Goal: Transaction & Acquisition: Register for event/course

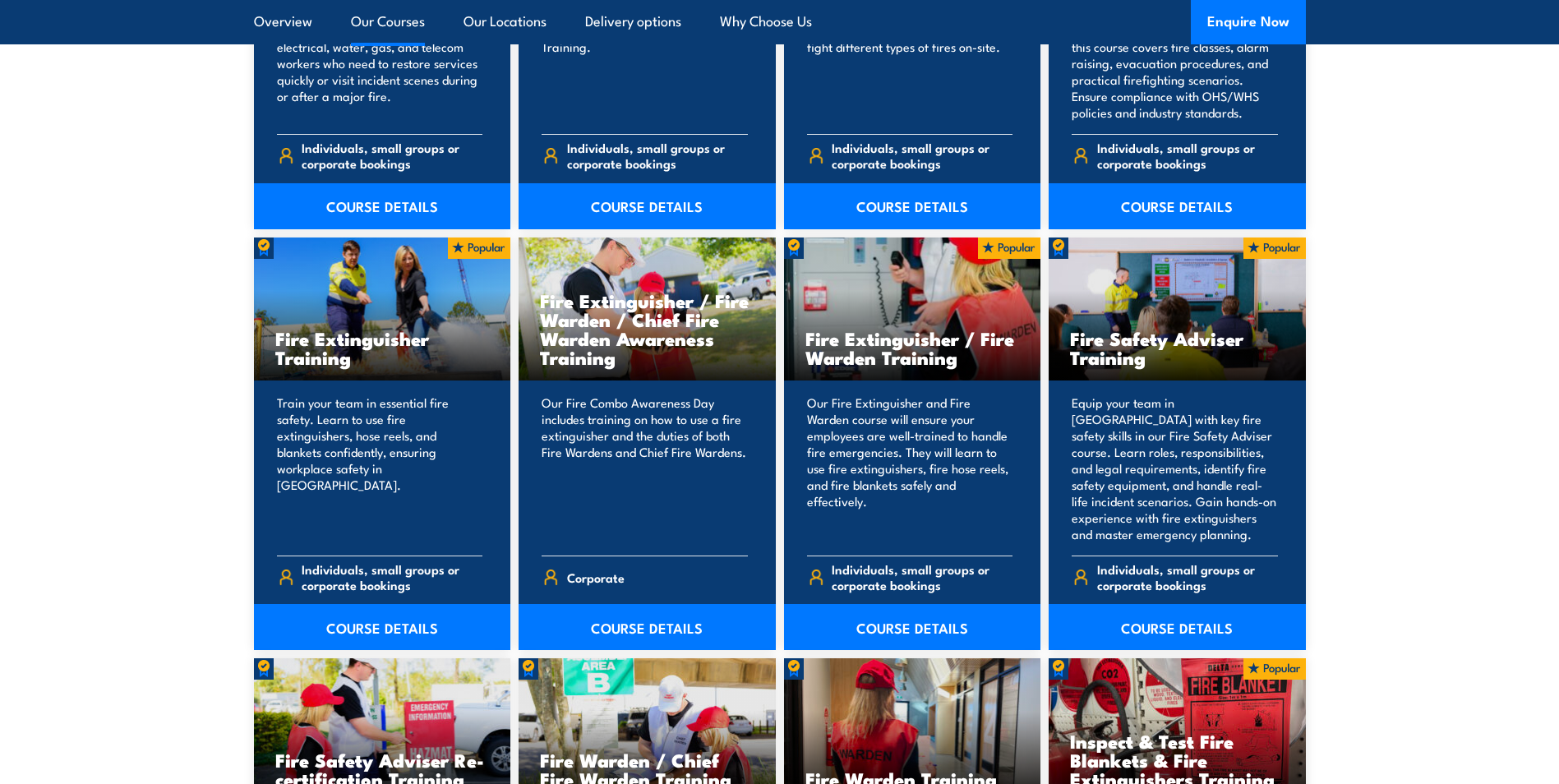
scroll to position [1644, 0]
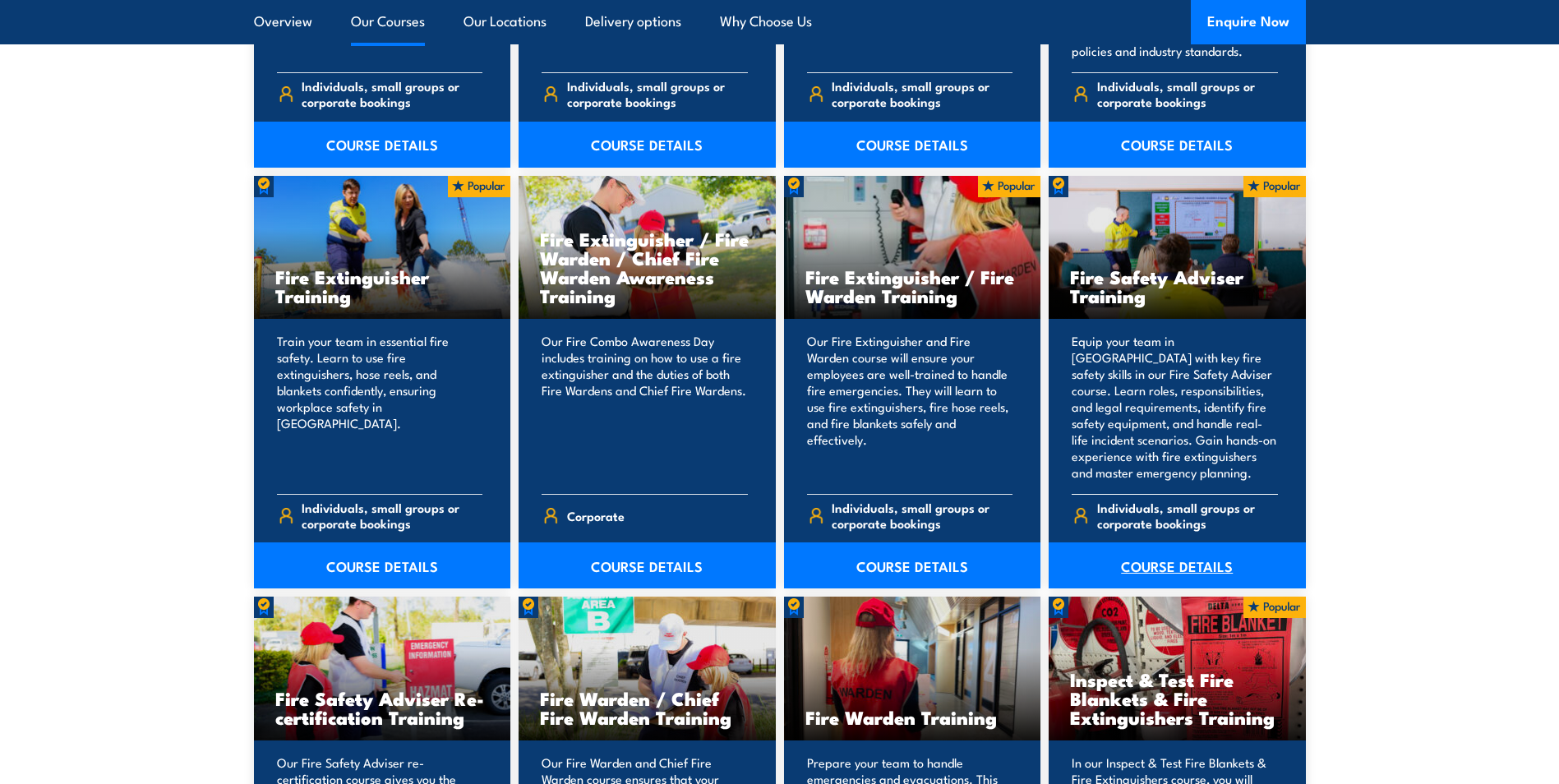
click at [1175, 566] on link "COURSE DETAILS" at bounding box center [1177, 565] width 257 height 46
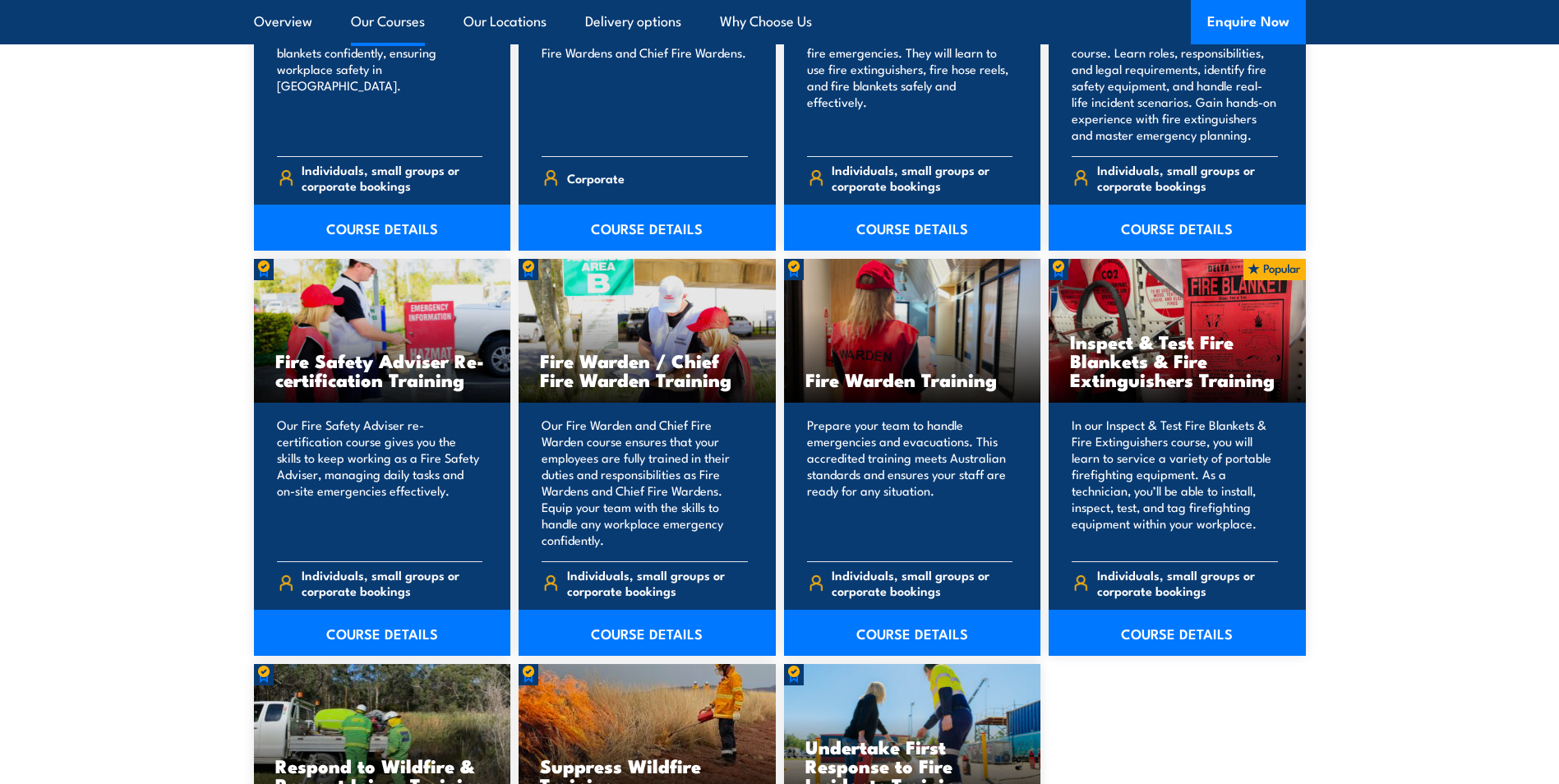
scroll to position [1972, 0]
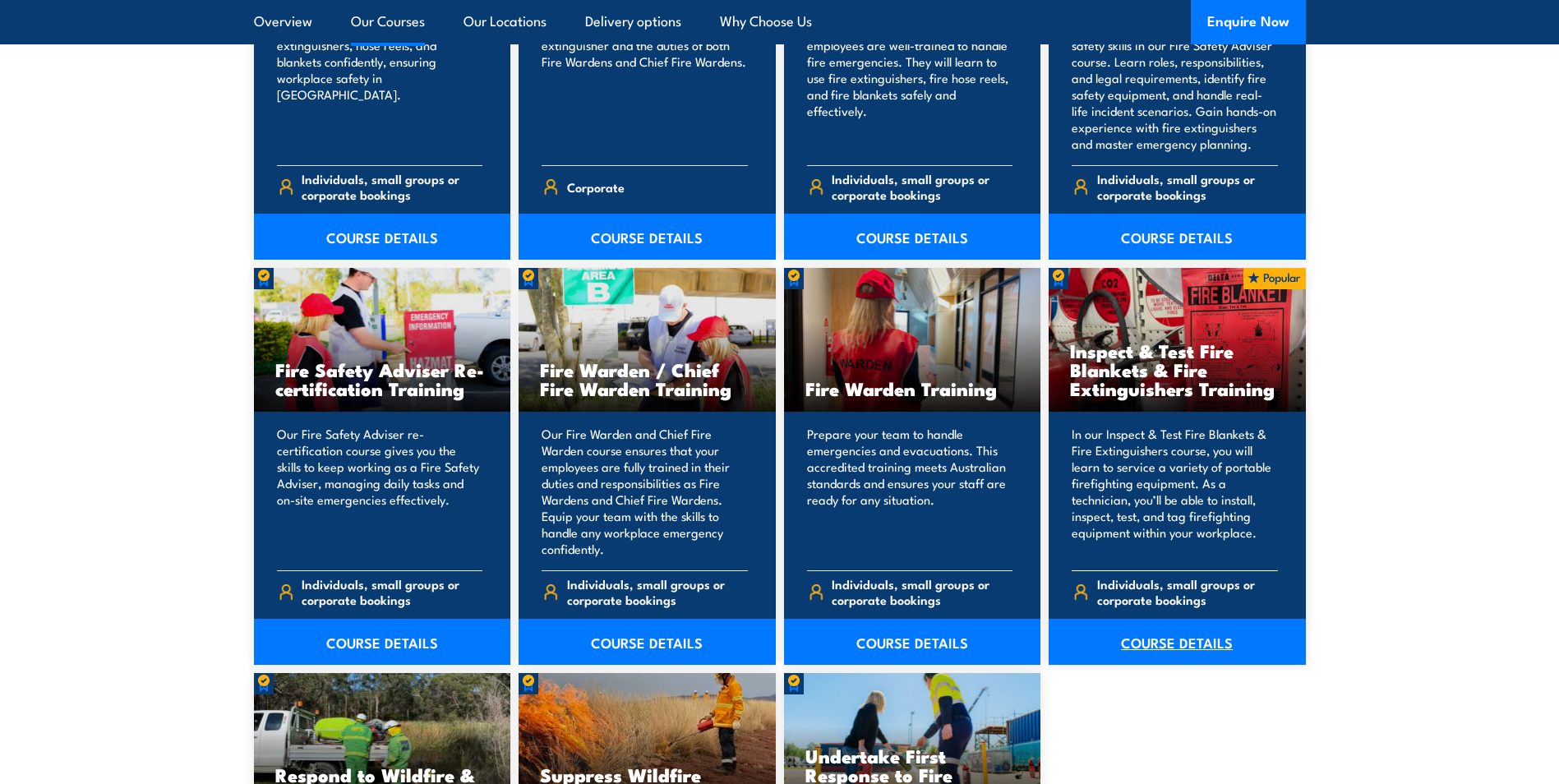
click at [1162, 643] on link "COURSE DETAILS" at bounding box center [1177, 642] width 257 height 46
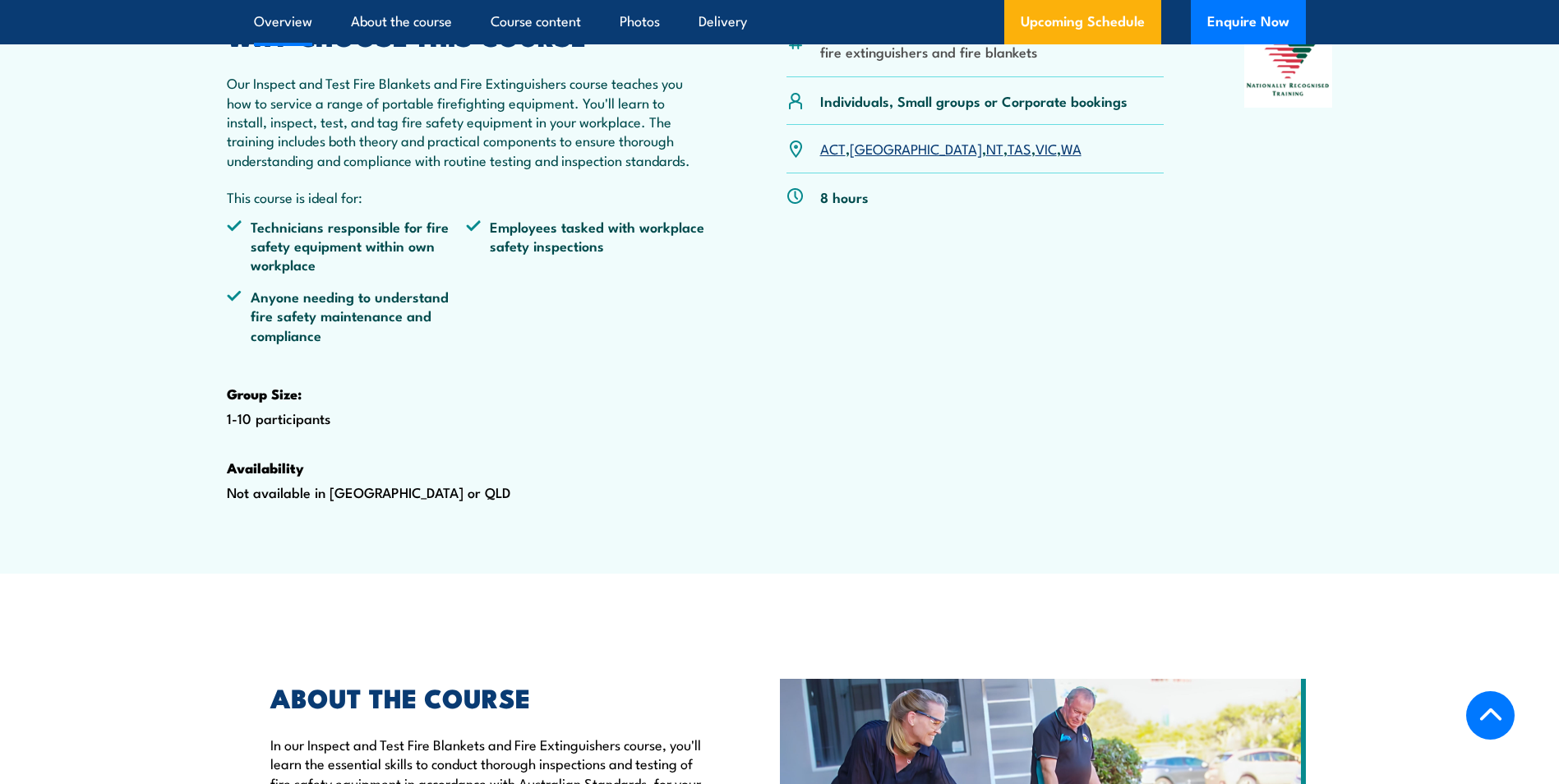
scroll to position [657, 0]
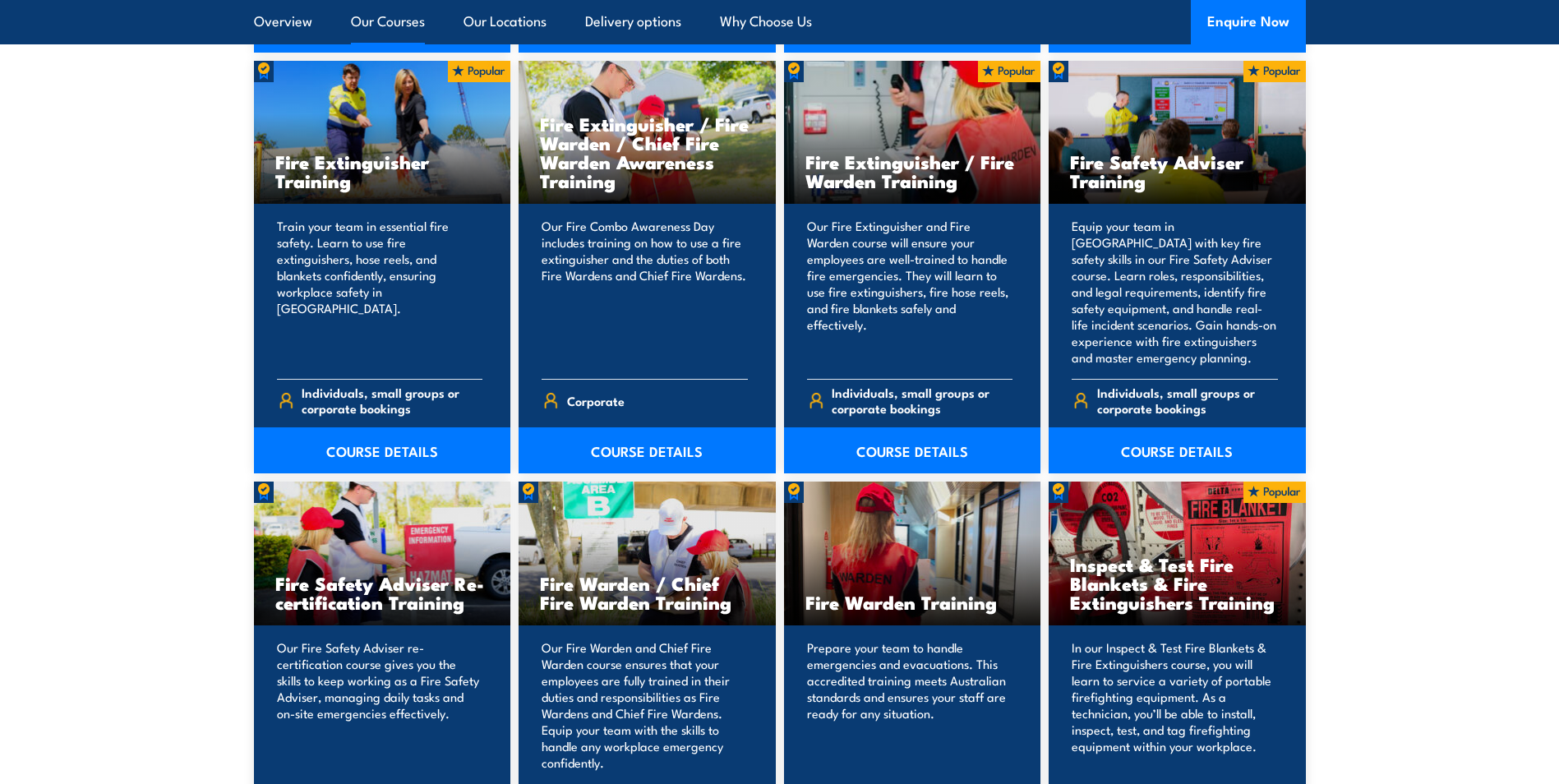
scroll to position [1726, 0]
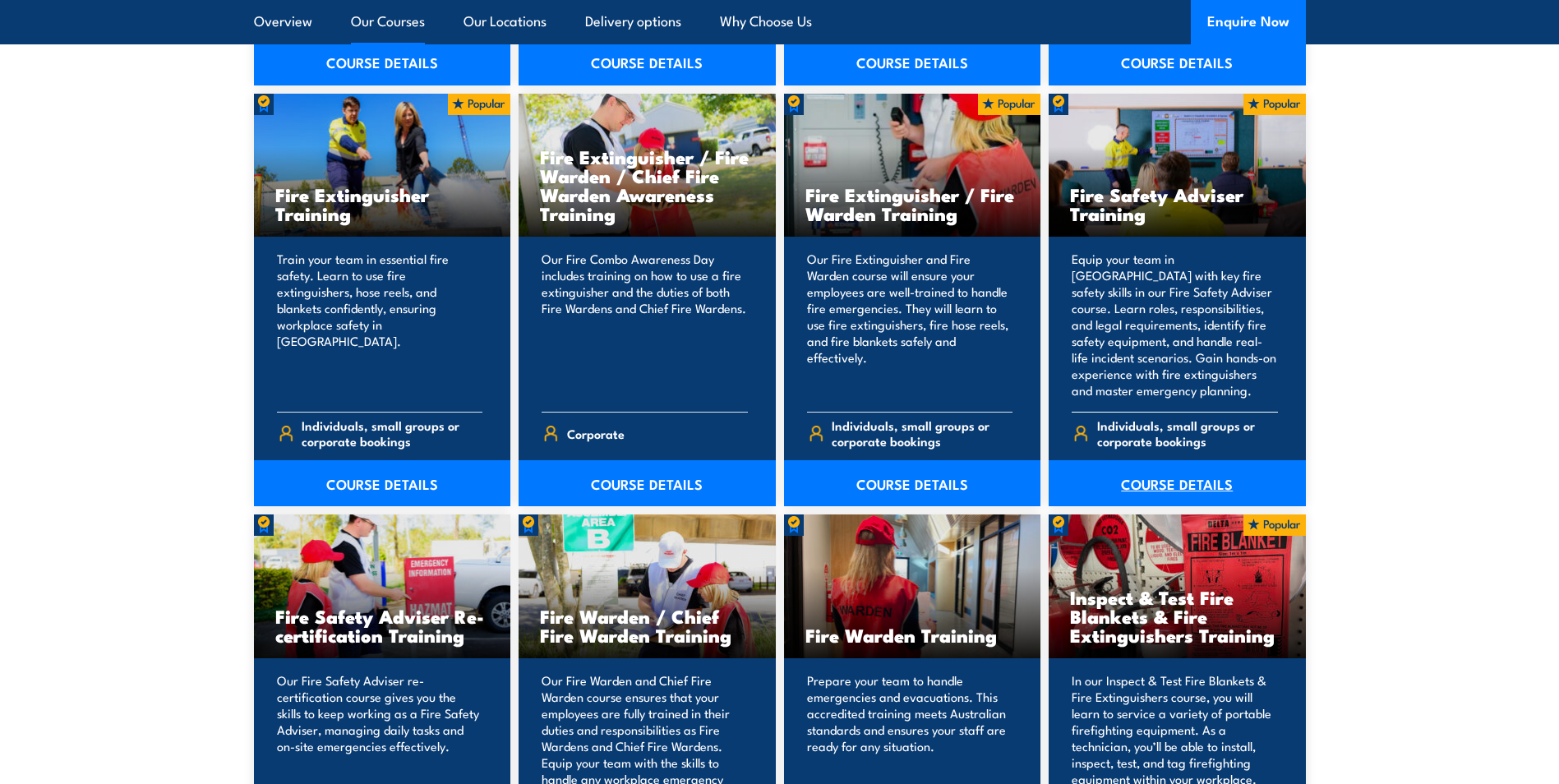
click at [1167, 483] on link "COURSE DETAILS" at bounding box center [1177, 483] width 257 height 46
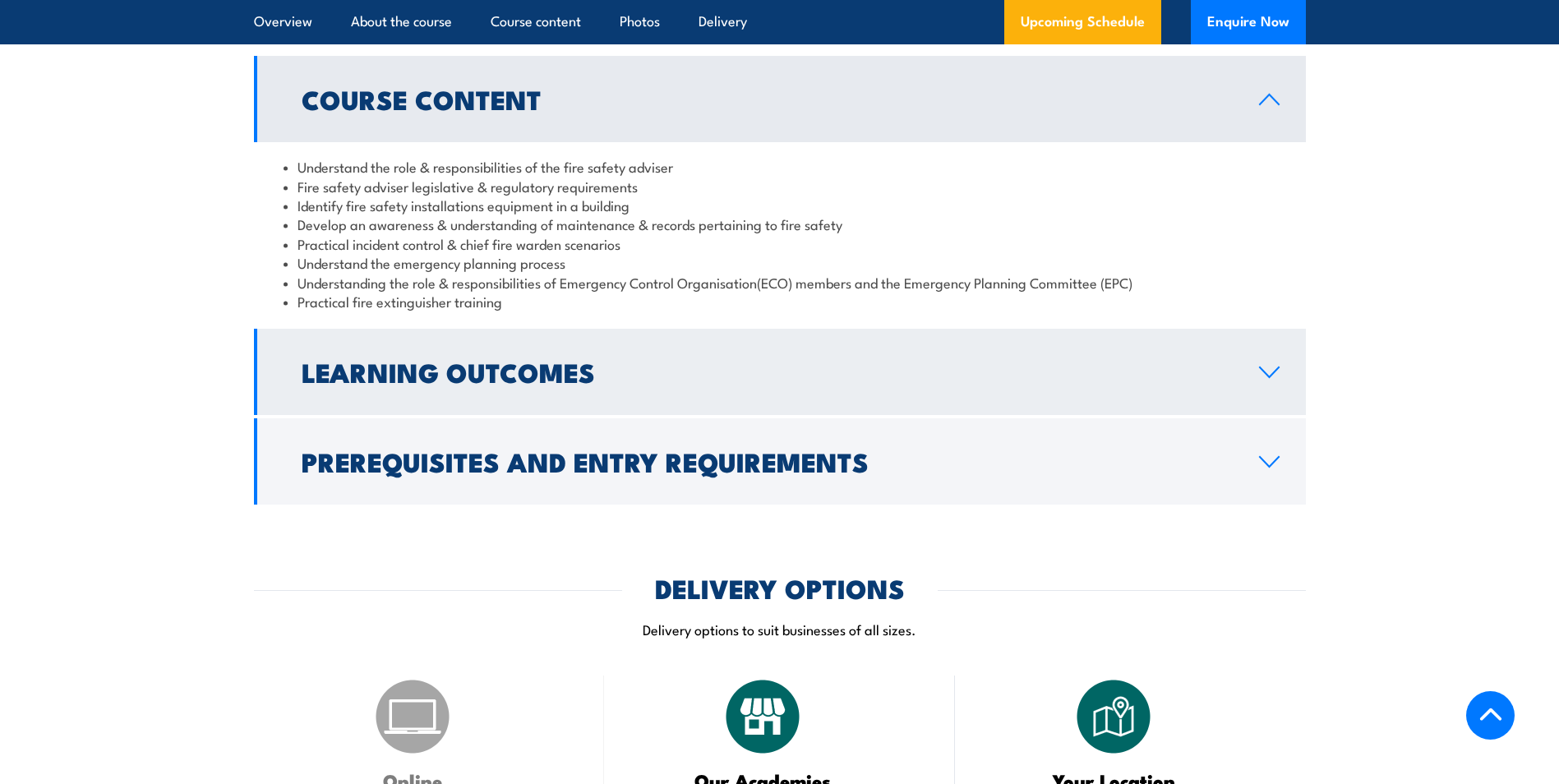
scroll to position [1562, 0]
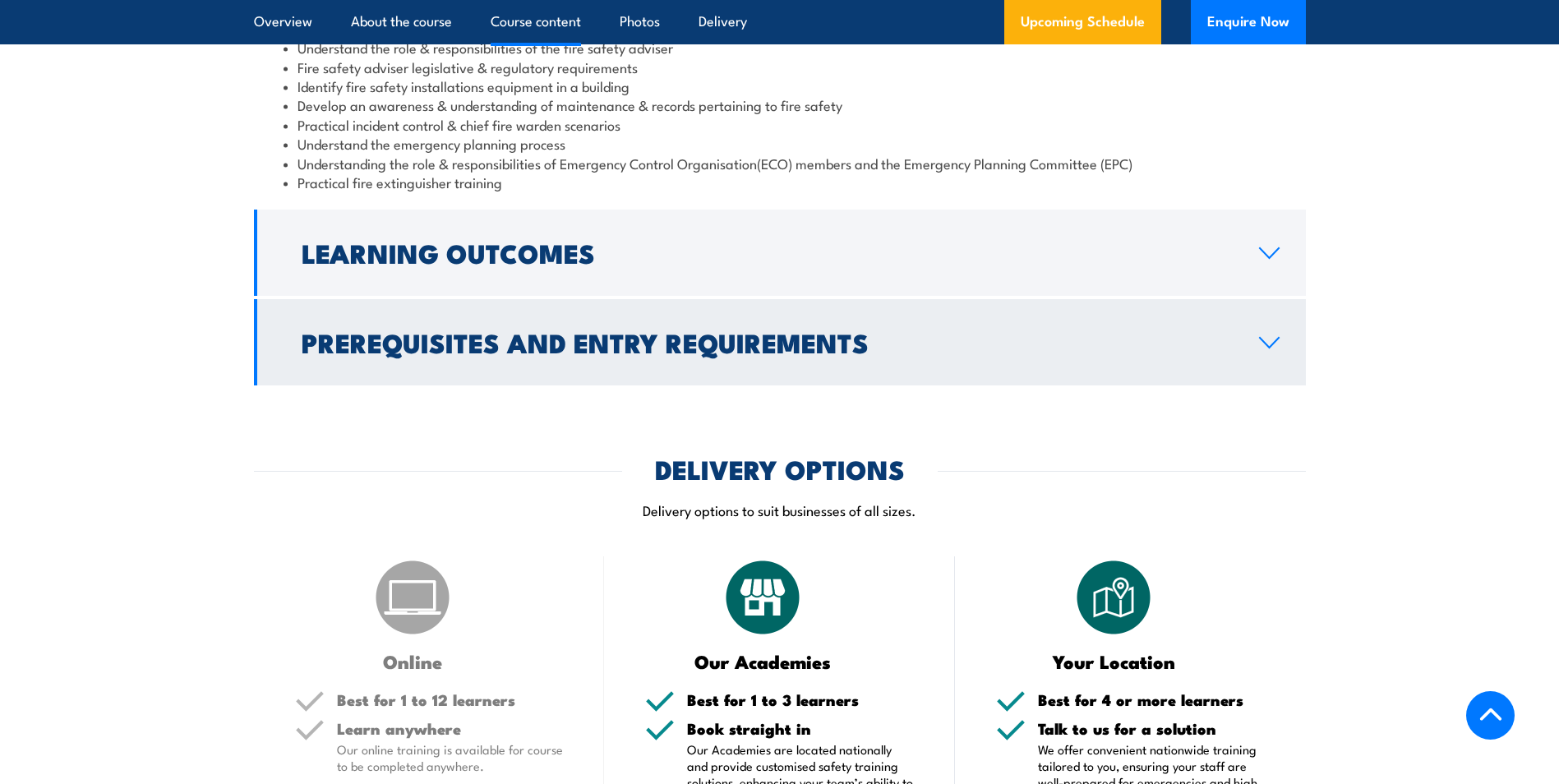
click at [633, 353] on h2 "Prerequisites and Entry Requirements" at bounding box center [767, 341] width 931 height 23
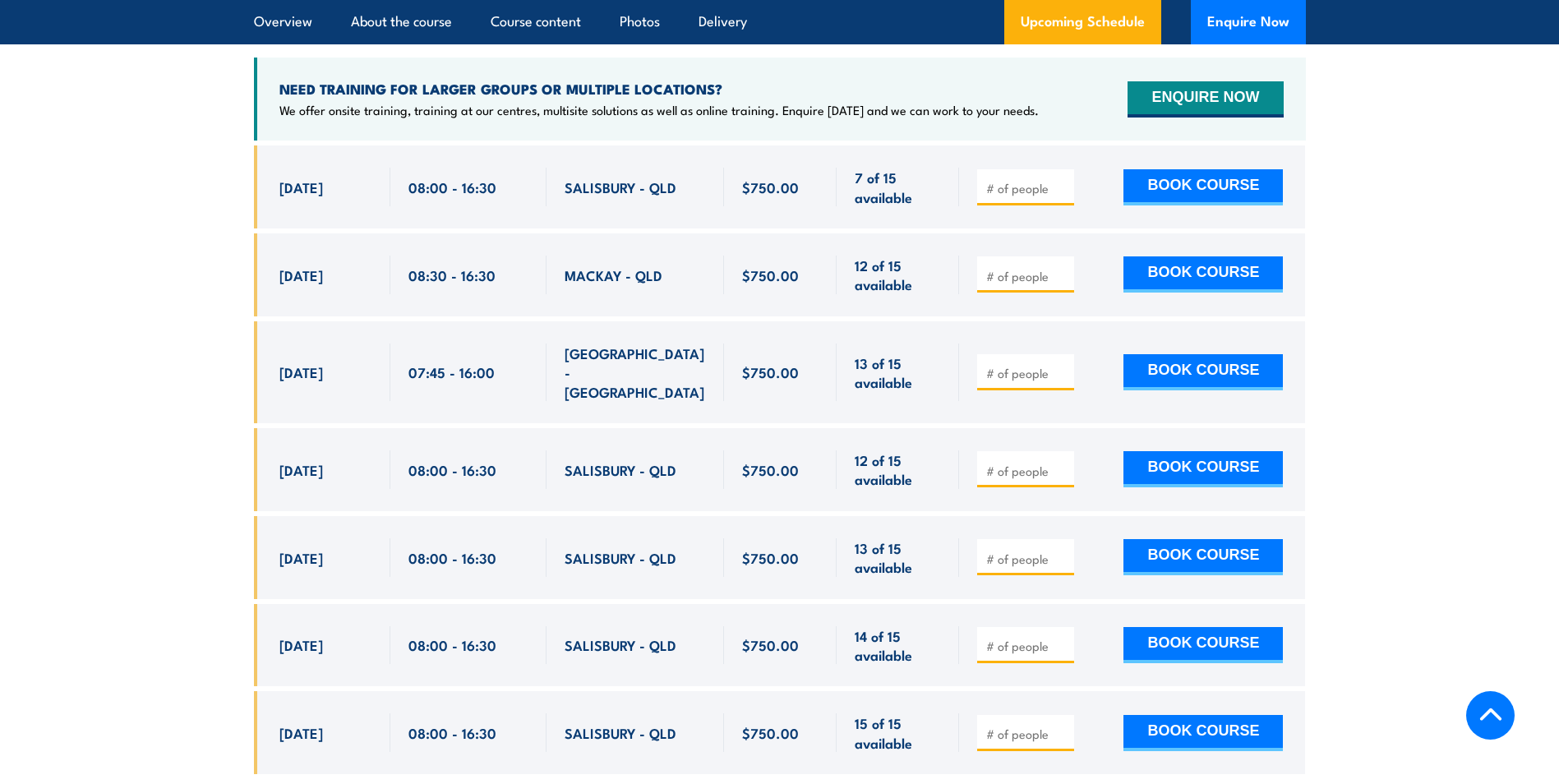
scroll to position [2876, 0]
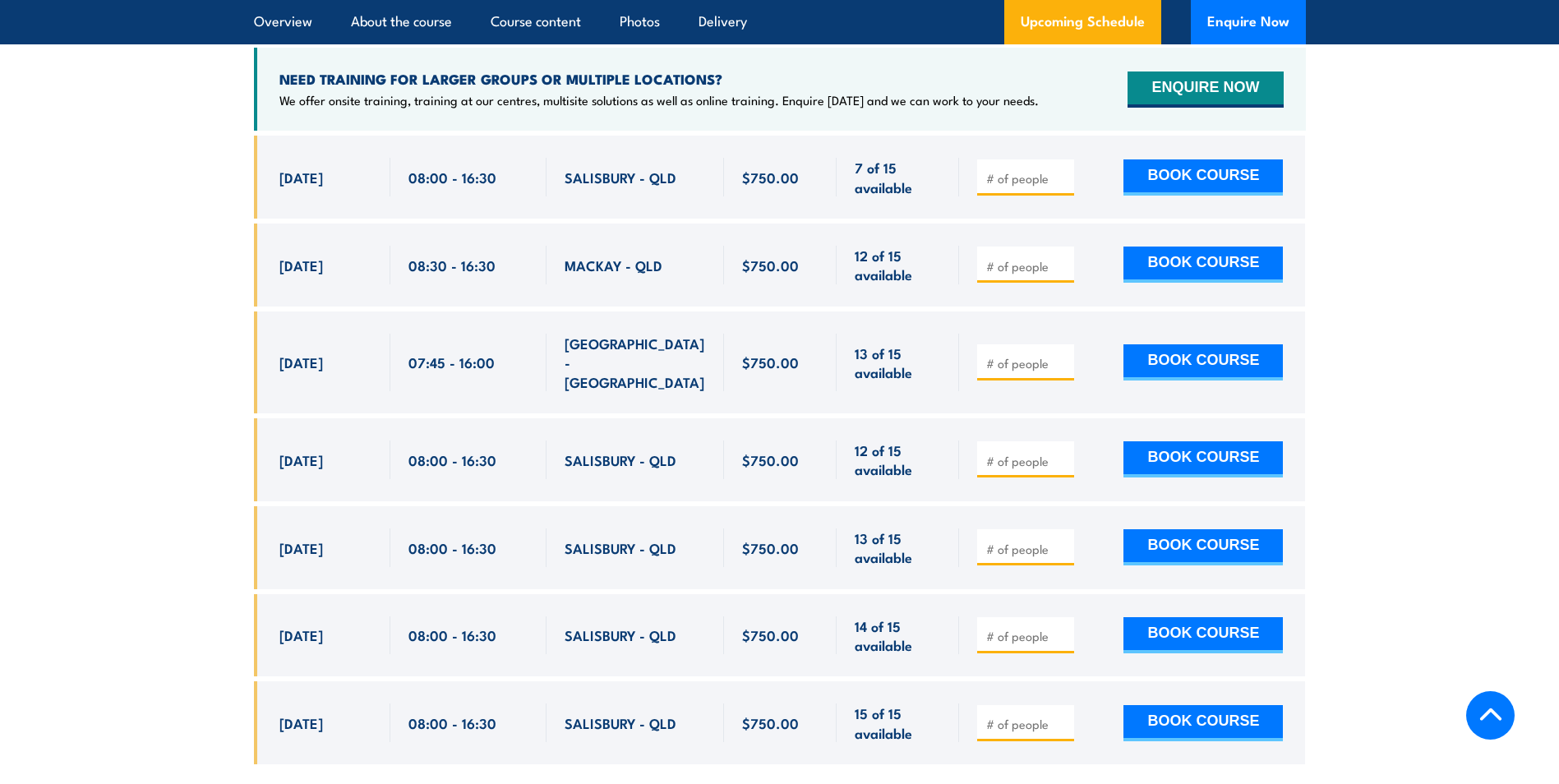
click at [1003, 545] on input "number" at bounding box center [1027, 549] width 82 height 16
type input "2"
click at [1204, 538] on button "BOOK COURSE" at bounding box center [1203, 548] width 160 height 37
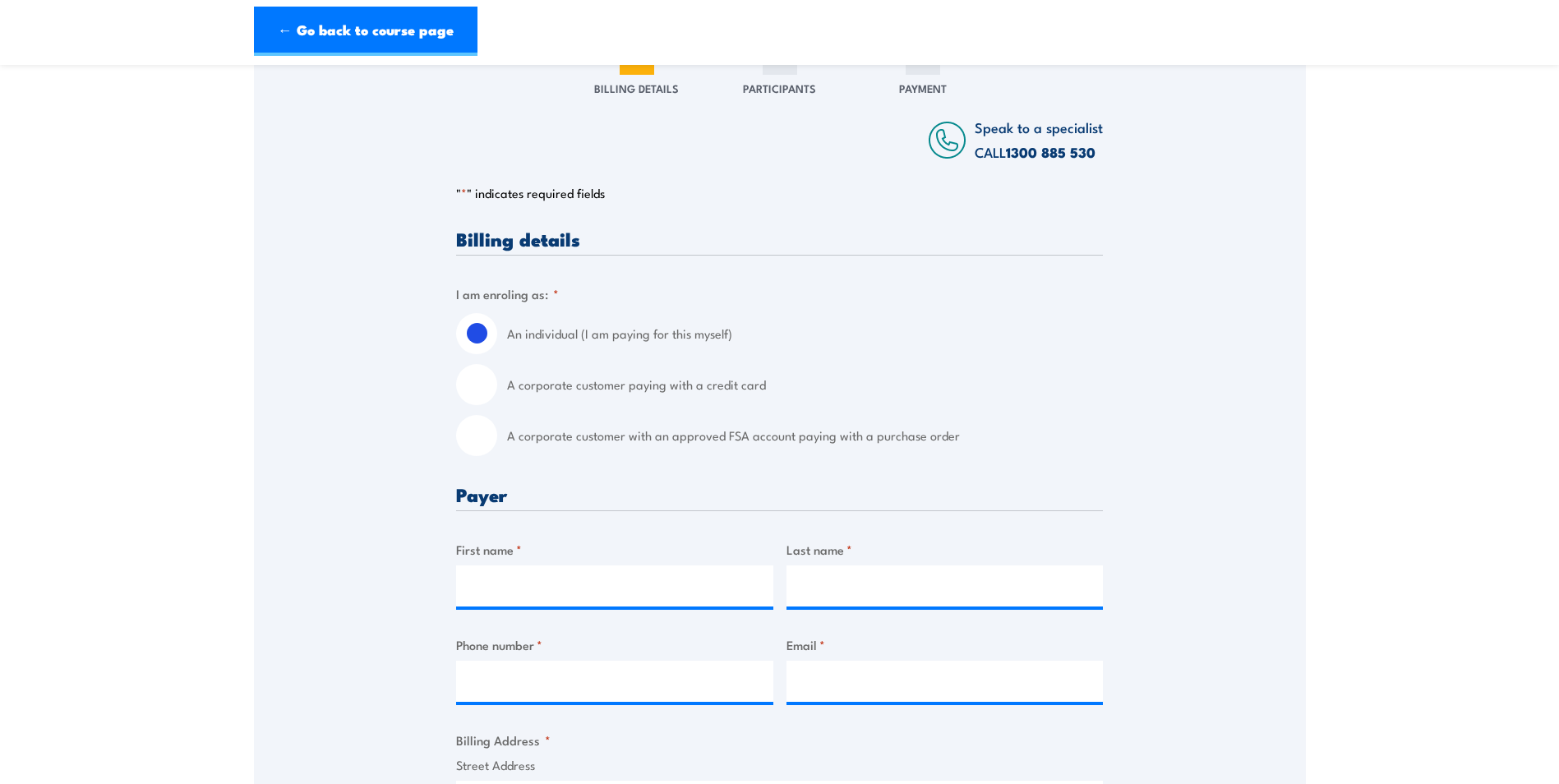
scroll to position [246, 0]
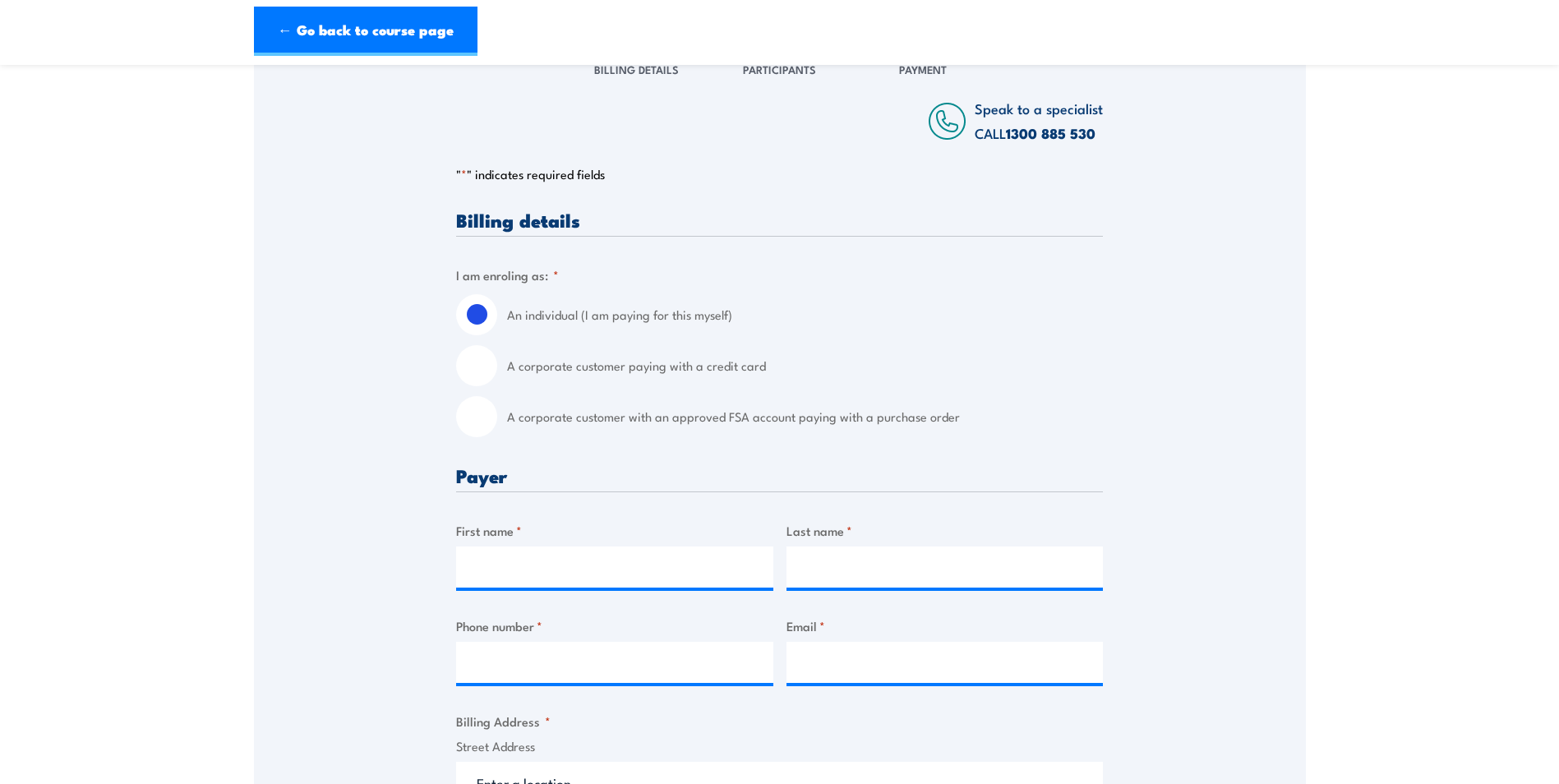
click at [475, 367] on input "A corporate customer paying with a credit card" at bounding box center [476, 365] width 41 height 41
radio input "true"
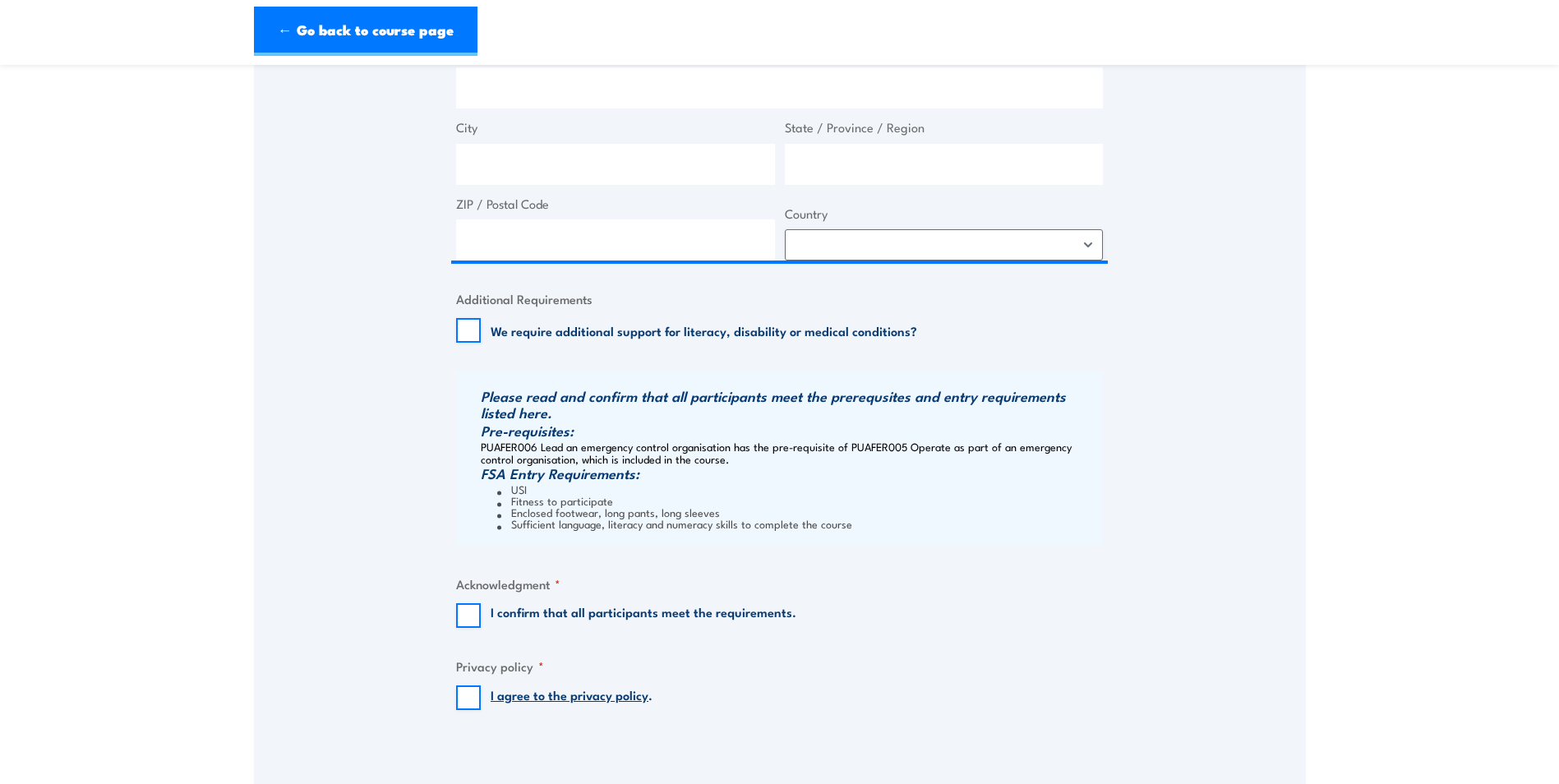
scroll to position [1315, 0]
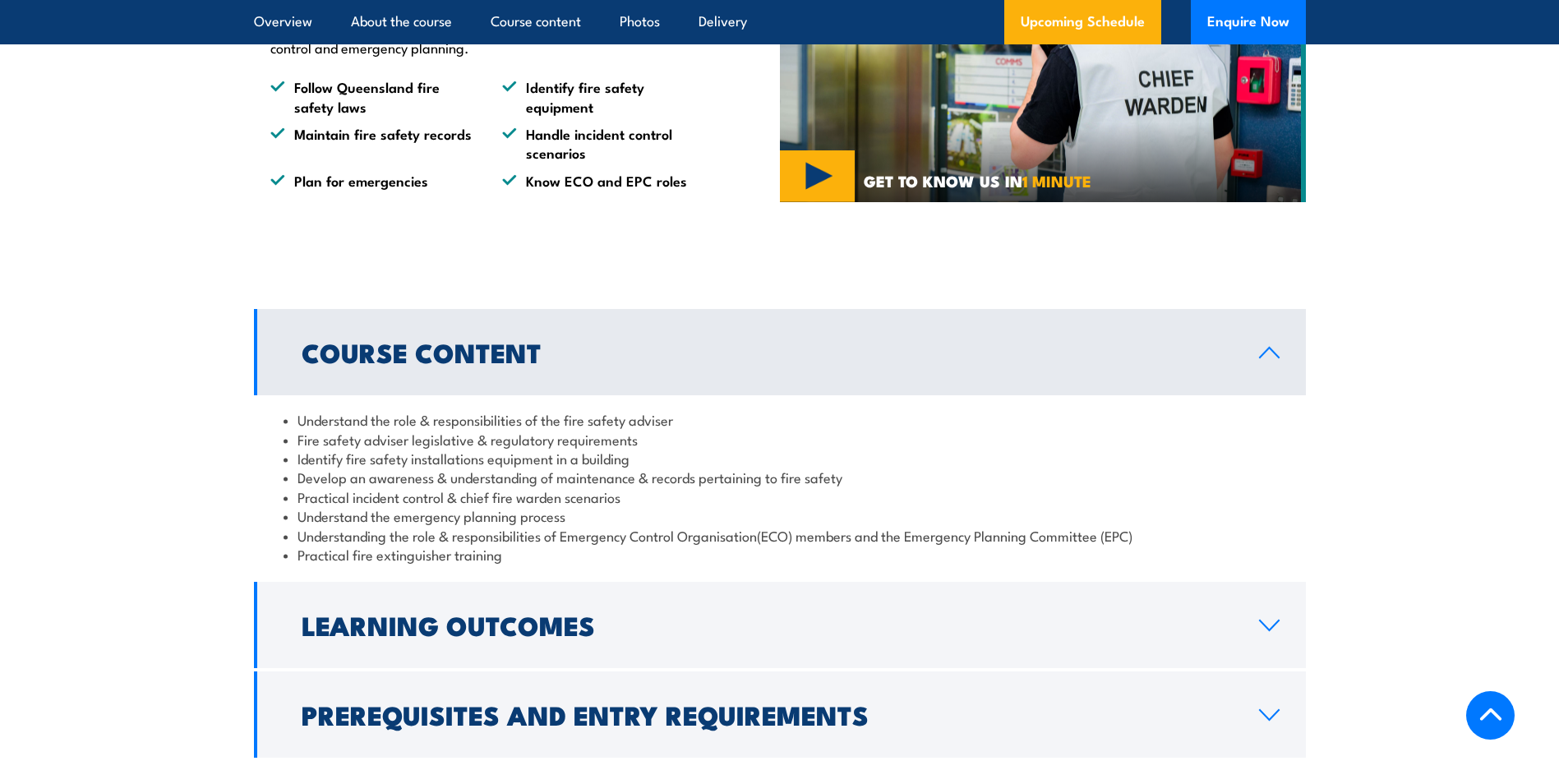
scroll to position [1315, 0]
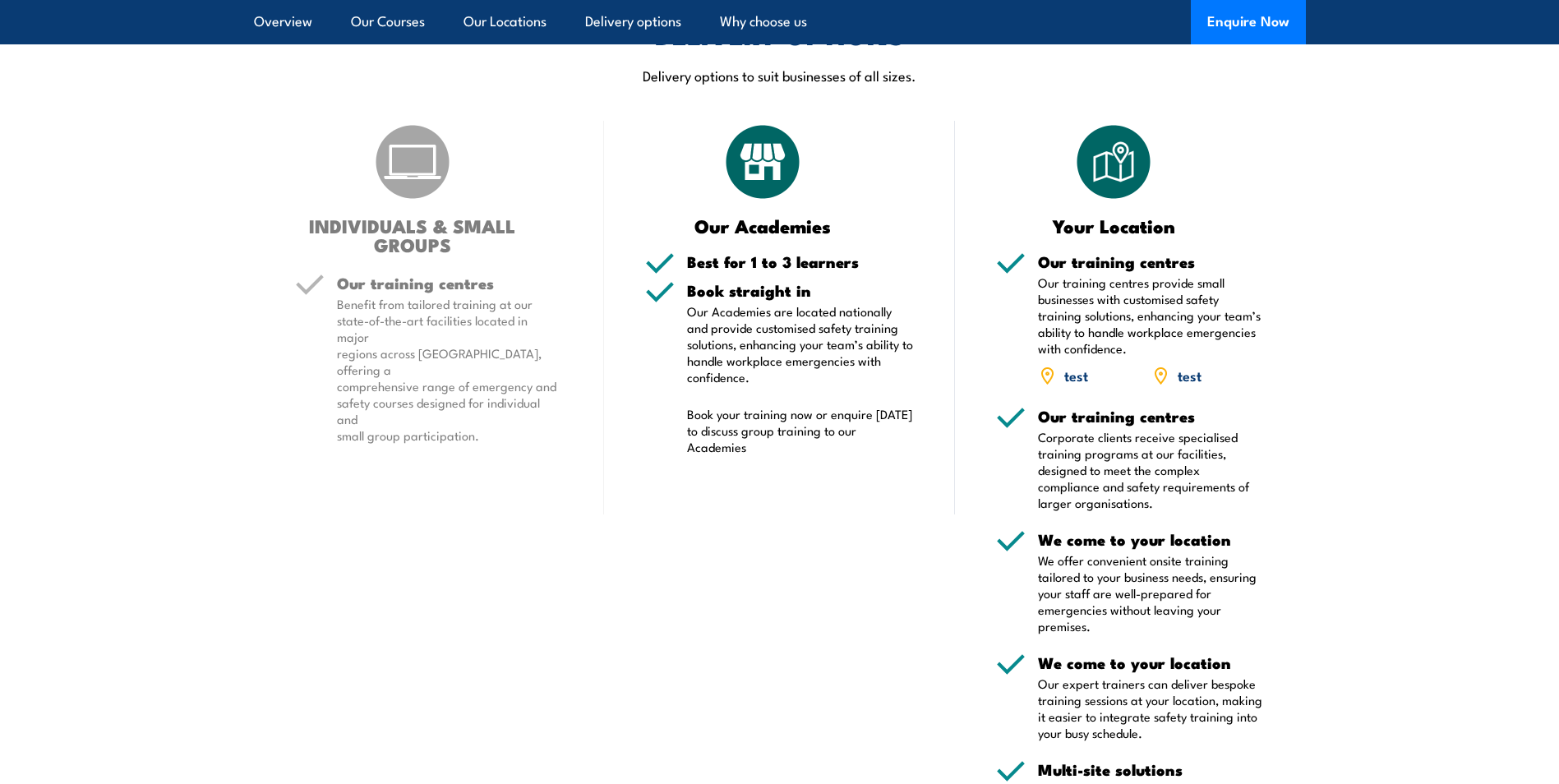
scroll to position [1479, 0]
click at [758, 152] on img at bounding box center [763, 161] width 82 height 82
click at [719, 413] on p "Book your training now or enquire today to discuss group training to our Academ…" at bounding box center [800, 430] width 227 height 49
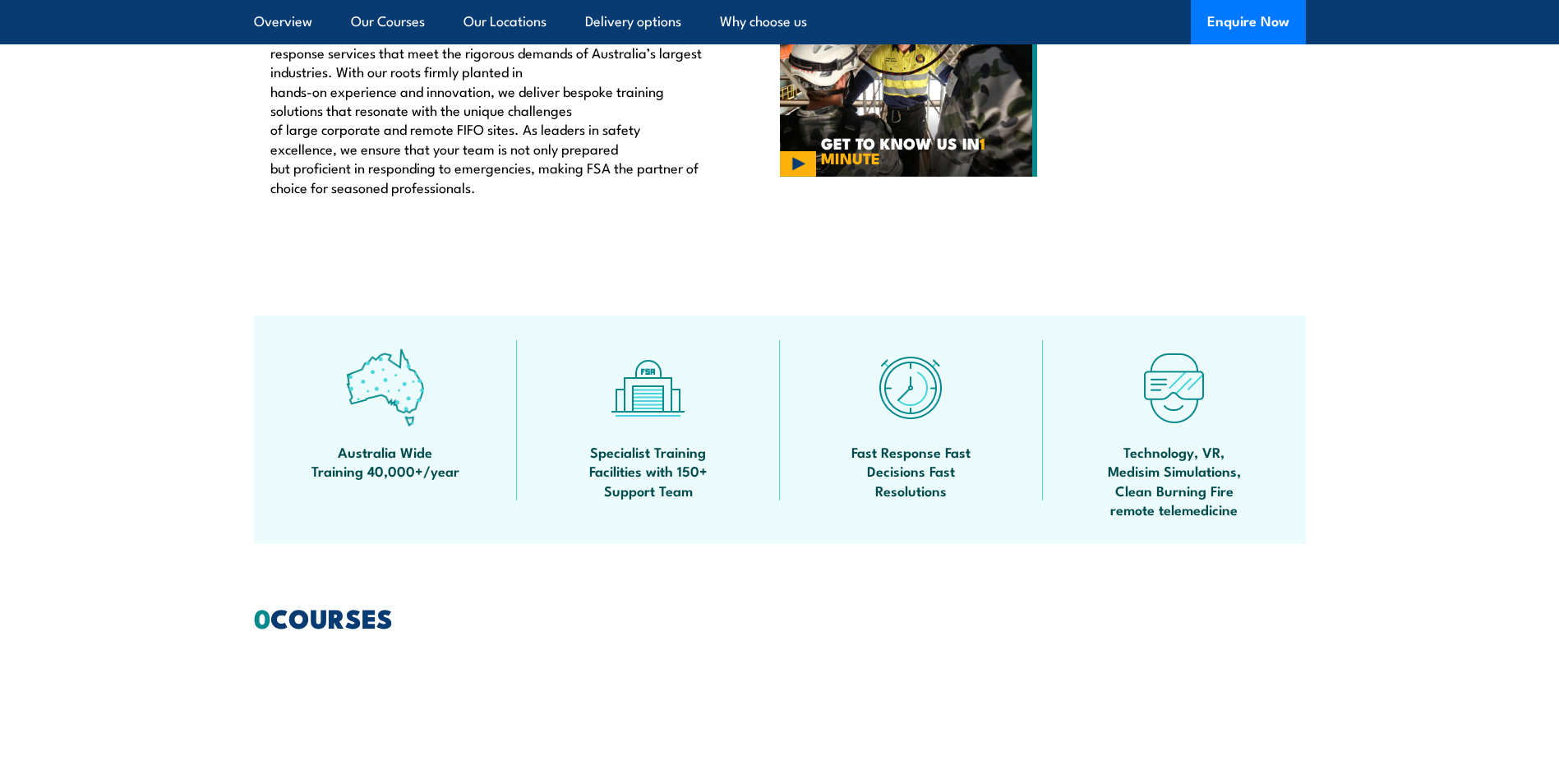
scroll to position [411, 0]
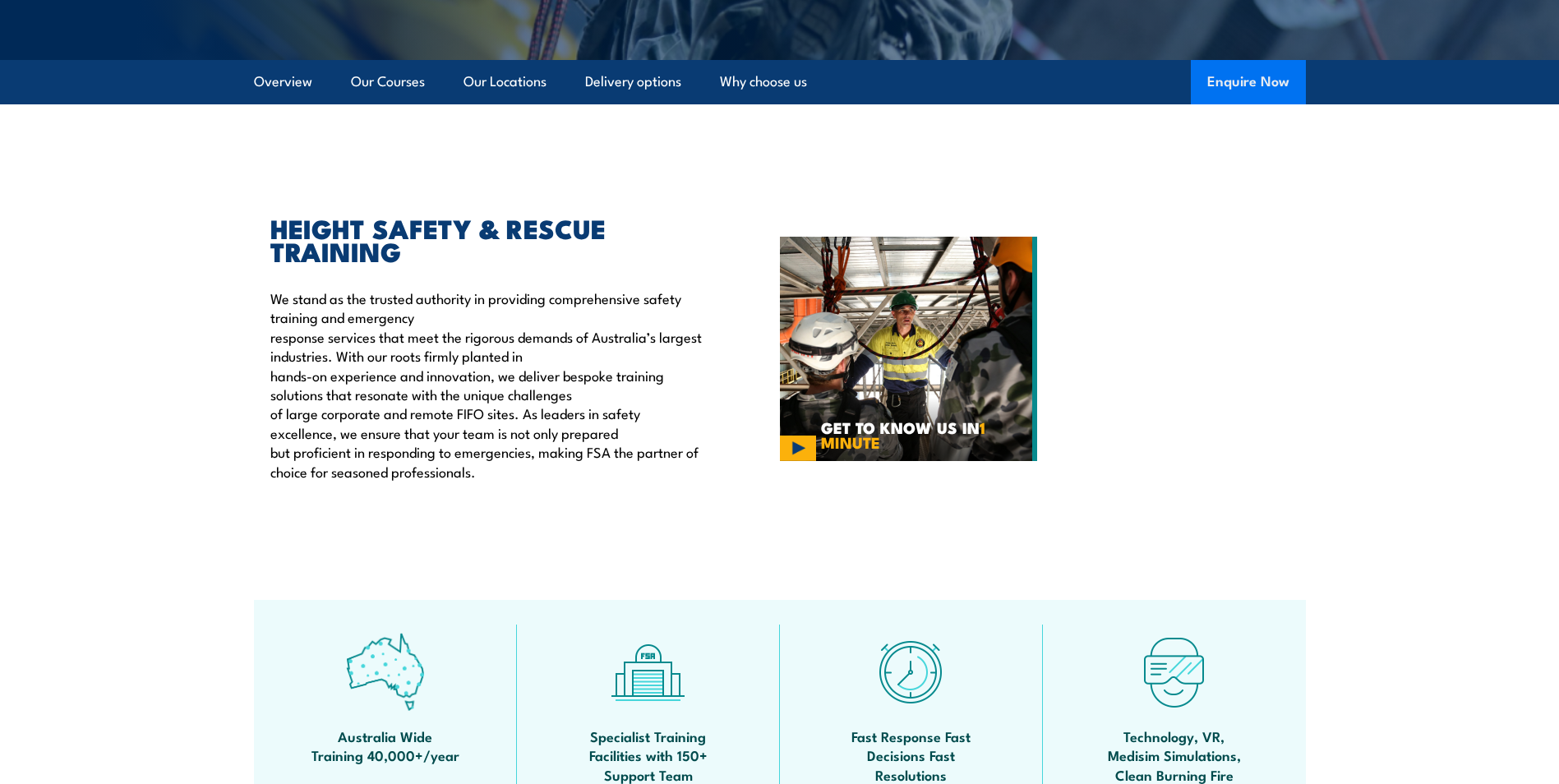
click at [1259, 78] on button "Enquire Now" at bounding box center [1249, 82] width 115 height 45
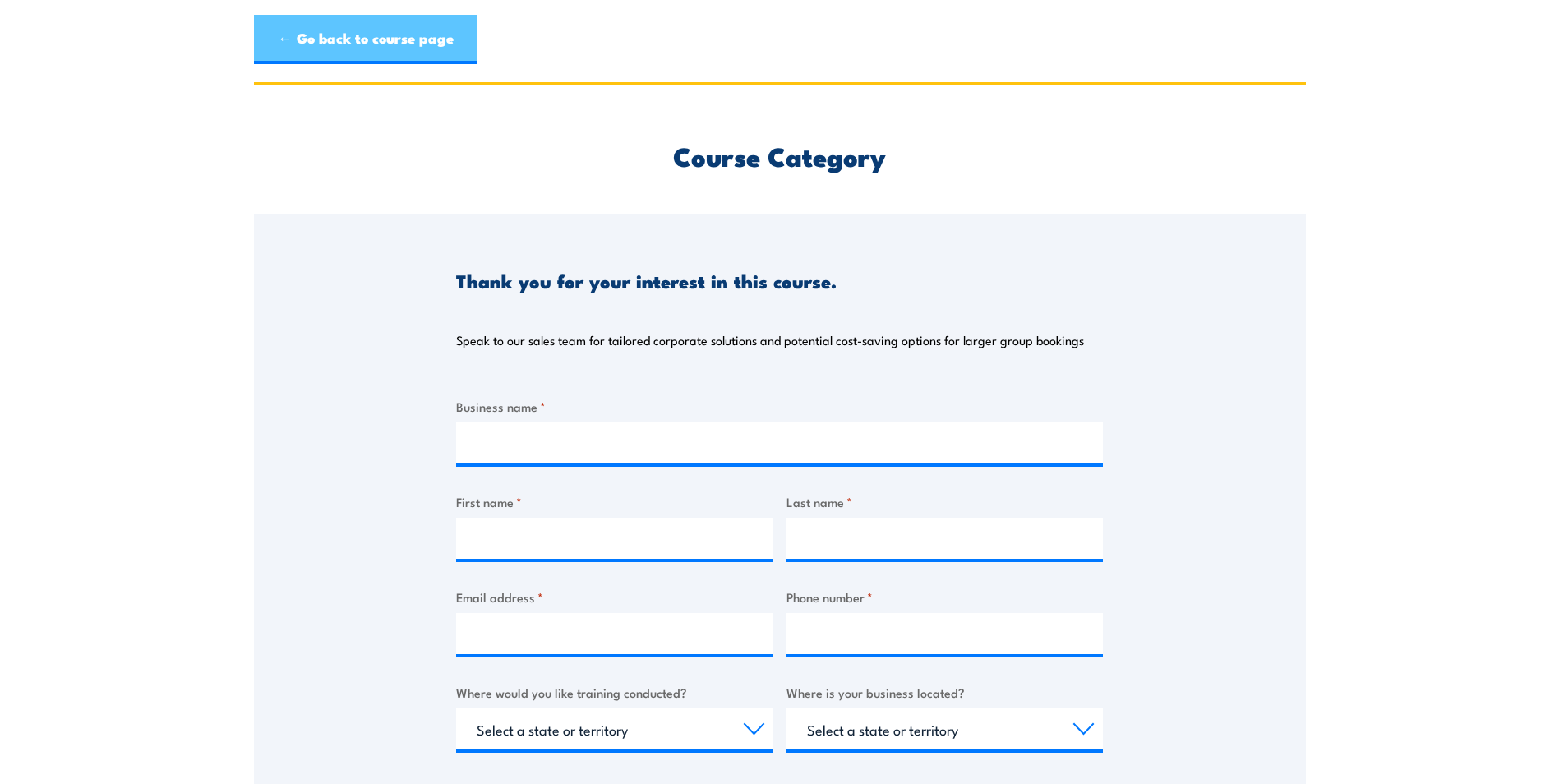
click at [304, 42] on link "← Go back to course page" at bounding box center [365, 39] width 224 height 49
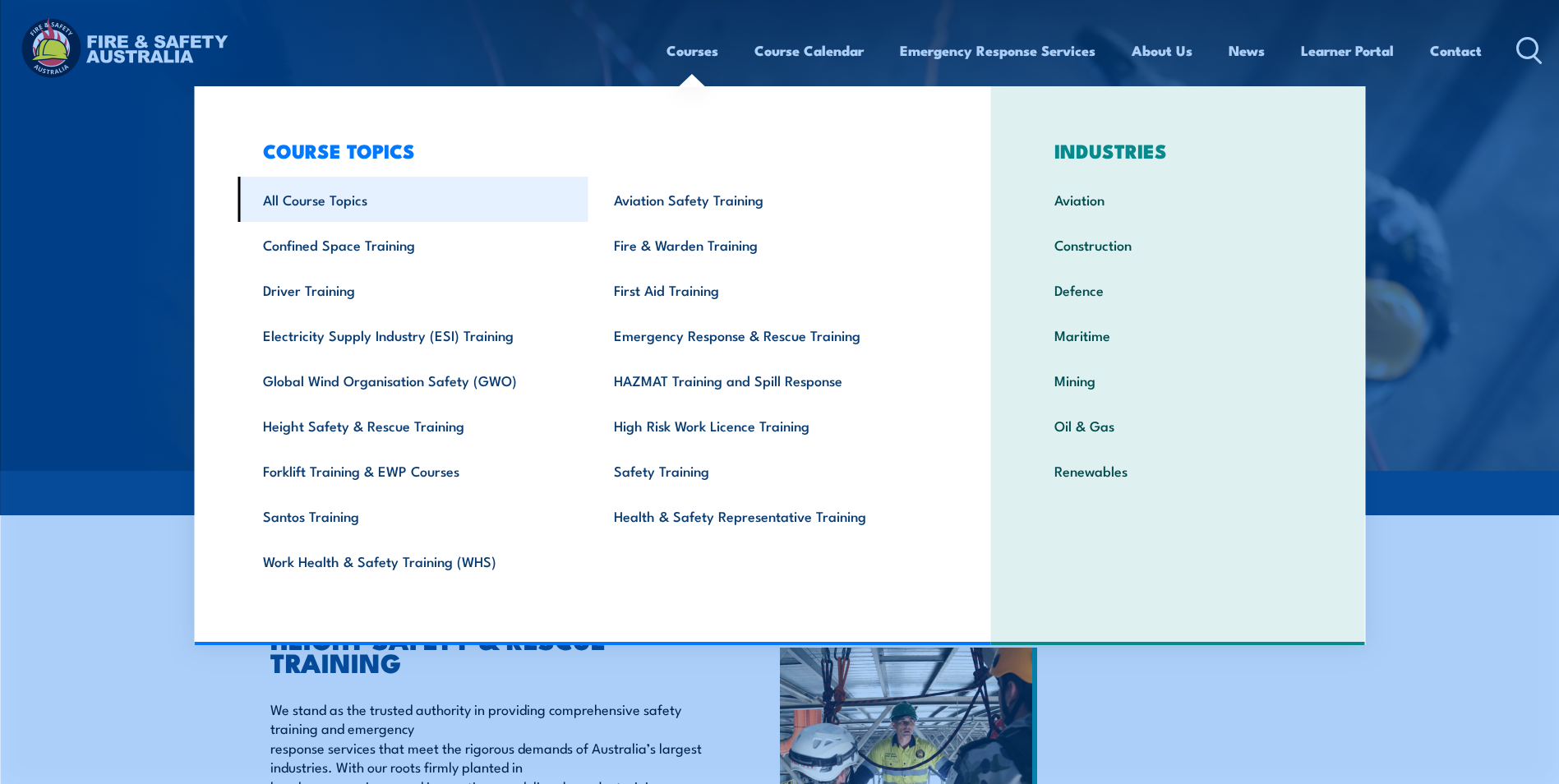
click at [309, 204] on link "All Course Topics" at bounding box center [413, 200] width 351 height 46
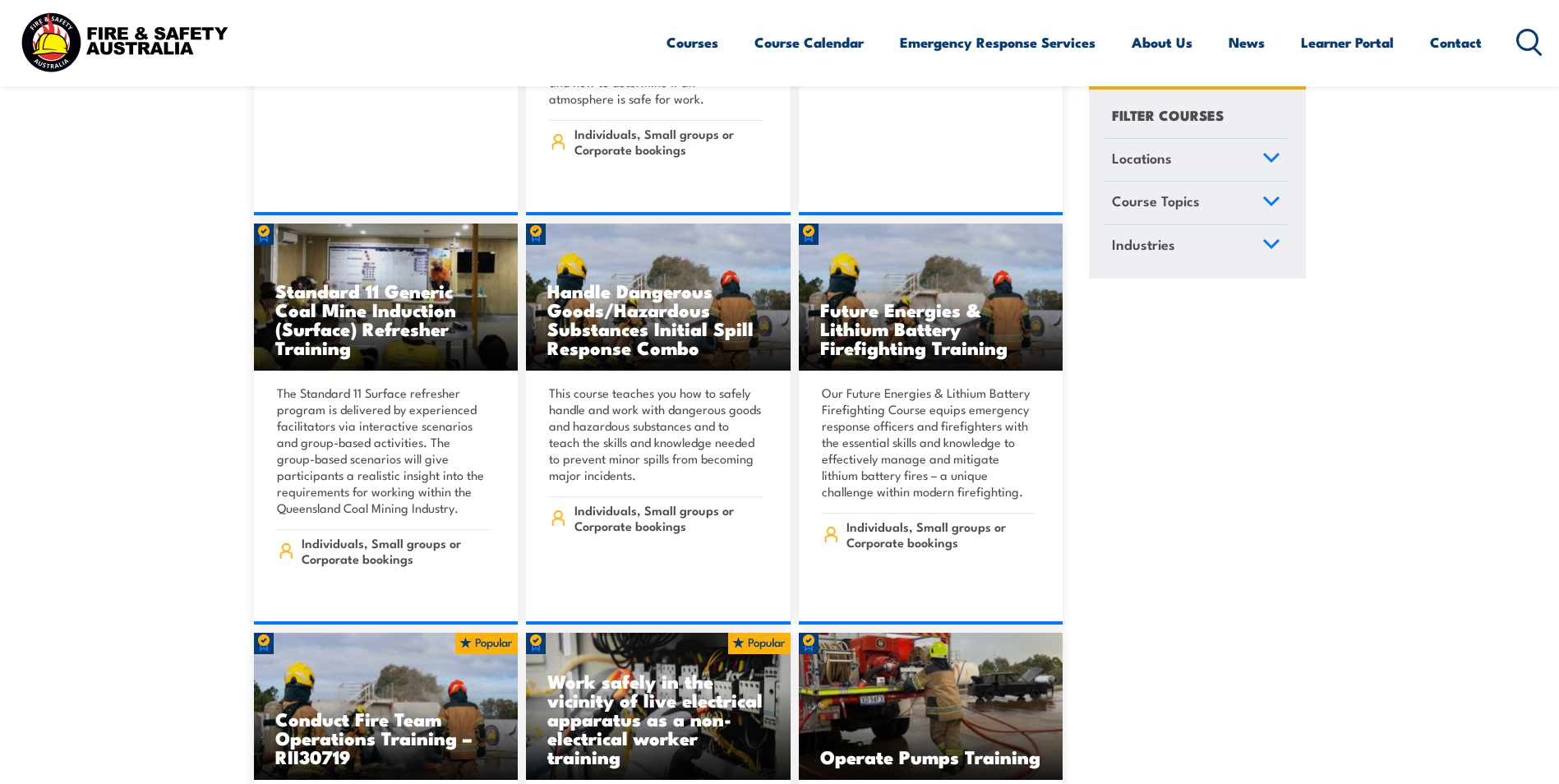
scroll to position [2137, 0]
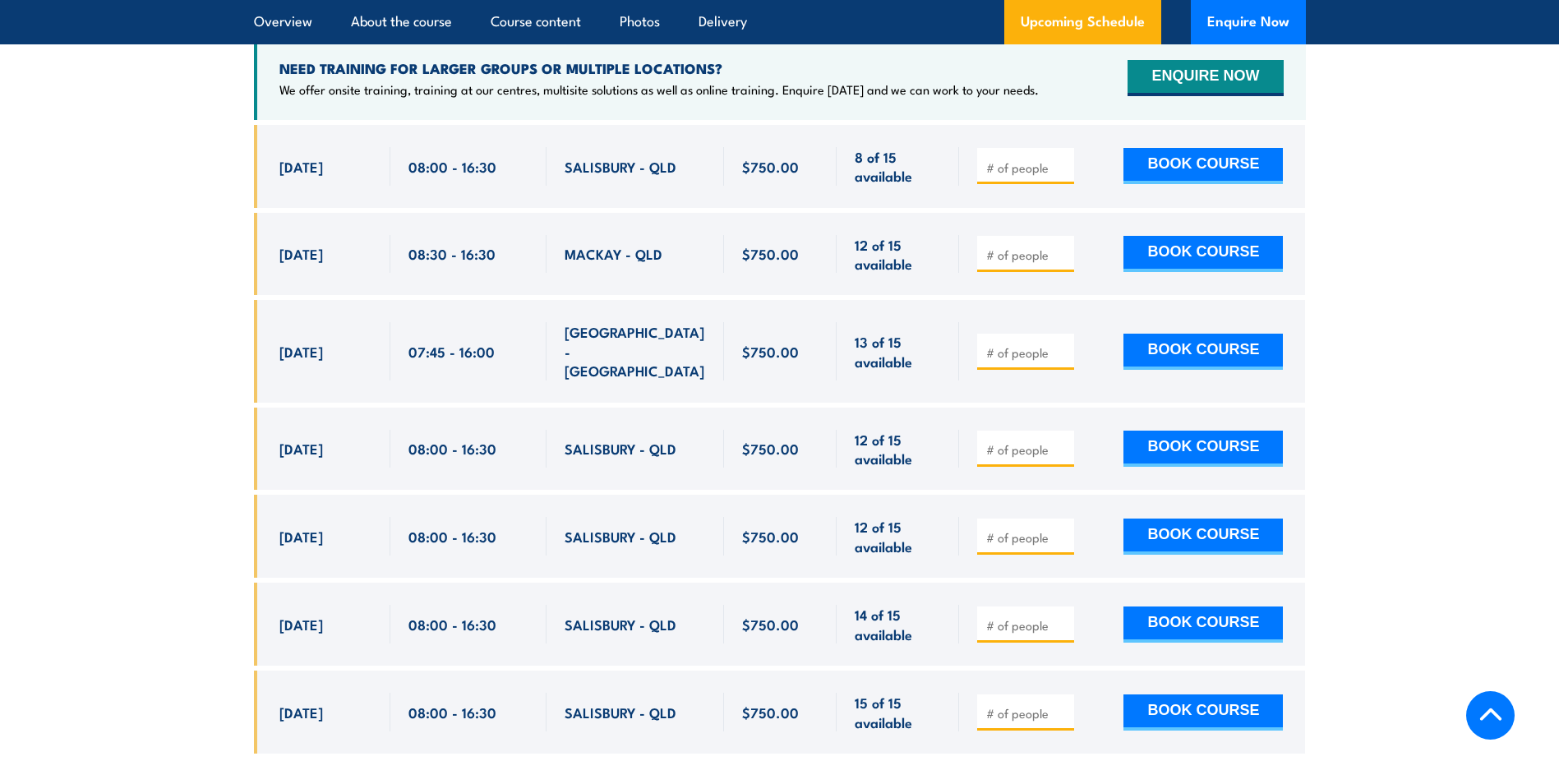
scroll to position [2876, 0]
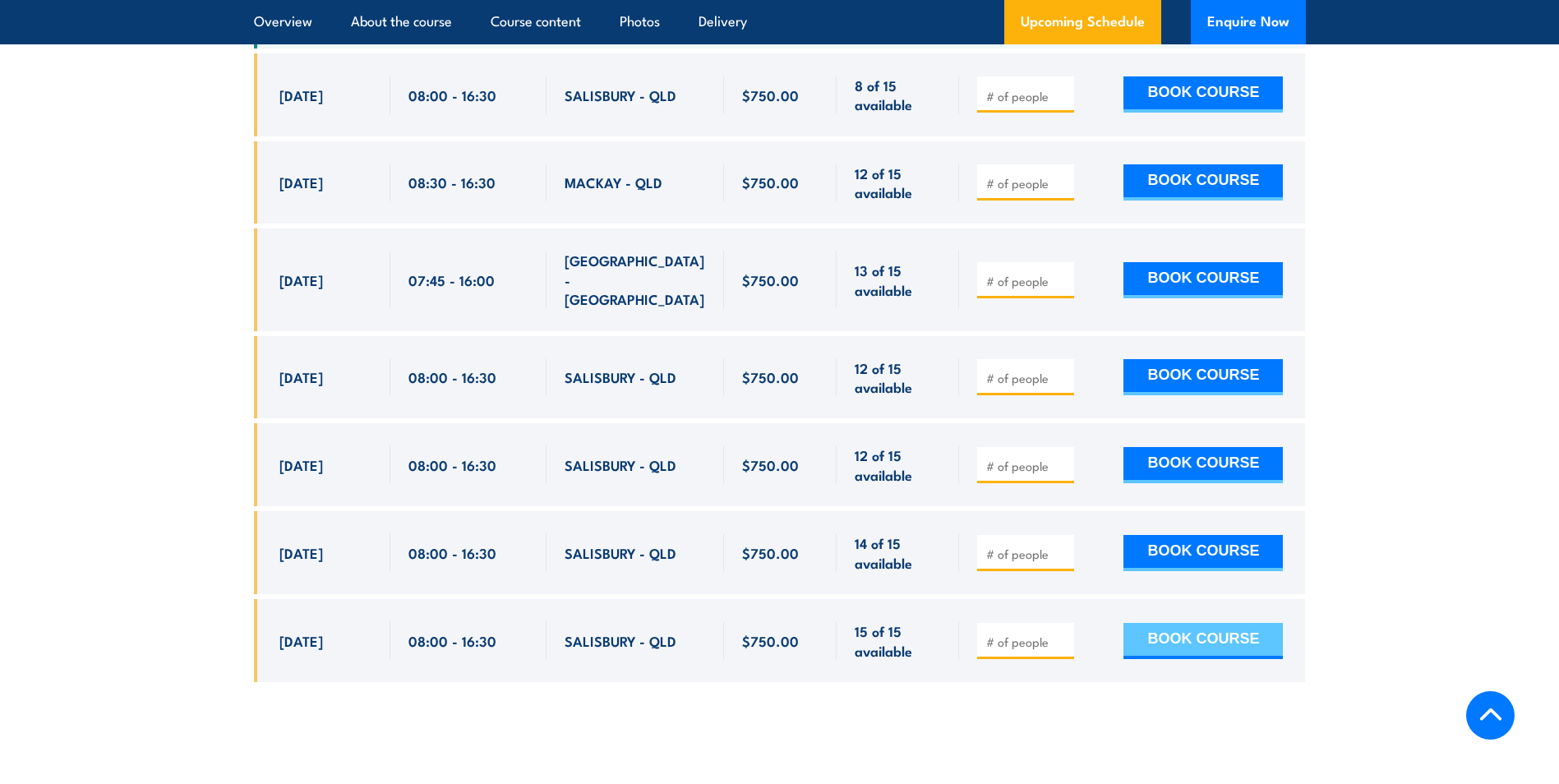
click at [1176, 632] on button "BOOK COURSE" at bounding box center [1203, 641] width 160 height 37
type input "2"
click at [1199, 631] on button "BOOK COURSE" at bounding box center [1203, 641] width 160 height 37
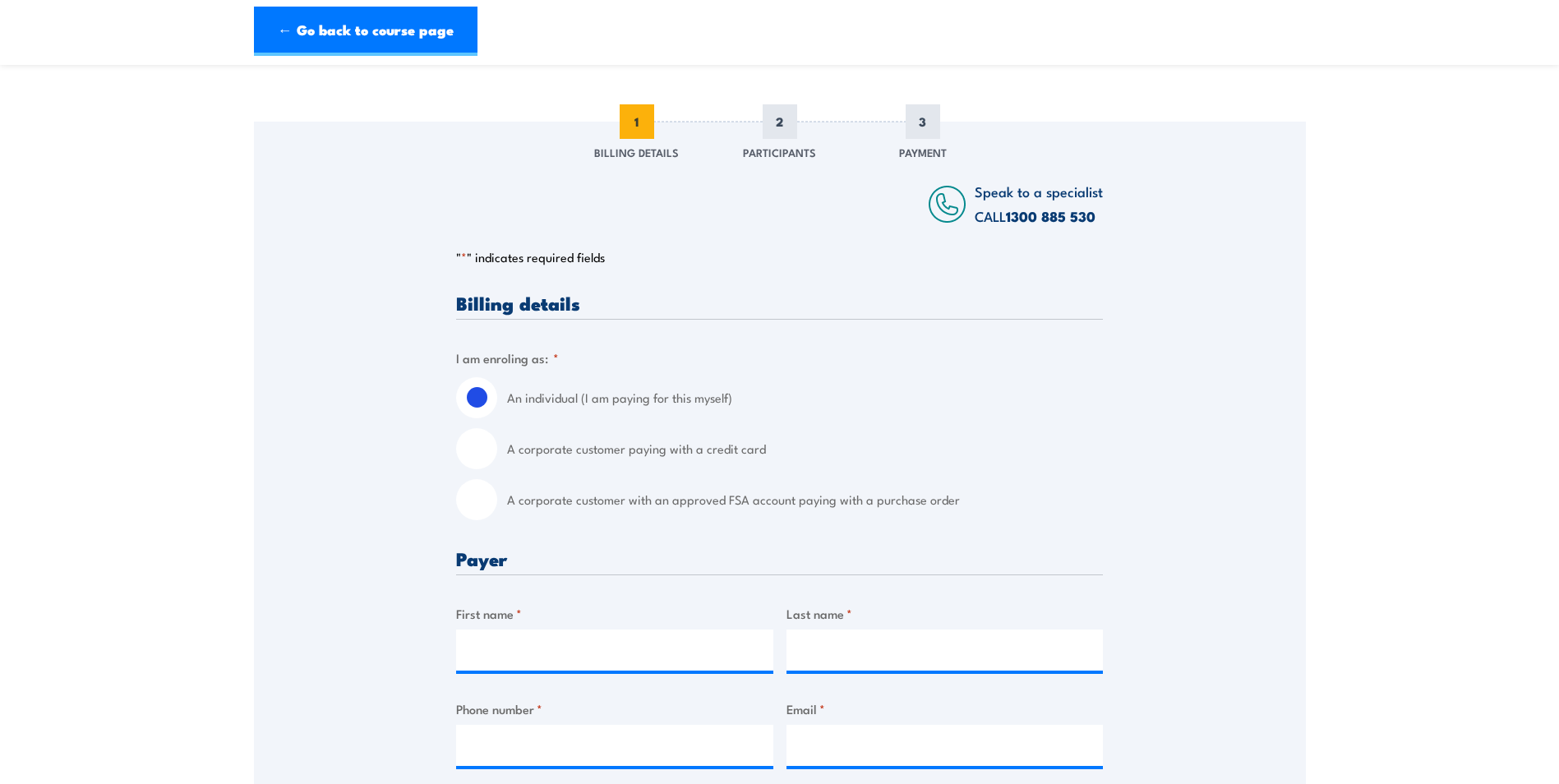
scroll to position [164, 0]
click at [477, 463] on input "A corporate customer paying with a credit card" at bounding box center [476, 447] width 41 height 41
radio input "true"
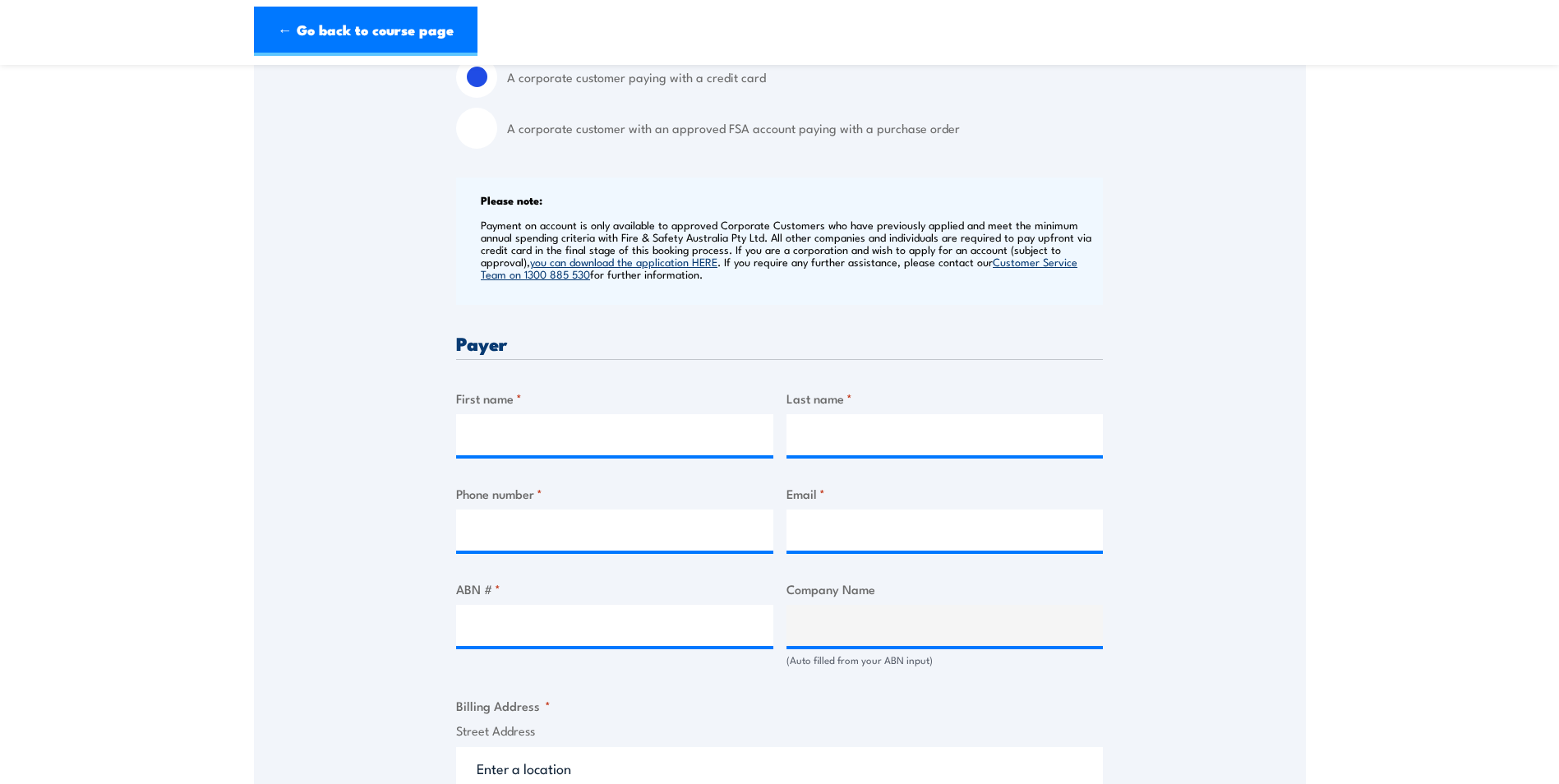
scroll to position [575, 0]
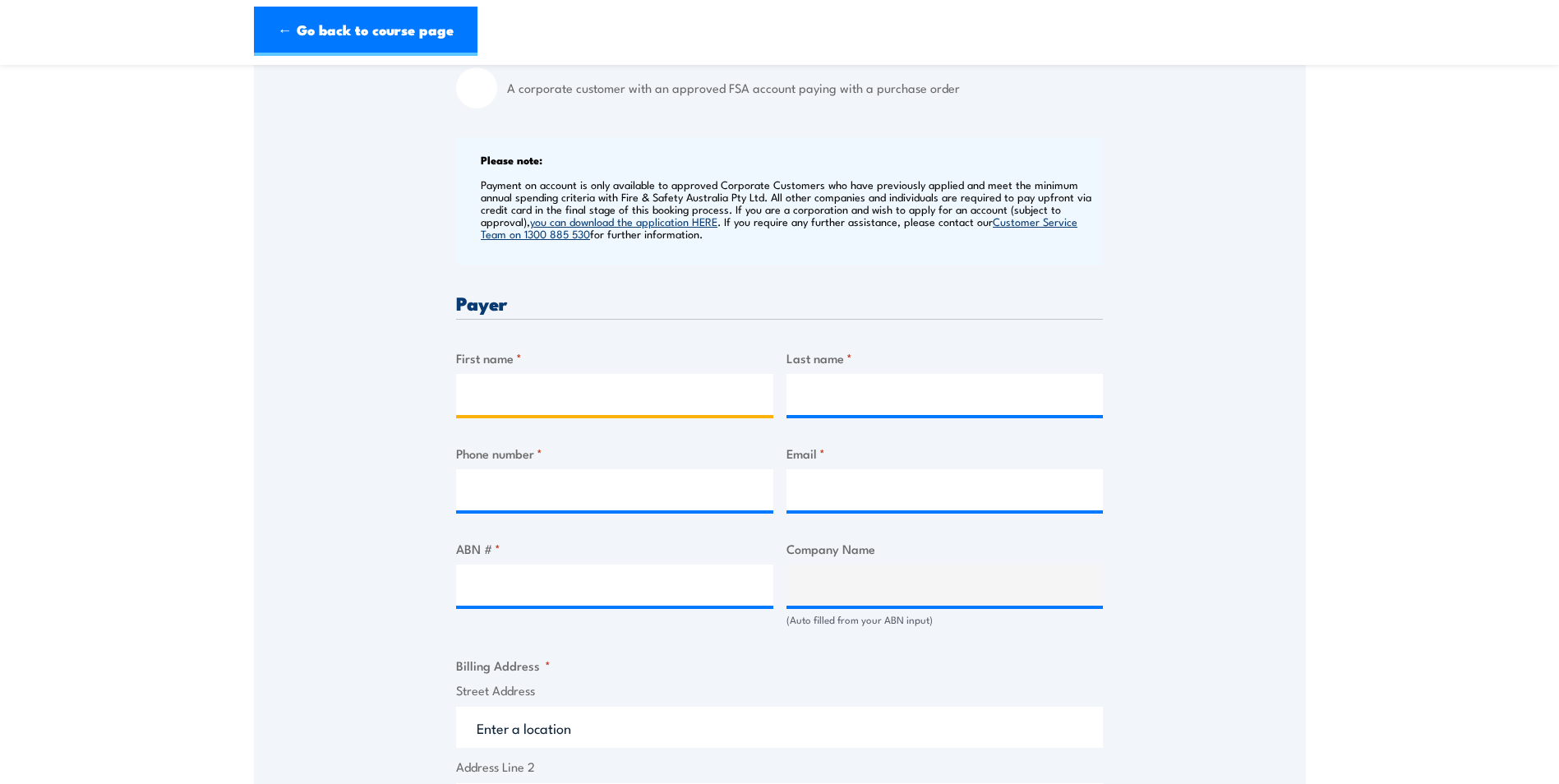
click at [486, 407] on input "First name *" at bounding box center [615, 394] width 318 height 41
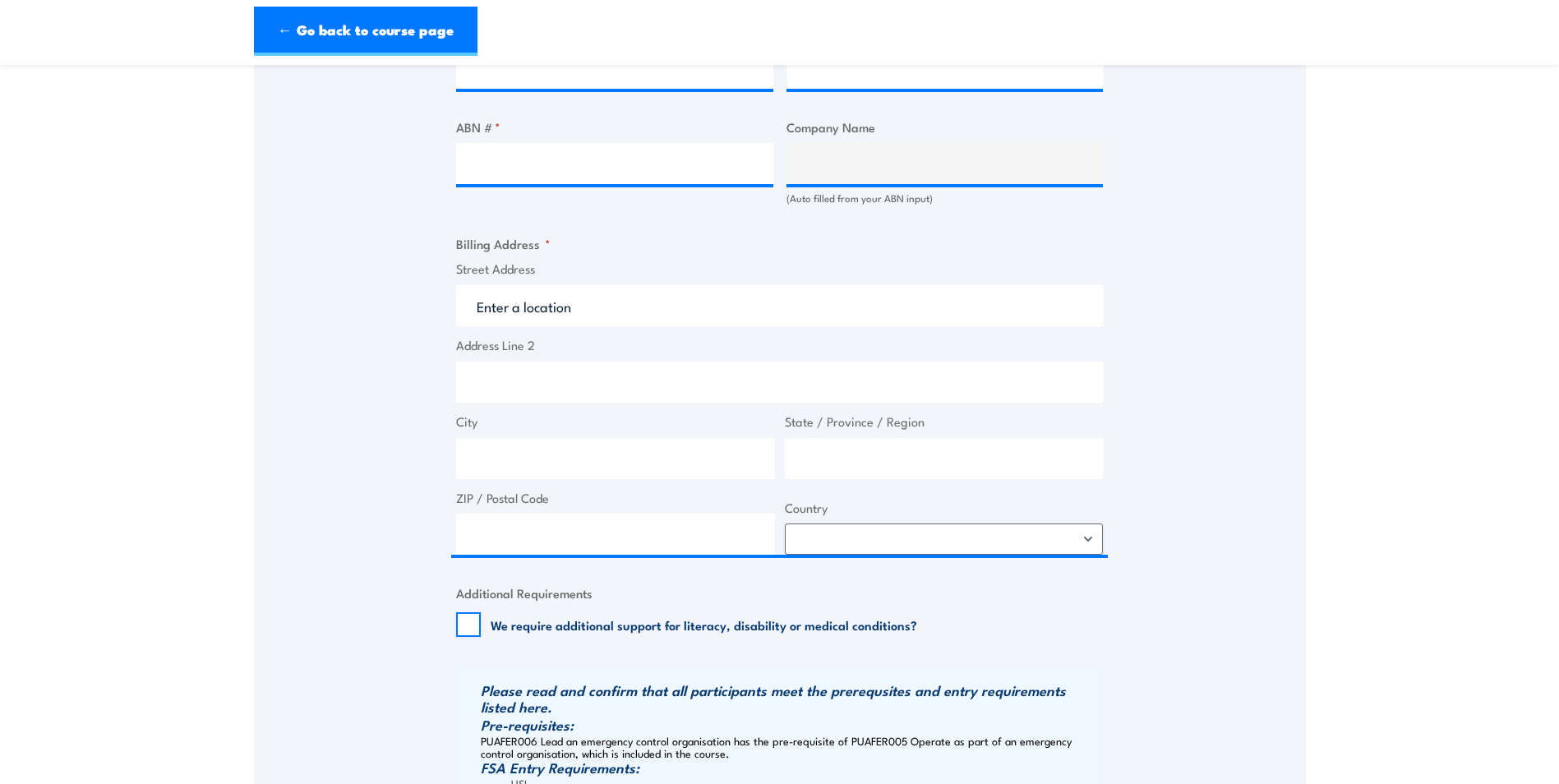
scroll to position [1315, 0]
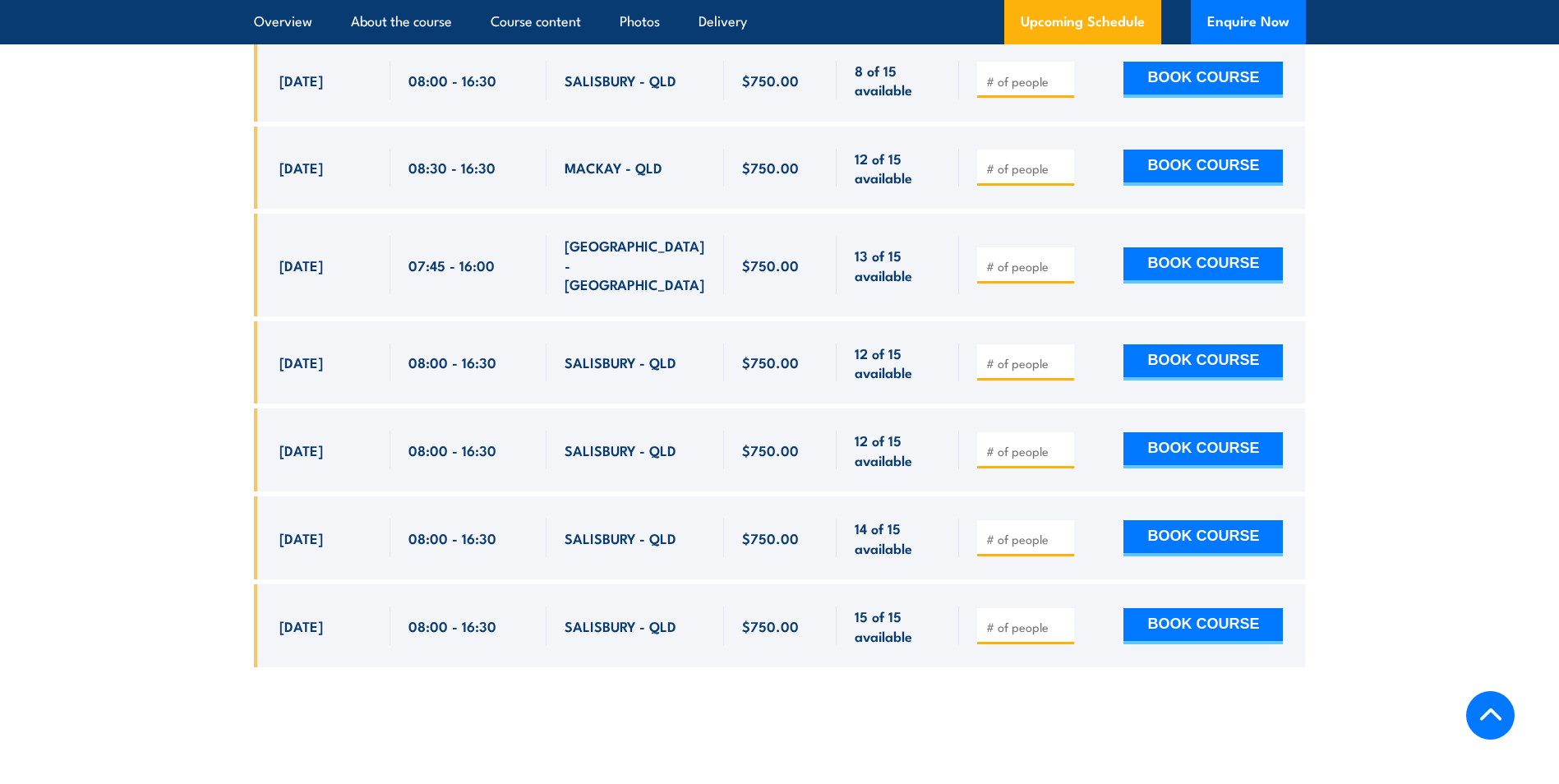
scroll to position [2876, 0]
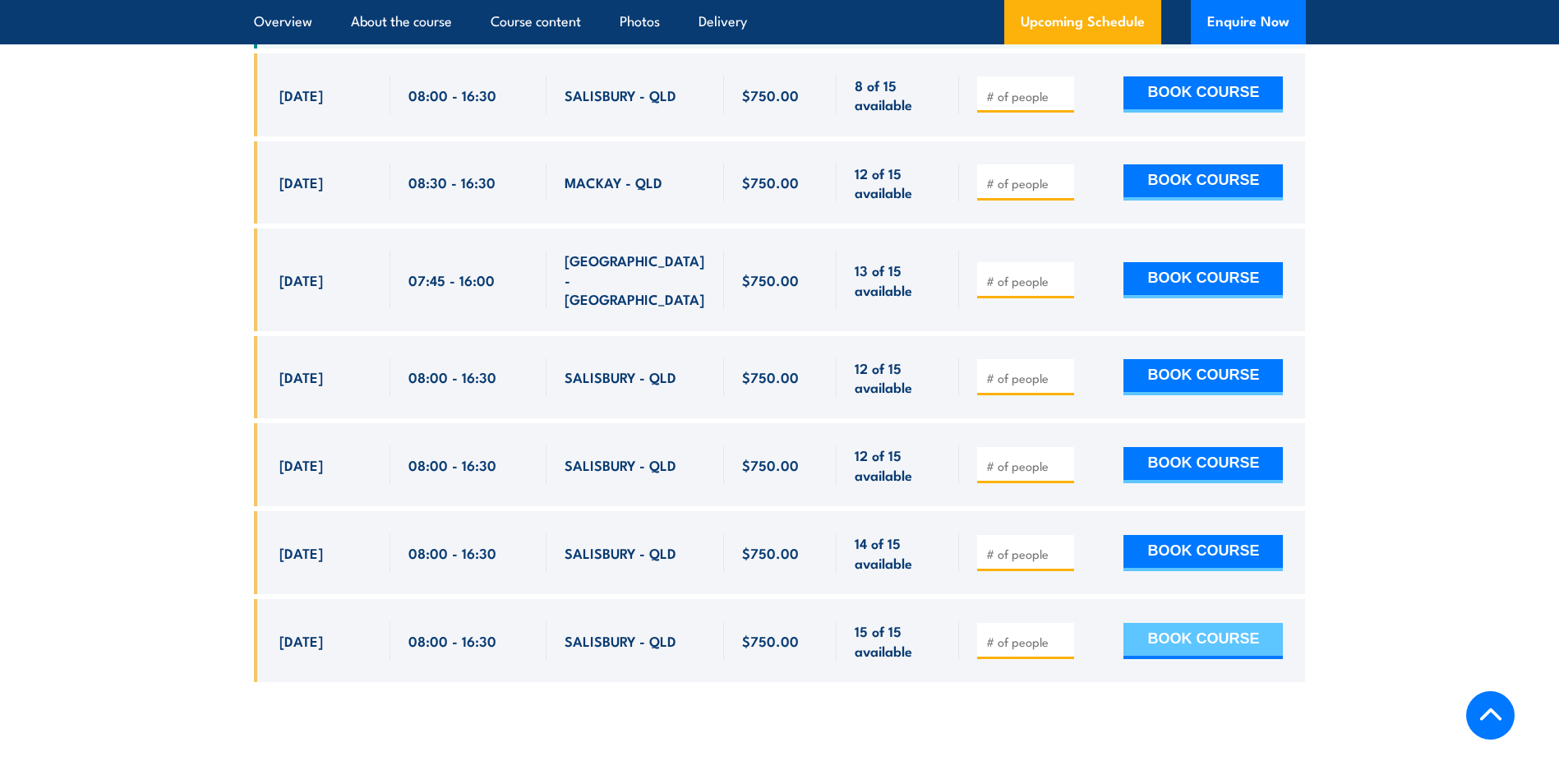
click at [1174, 632] on button "BOOK COURSE" at bounding box center [1203, 641] width 160 height 37
type input "2"
click at [1172, 633] on button "BOOK COURSE" at bounding box center [1203, 641] width 160 height 37
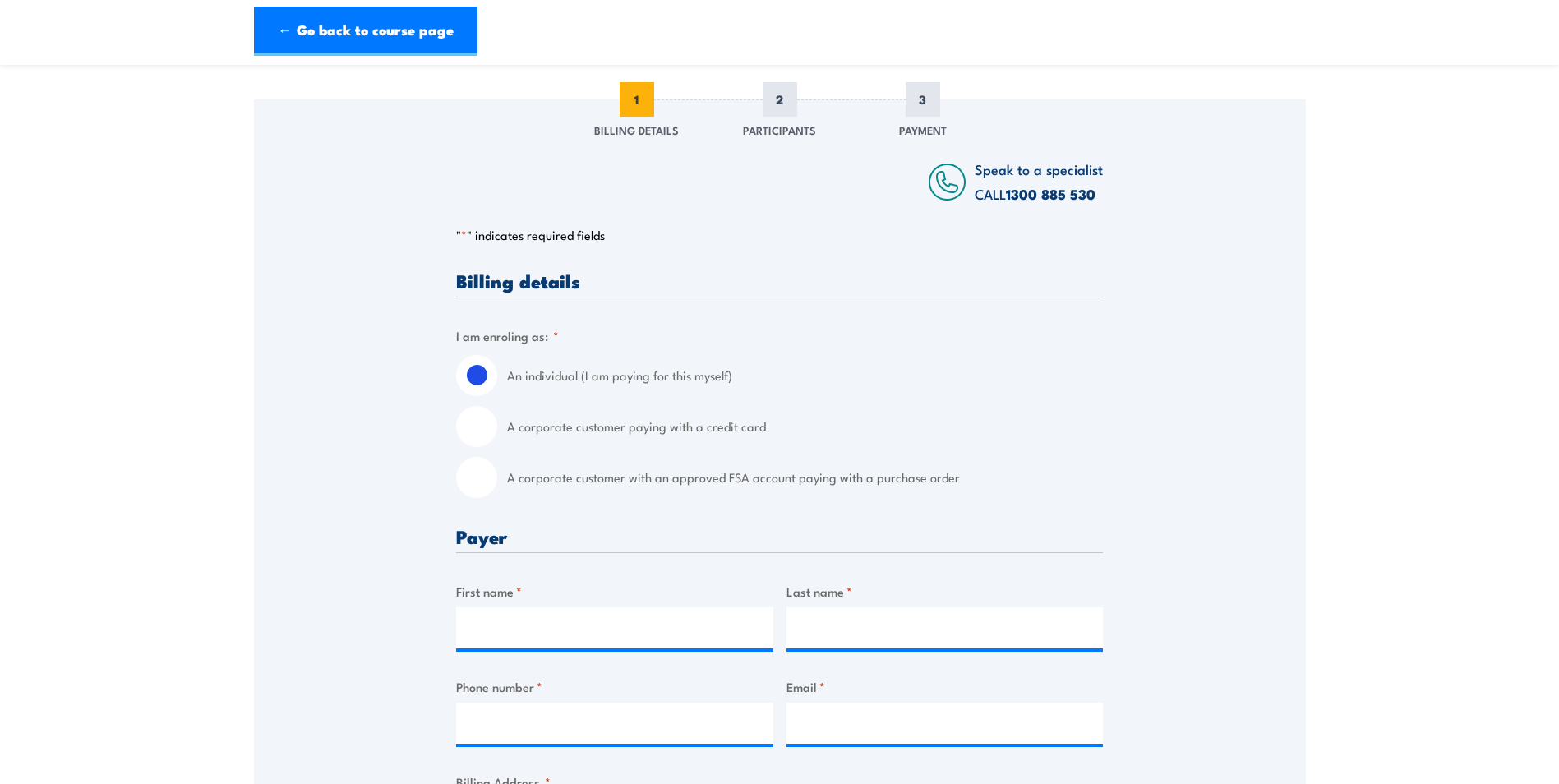
scroll to position [246, 0]
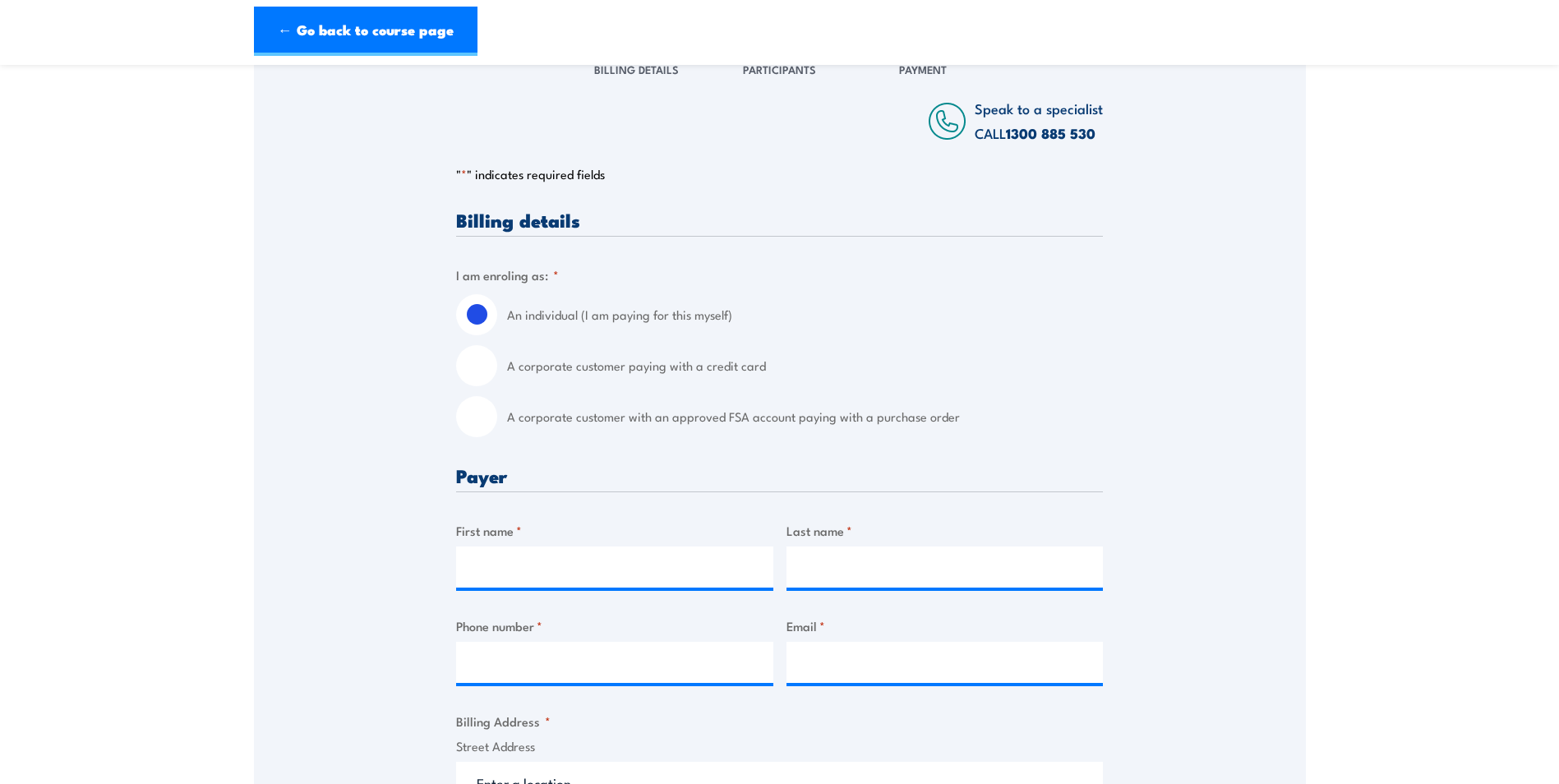
click at [479, 386] on input "A corporate customer paying with a credit card" at bounding box center [476, 365] width 41 height 41
radio input "true"
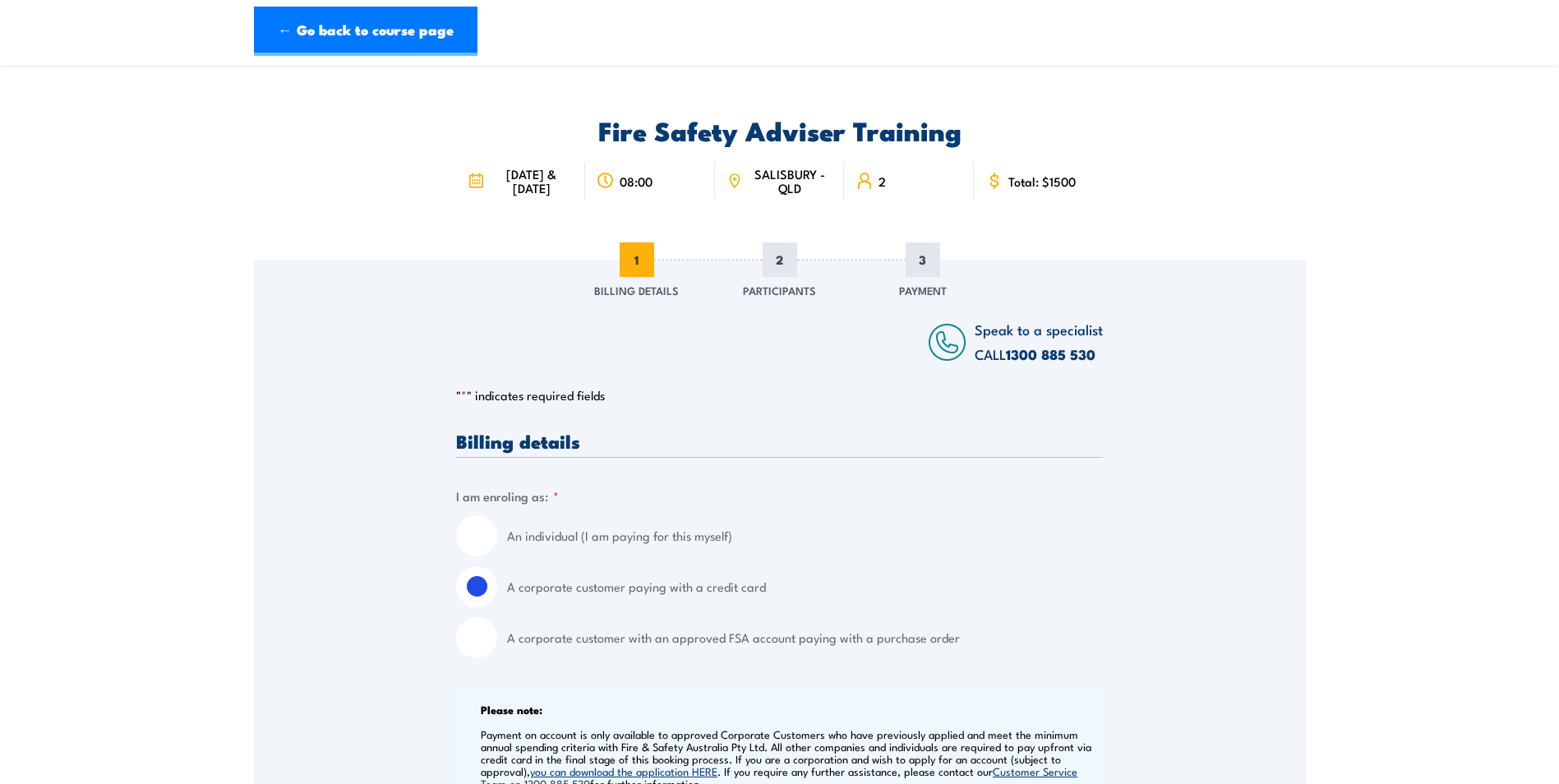
scroll to position [0, 0]
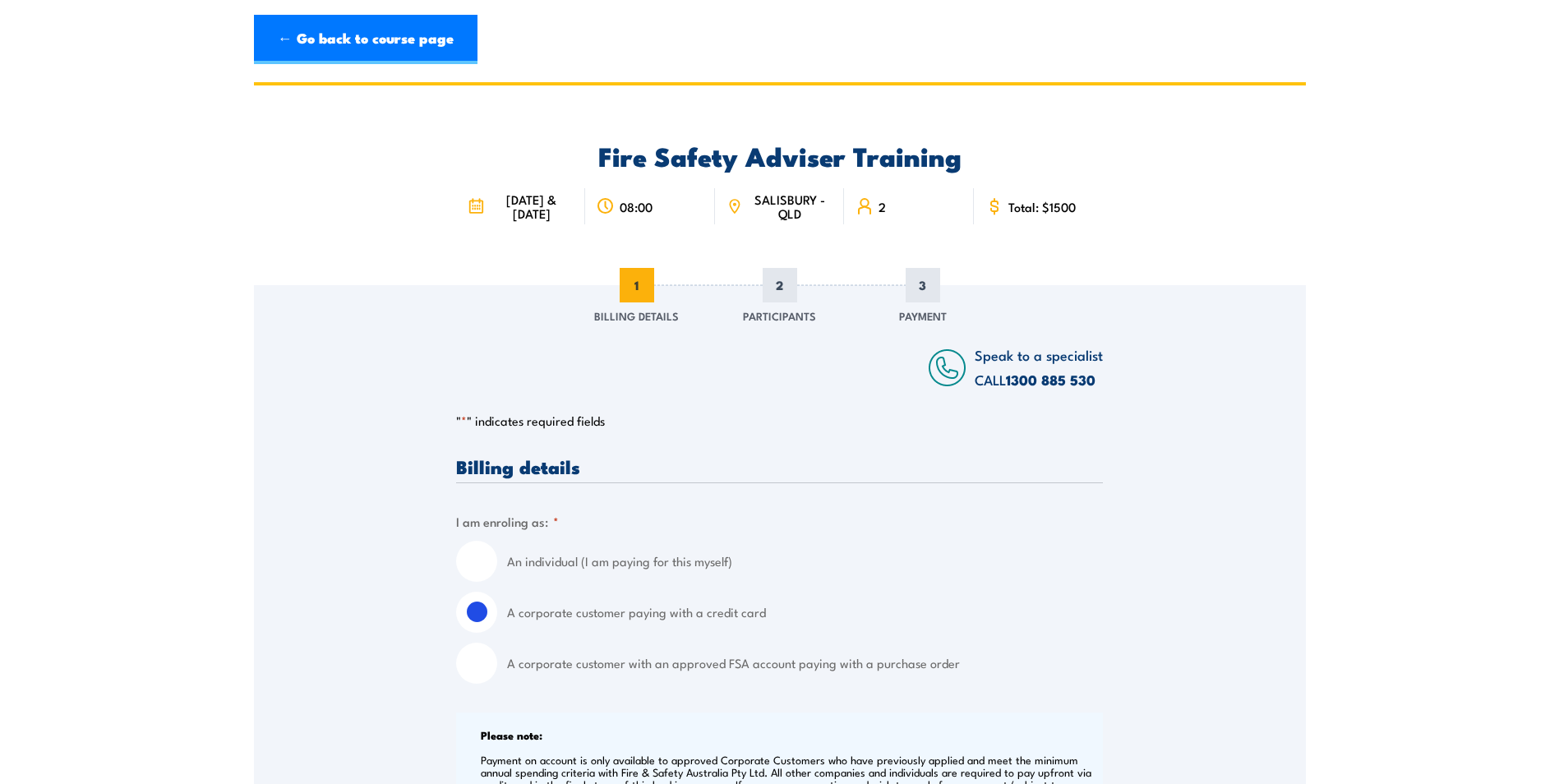
click at [540, 220] on span "[DATE] & [DATE]" at bounding box center [531, 206] width 85 height 28
drag, startPoint x: 543, startPoint y: 229, endPoint x: 506, endPoint y: 201, distance: 46.4
click at [506, 201] on span "[DATE] & [DATE]" at bounding box center [531, 206] width 85 height 28
copy span "[DATE] & [DATE]"
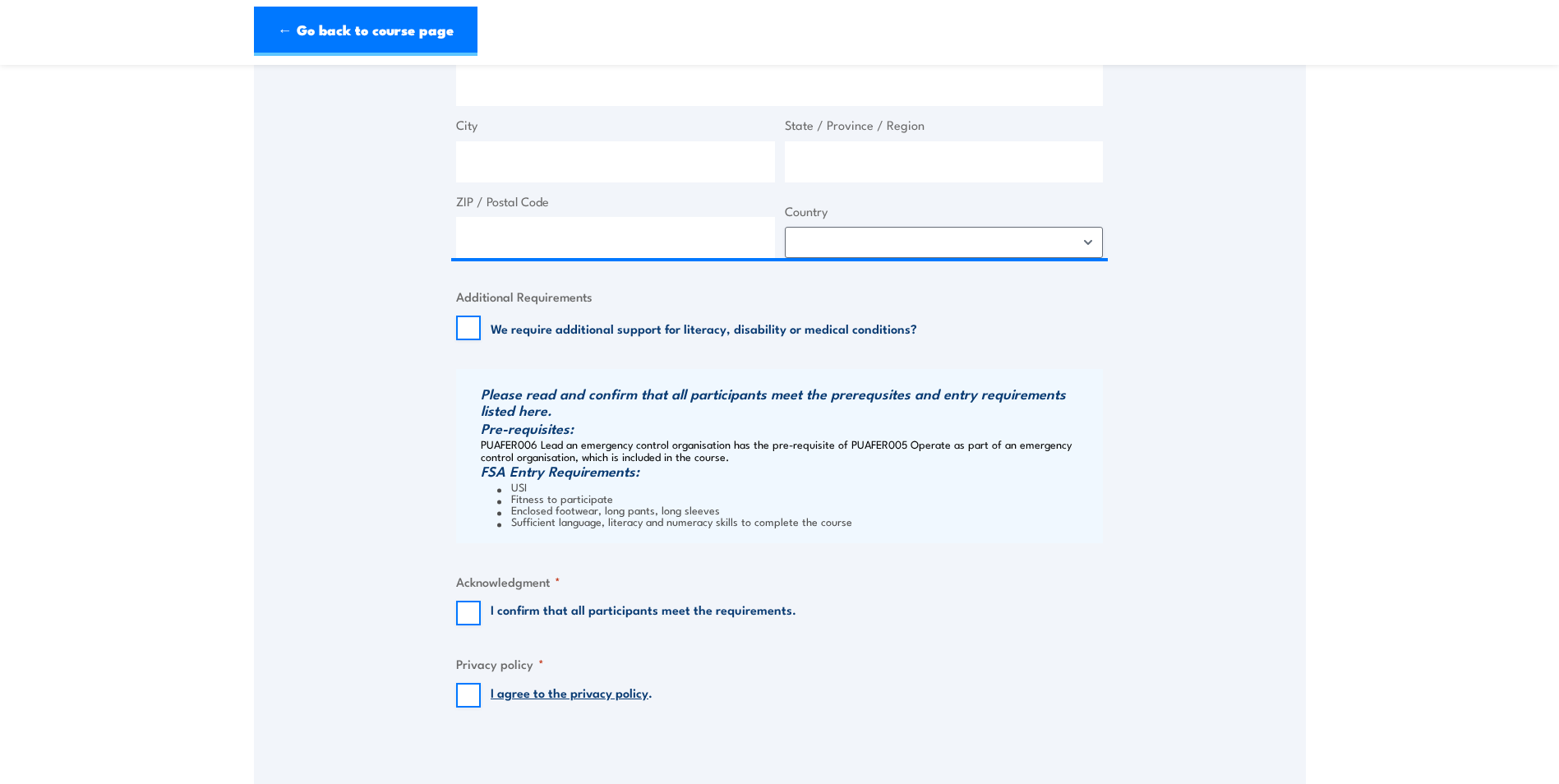
scroll to position [1315, 0]
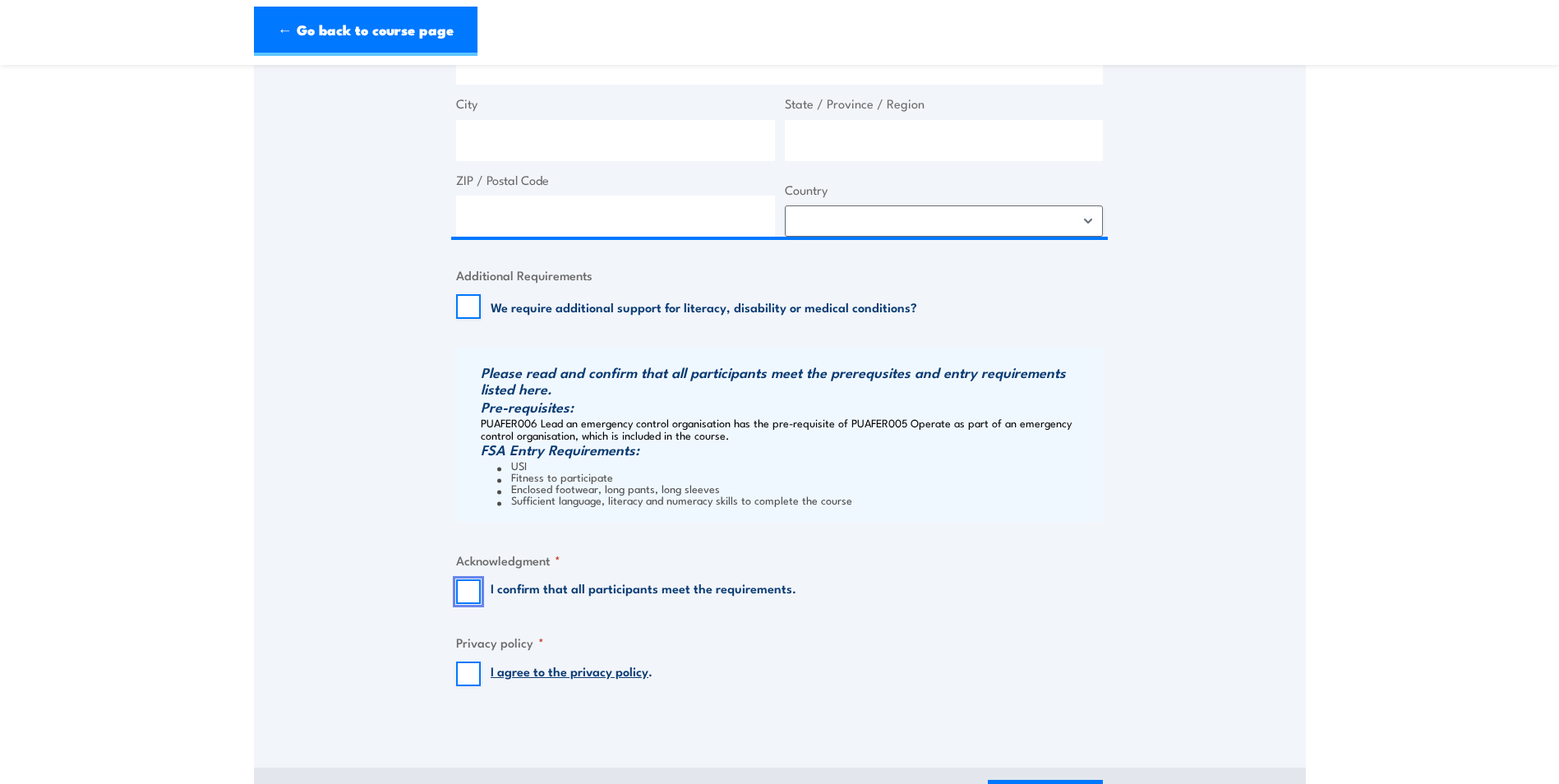
click at [465, 602] on input "I confirm that all participants meet the requirements." at bounding box center [468, 591] width 25 height 25
checkbox input "true"
click at [471, 686] on input "I agree to the privacy policy ." at bounding box center [468, 674] width 25 height 25
checkbox input "true"
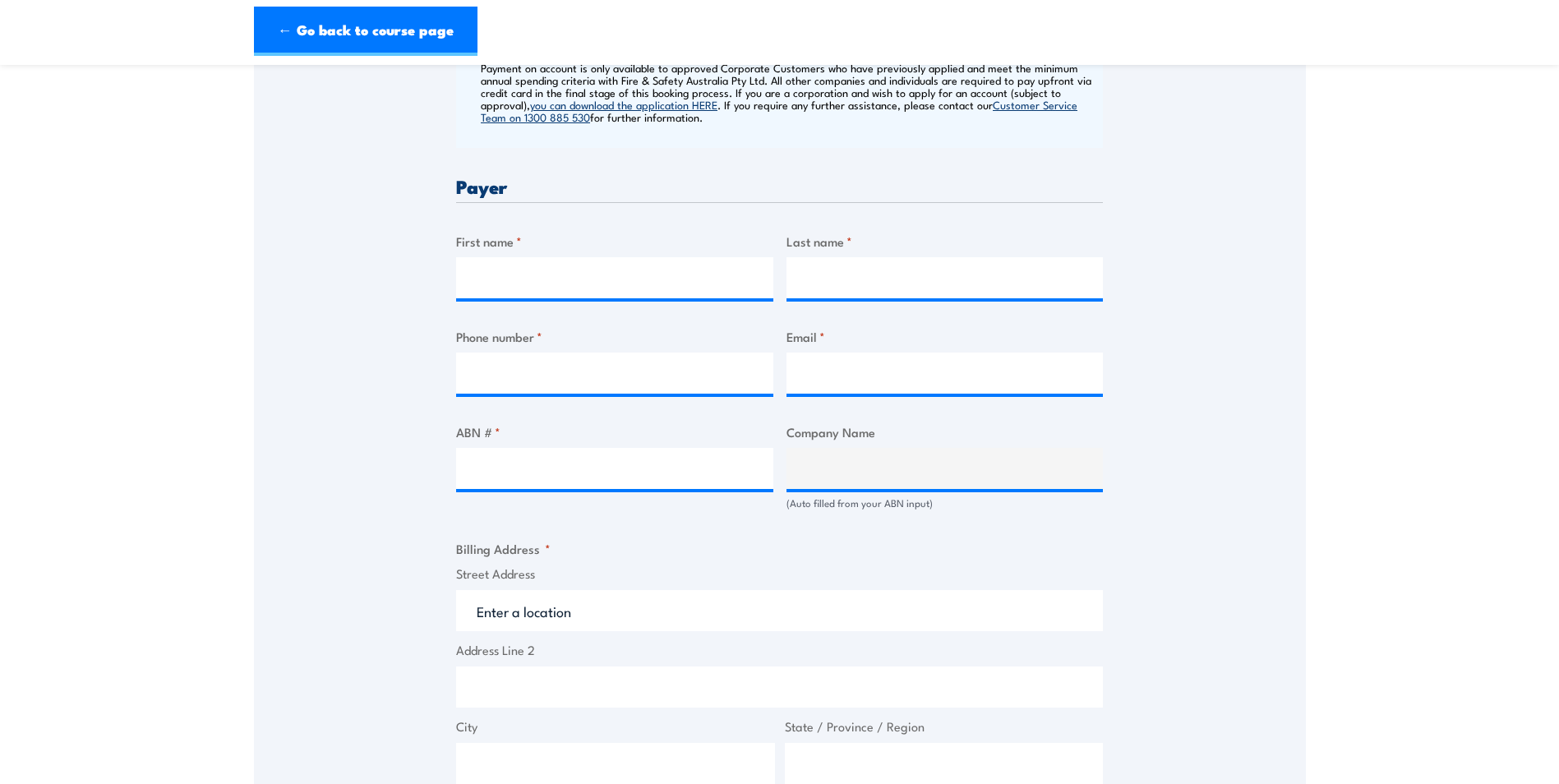
scroll to position [657, 0]
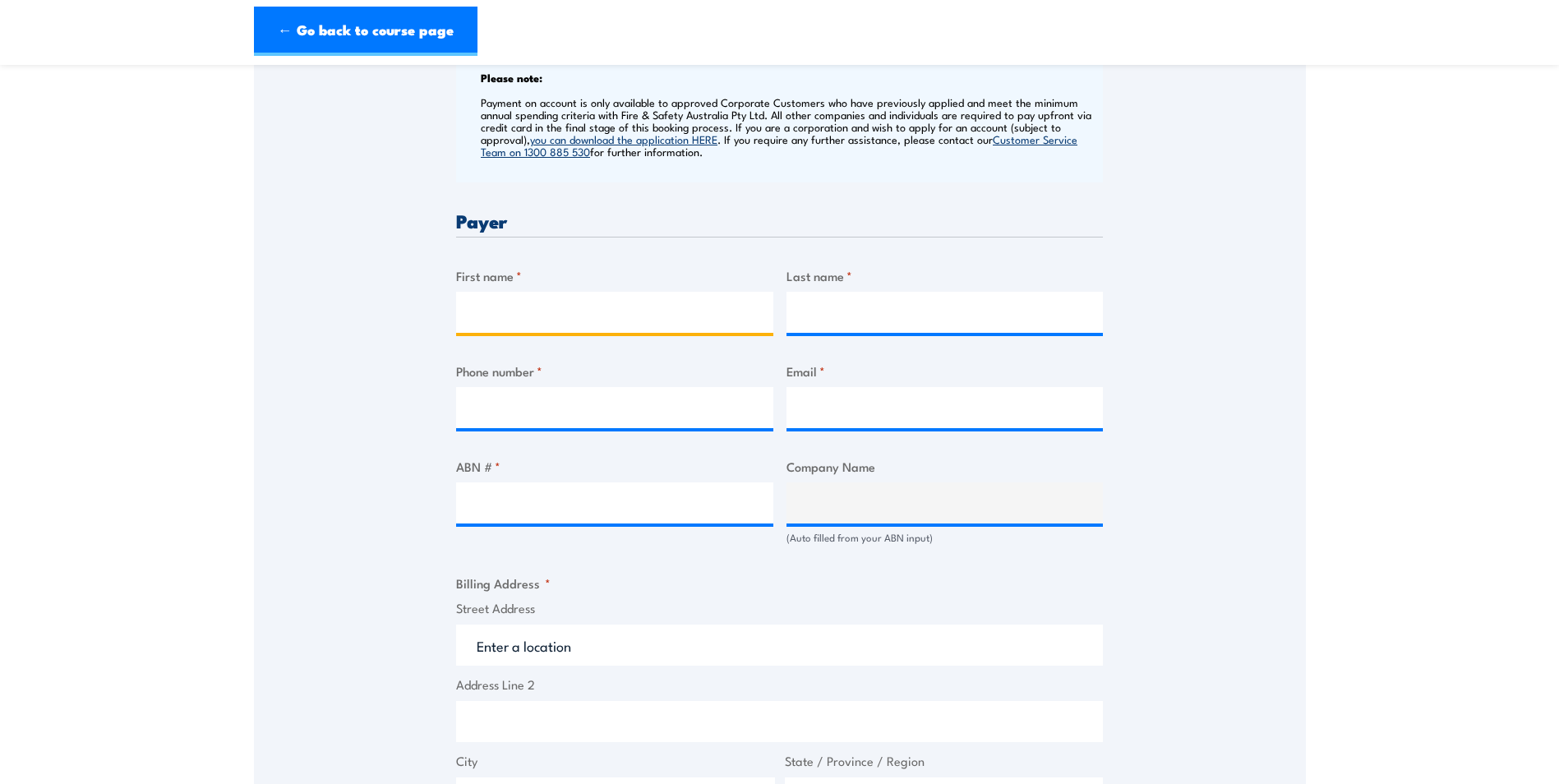
click at [500, 325] on input "First name *" at bounding box center [615, 312] width 318 height 41
type input "[PERSON_NAME]"
type input "Schloss"
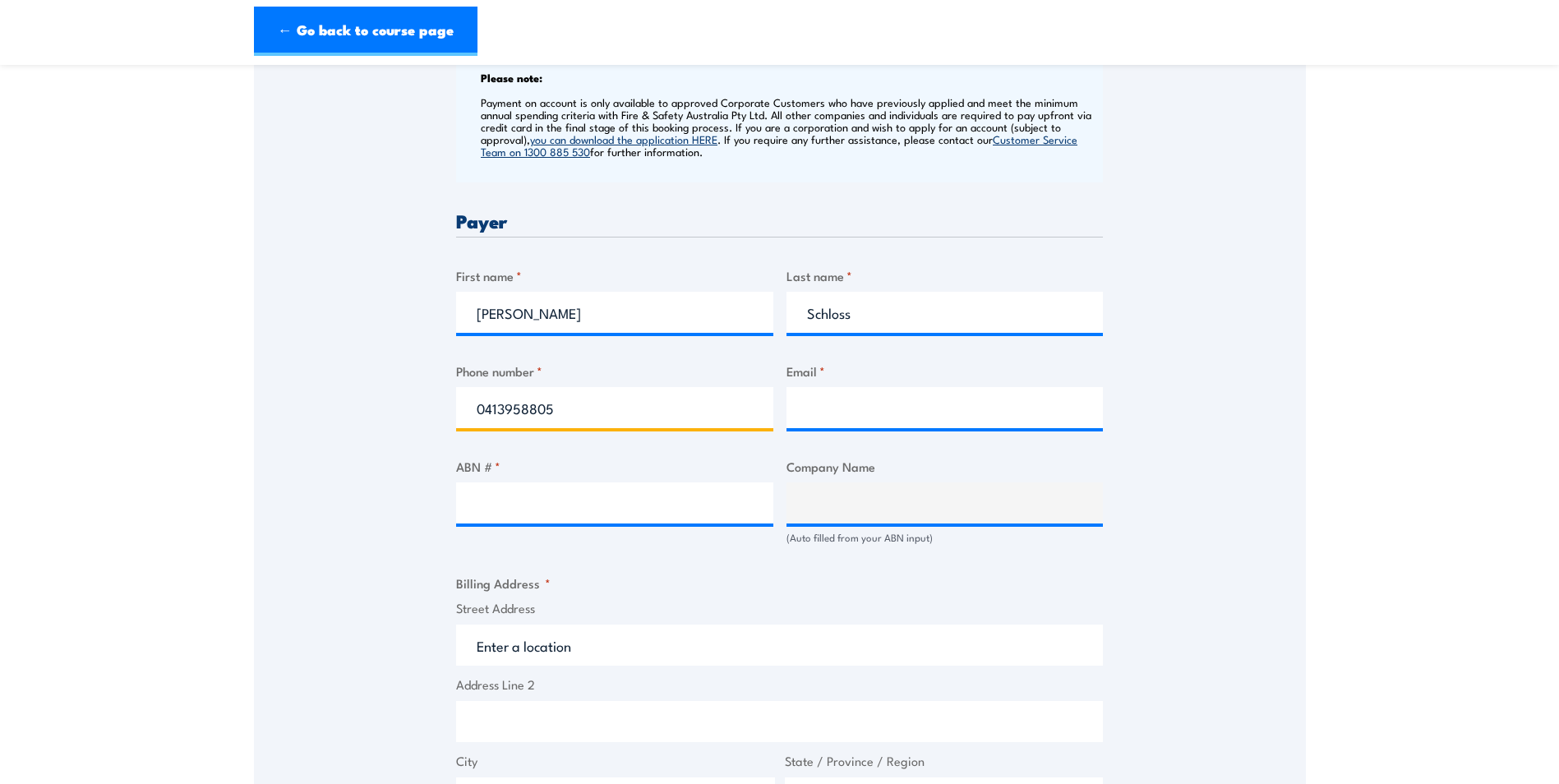
type input "0413958805"
click at [837, 428] on input "Email *" at bounding box center [946, 407] width 318 height 41
click at [800, 423] on input "Email *" at bounding box center [946, 407] width 318 height 41
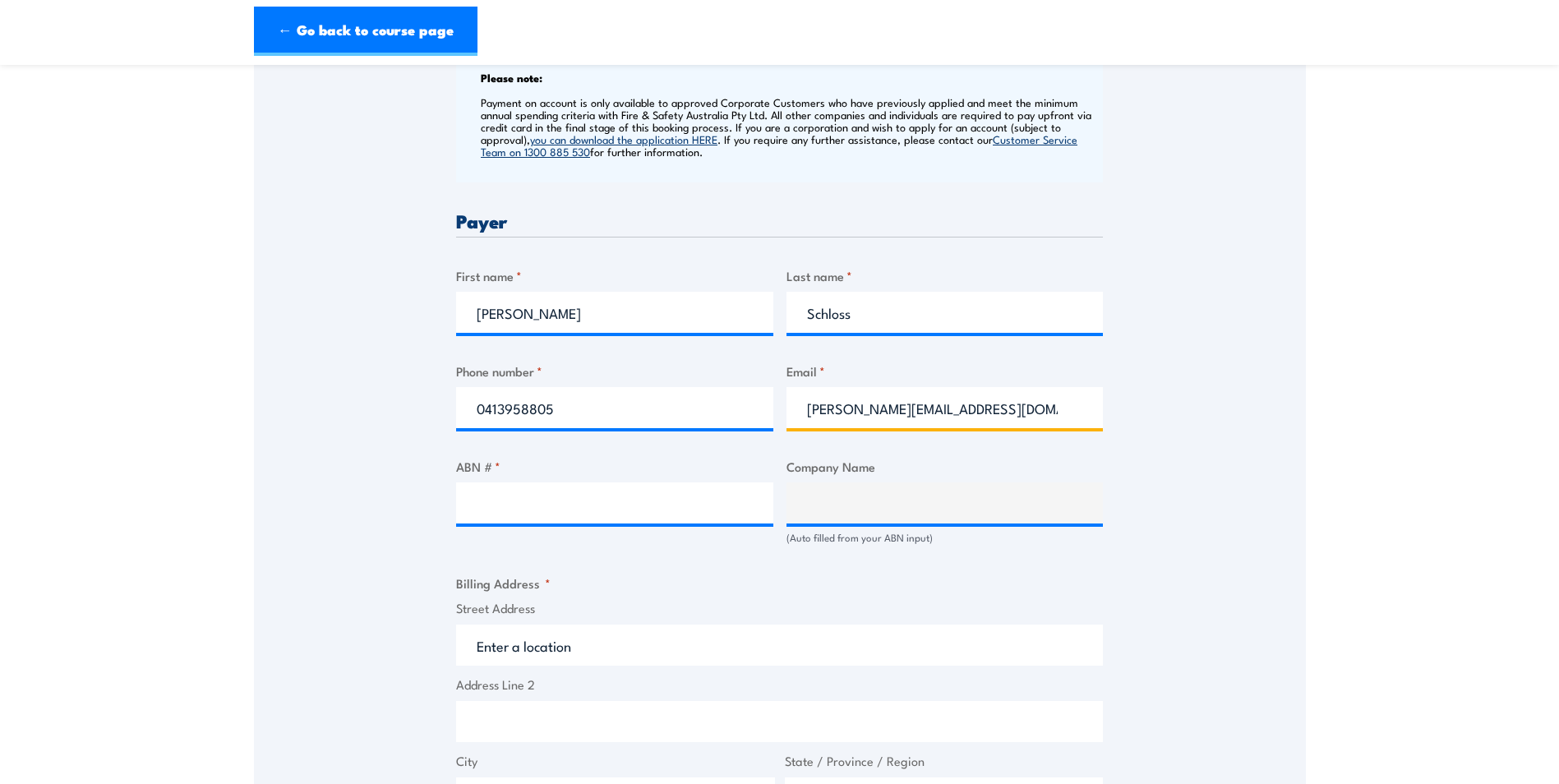
type input "[PERSON_NAME][EMAIL_ADDRESS][DOMAIN_NAME]"
click at [496, 524] on input "ABN # *" at bounding box center [615, 503] width 318 height 41
click at [476, 524] on input "ABN # *" at bounding box center [615, 503] width 318 height 41
paste input "30 097 144 842"
type input "30 097 144 842"
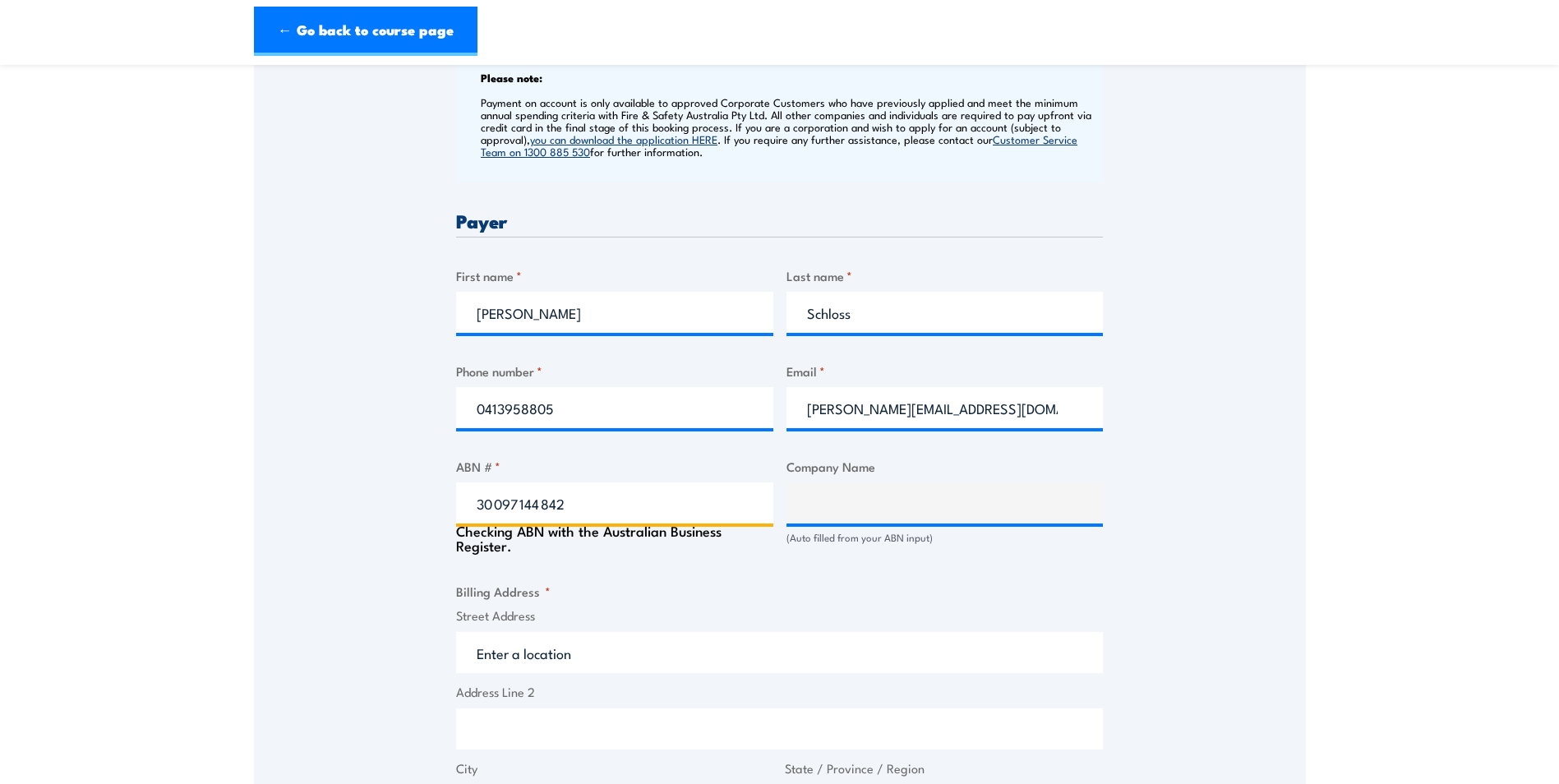
type input "M.F.E. SERVICES PTY LTD"
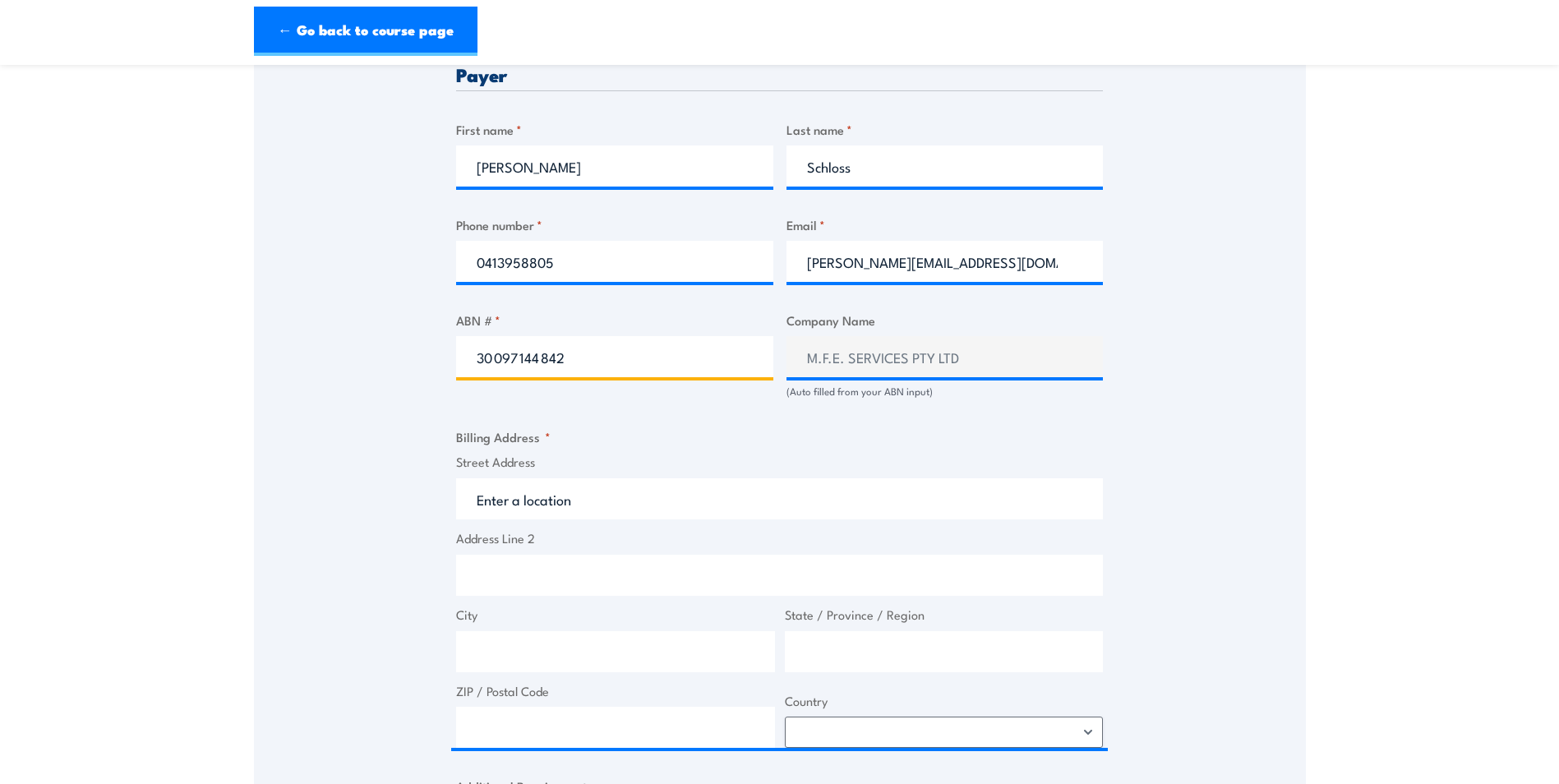
scroll to position [904, 0]
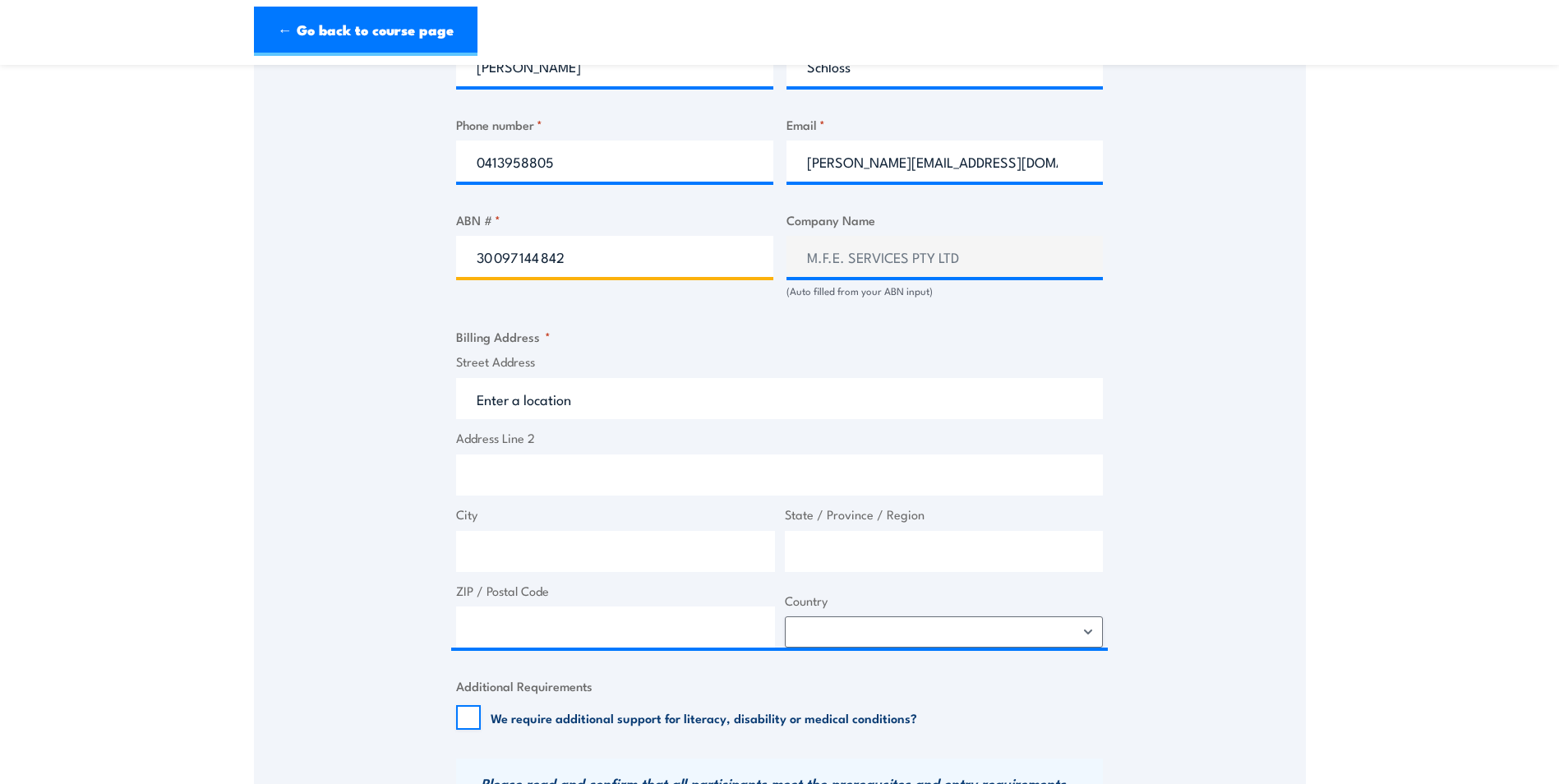
type input "30 097 144 842"
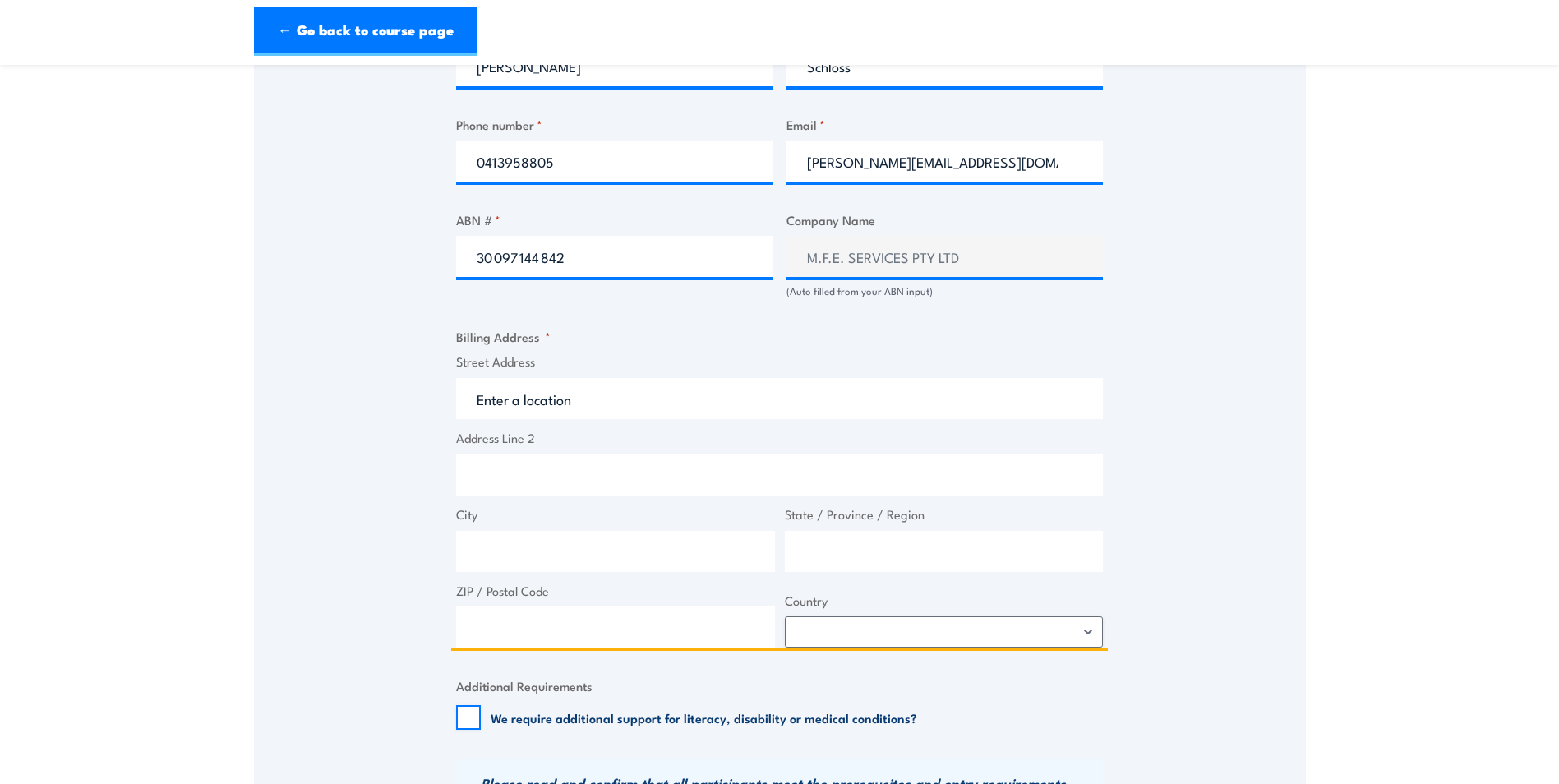
click at [493, 419] on input "Street Address" at bounding box center [780, 398] width 647 height 41
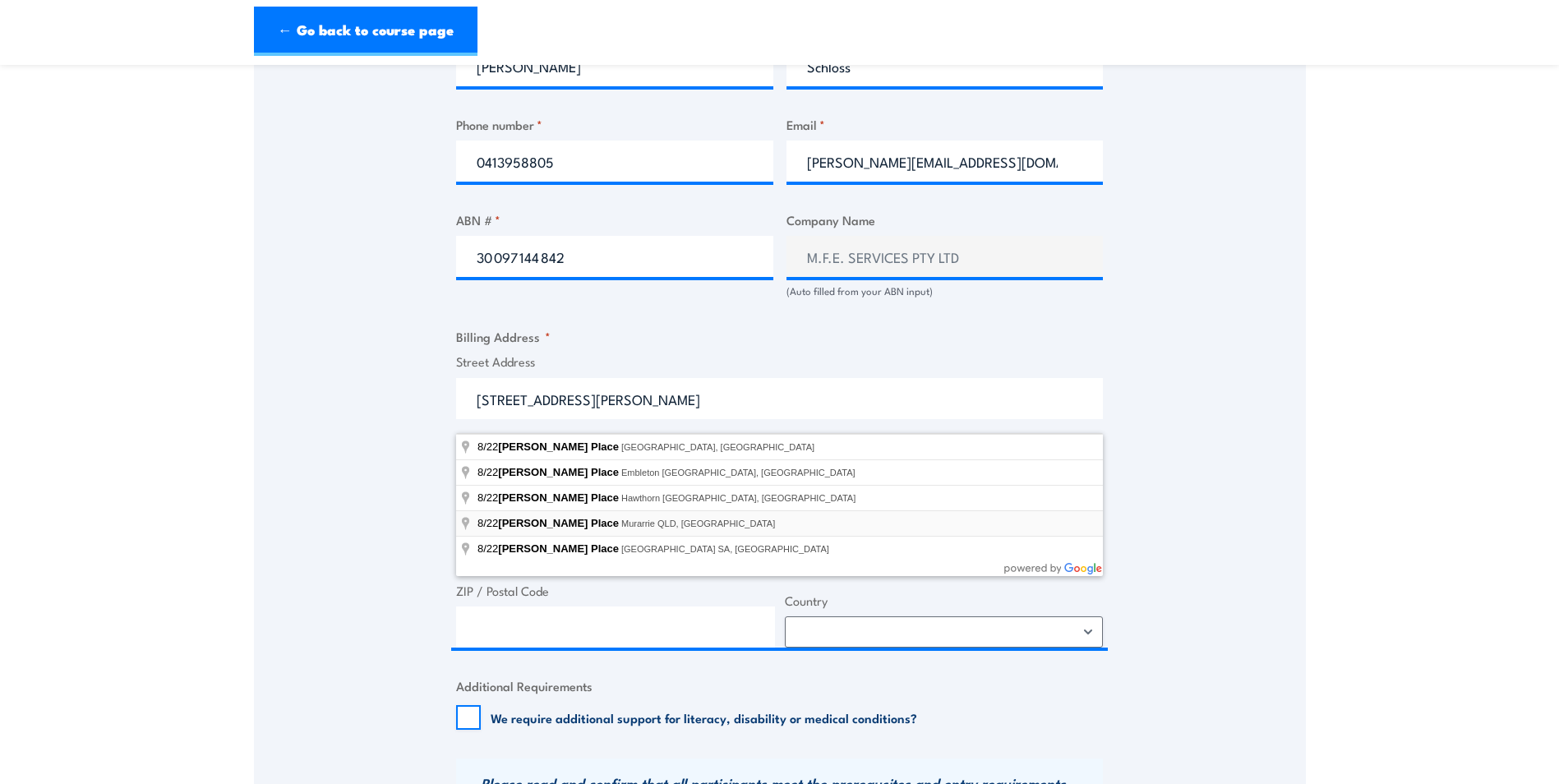
type input "[STREET_ADDRESS][PERSON_NAME]"
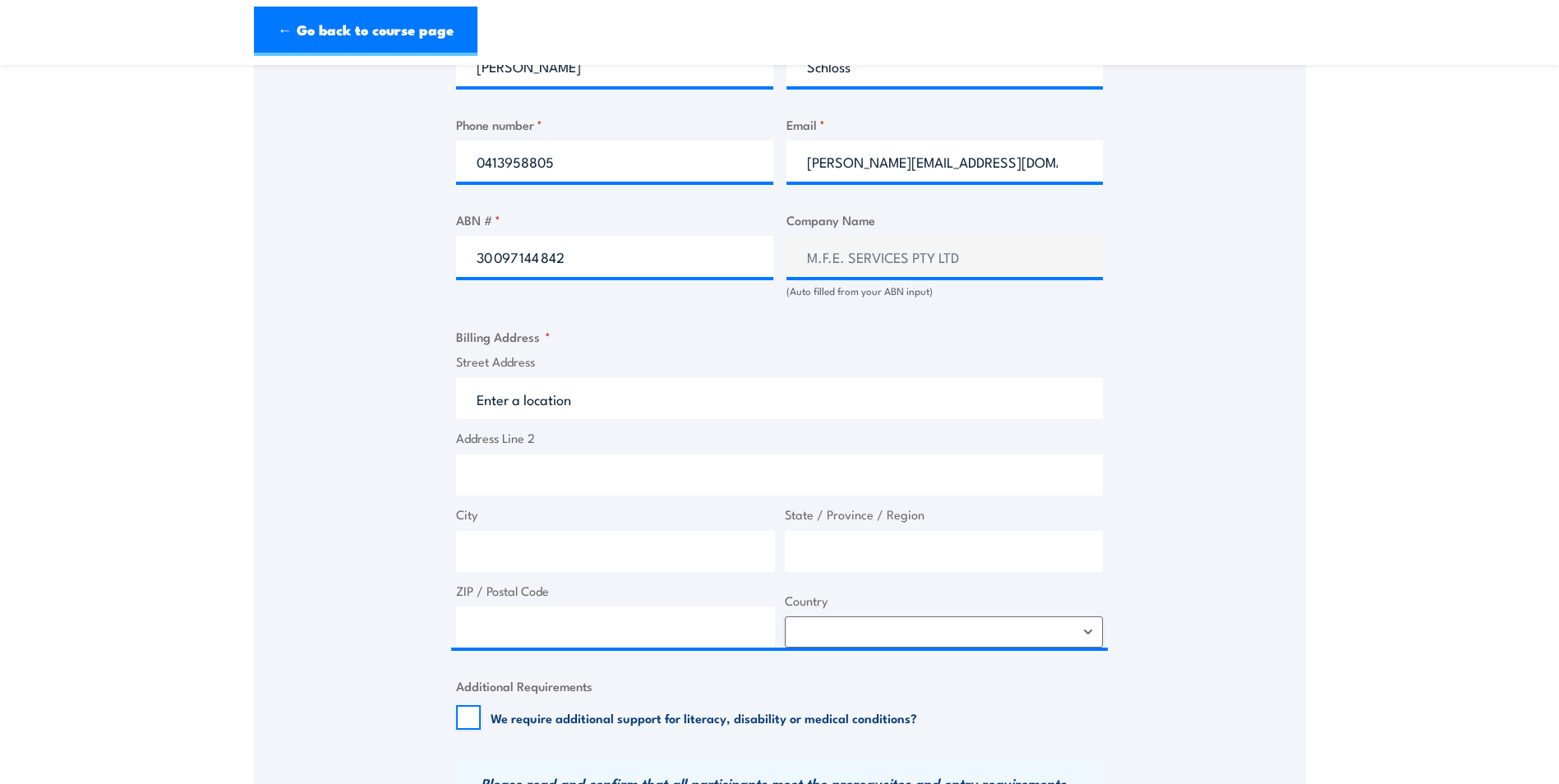
type input "[STREET_ADDRESS][PERSON_NAME]"
type input "Murarrie"
type input "[GEOGRAPHIC_DATA]"
type input "4172"
select select "[GEOGRAPHIC_DATA]"
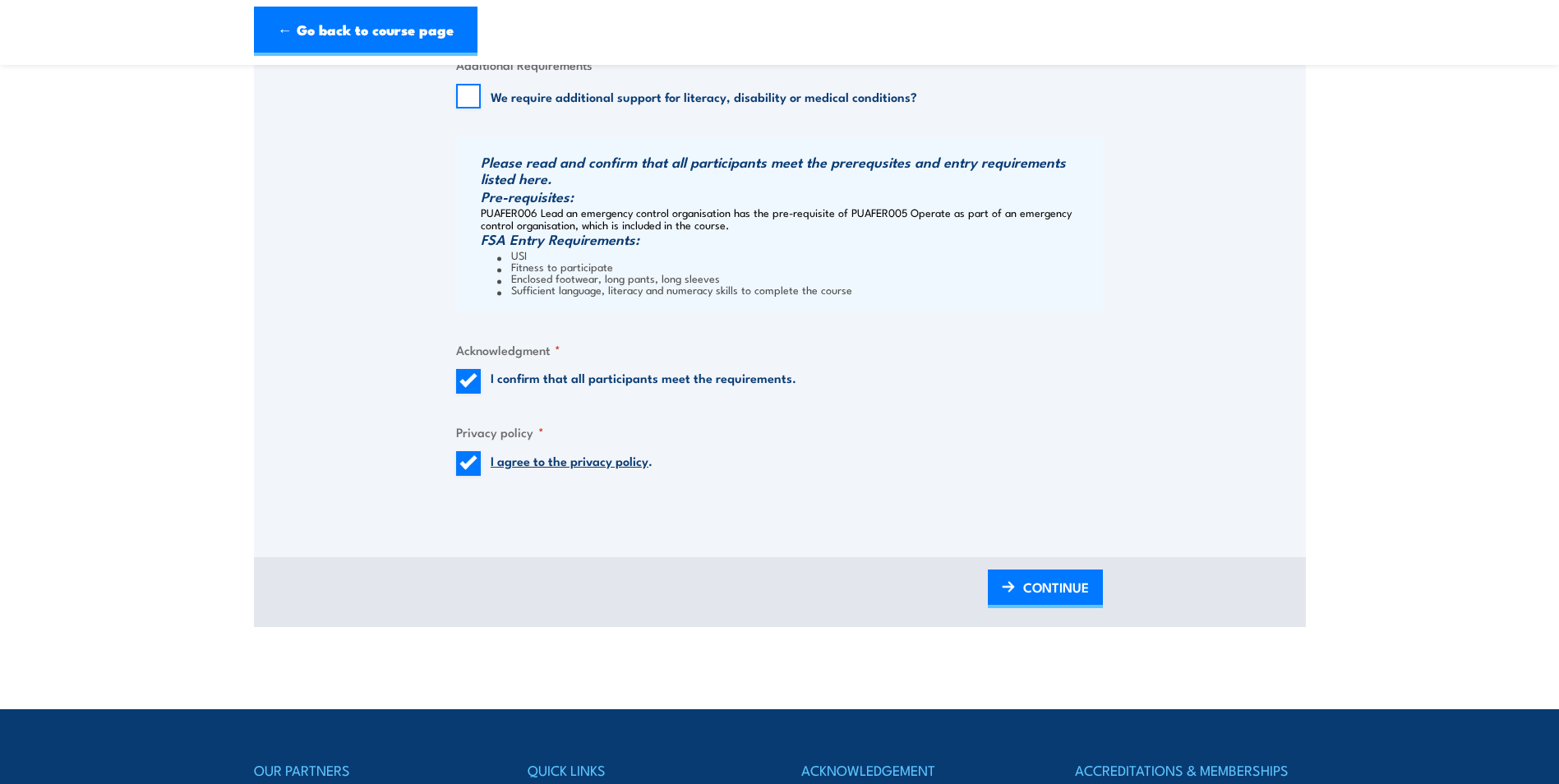
scroll to position [1562, 0]
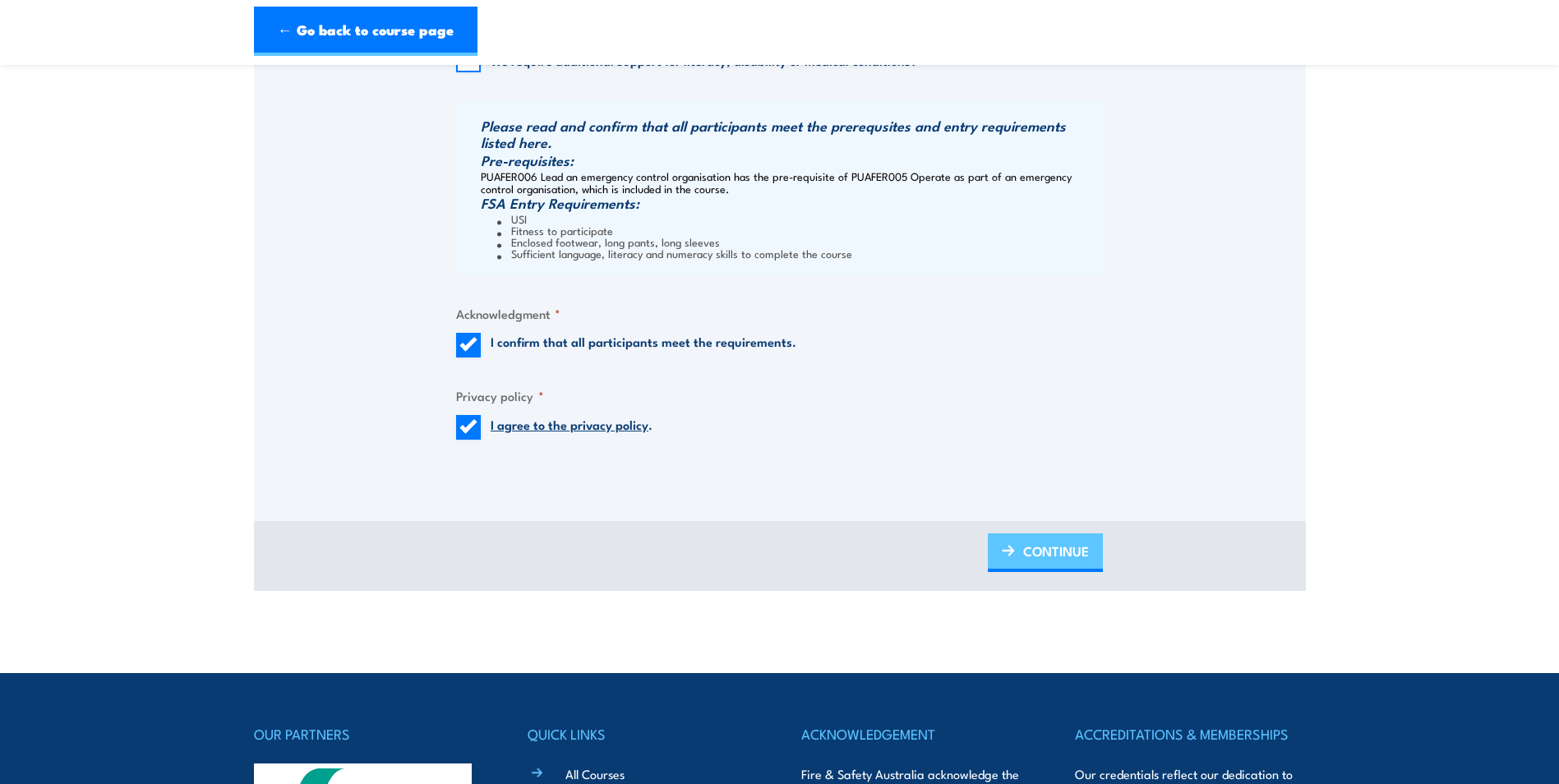
click at [1021, 565] on link "CONTINUE" at bounding box center [1045, 552] width 115 height 38
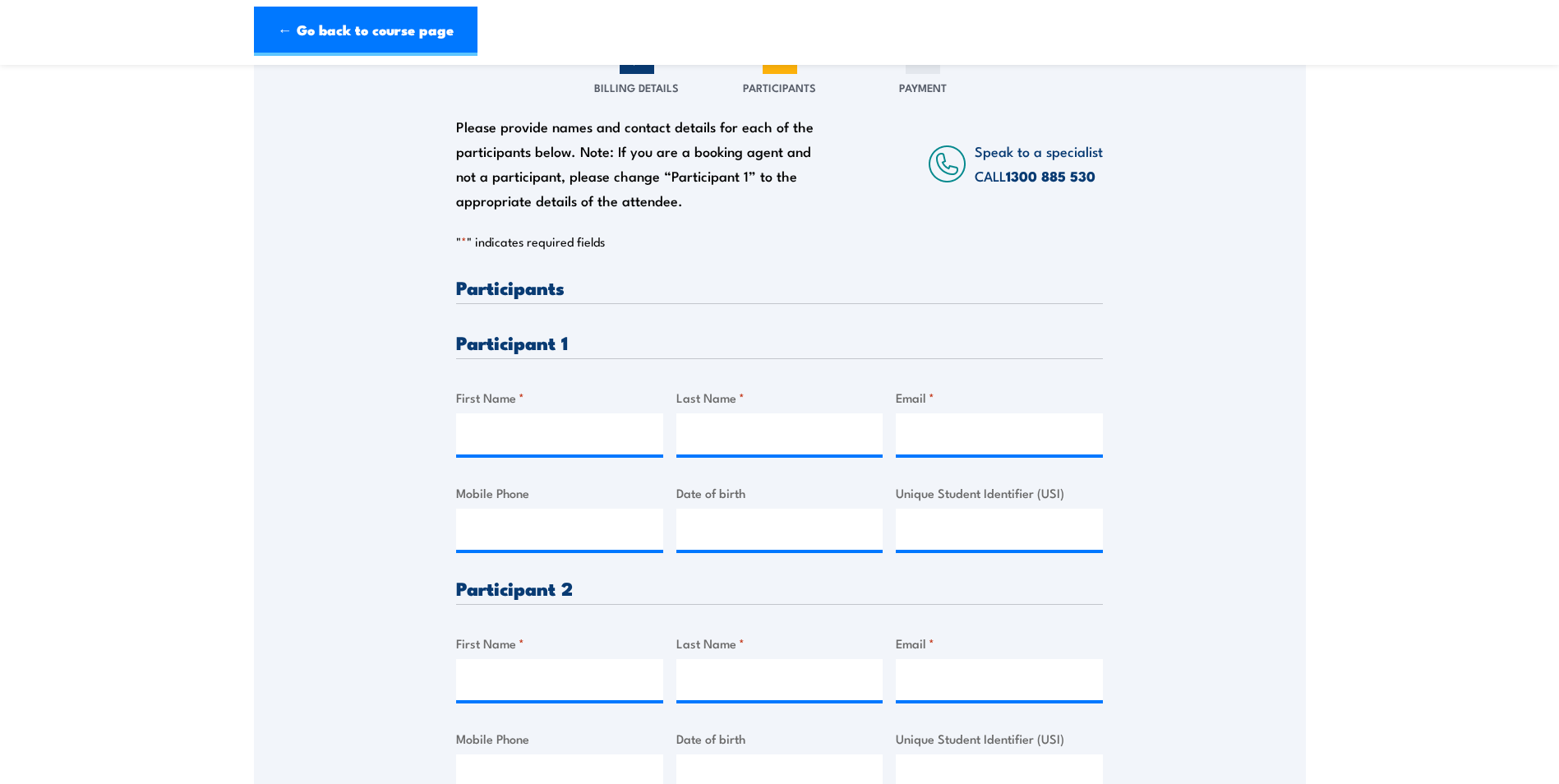
scroll to position [0, 0]
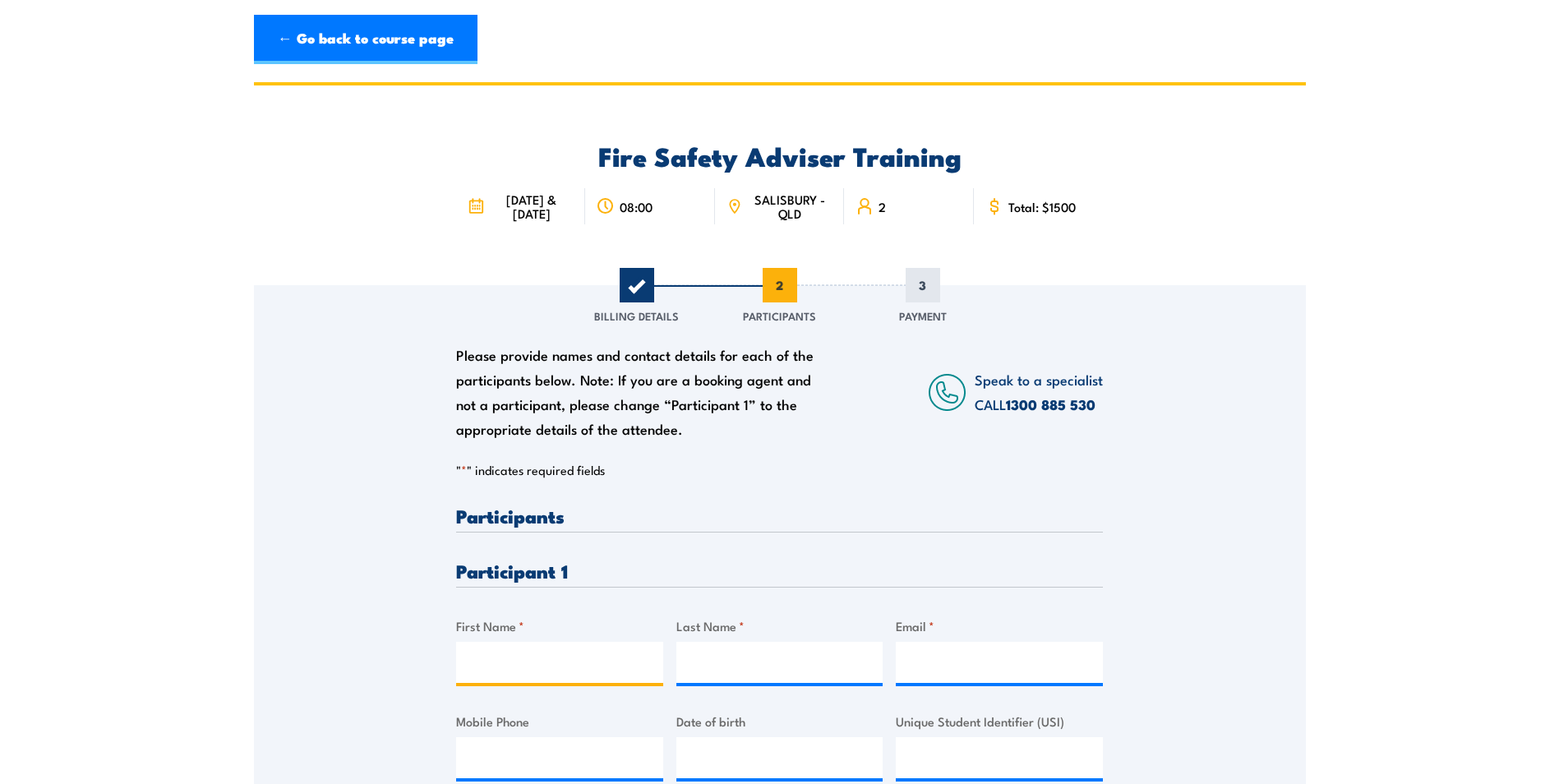
click at [466, 683] on input "First Name *" at bounding box center [560, 662] width 207 height 41
type input "[PERSON_NAME]"
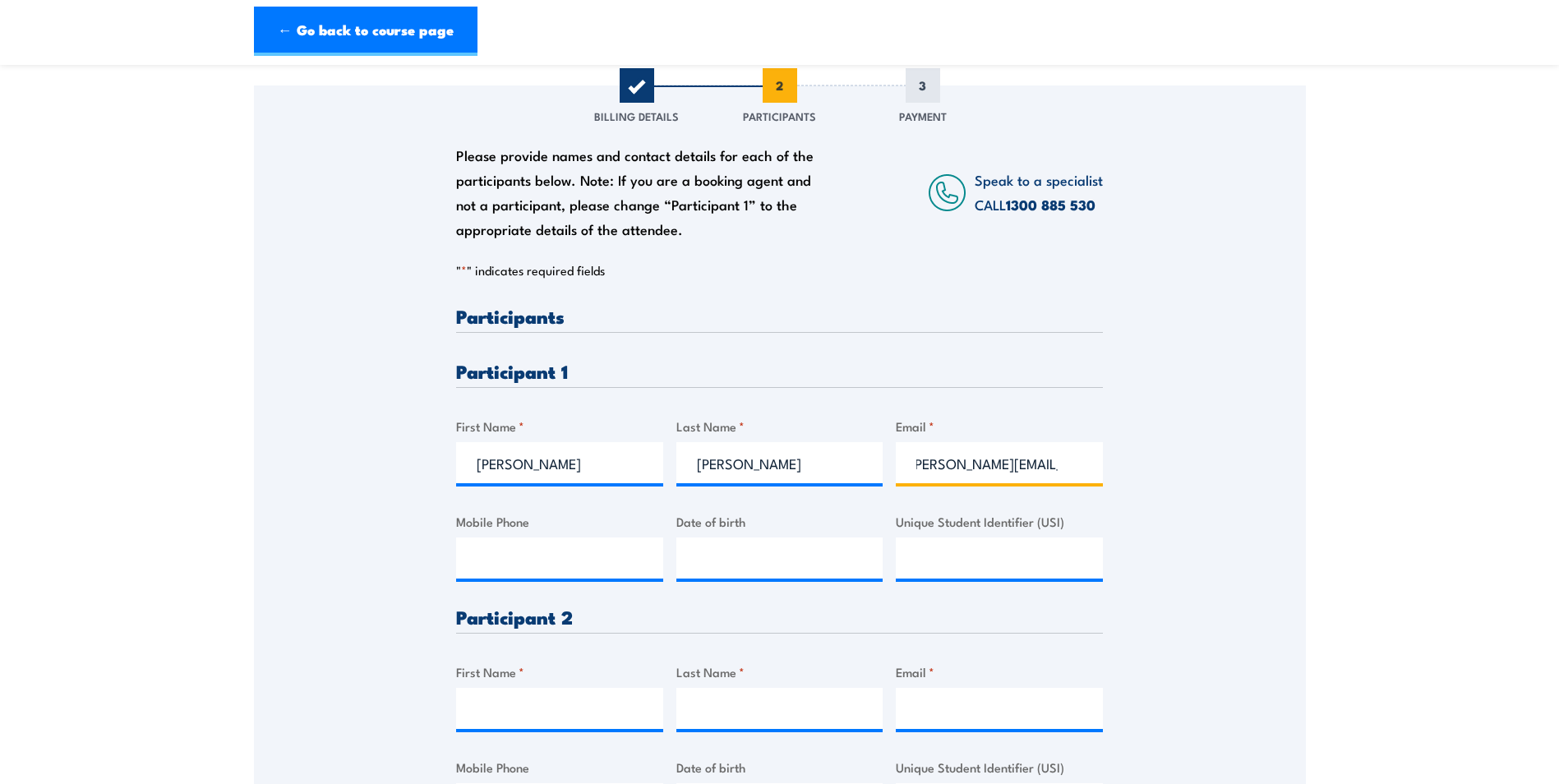
scroll to position [246, 0]
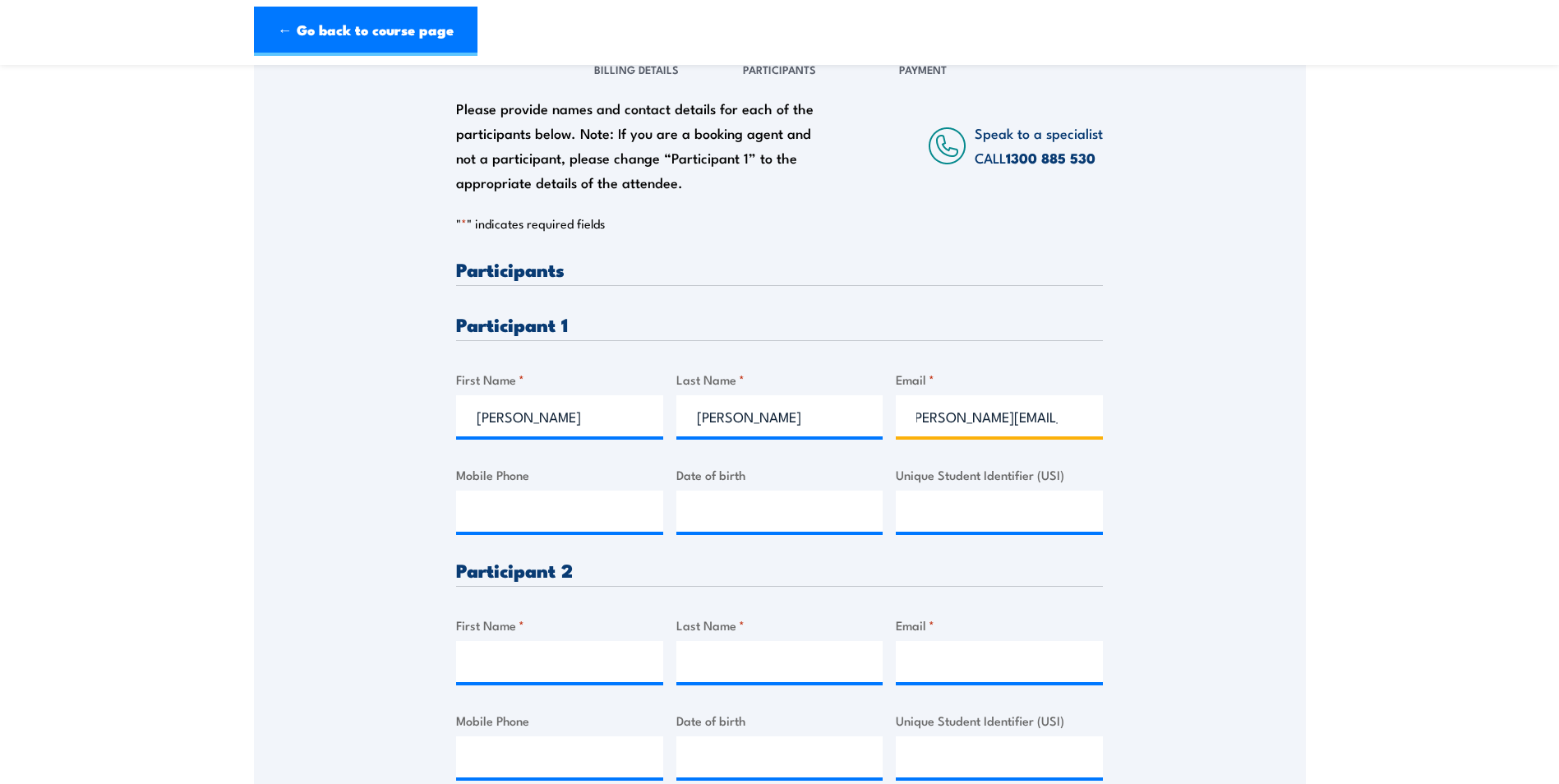
type input "[PERSON_NAME][EMAIL_ADDRESS][DOMAIN_NAME]"
click at [477, 519] on input "Mobile Phone" at bounding box center [560, 511] width 207 height 41
type input "0450075331"
click at [700, 516] on input "__/__/____" at bounding box center [780, 511] width 207 height 41
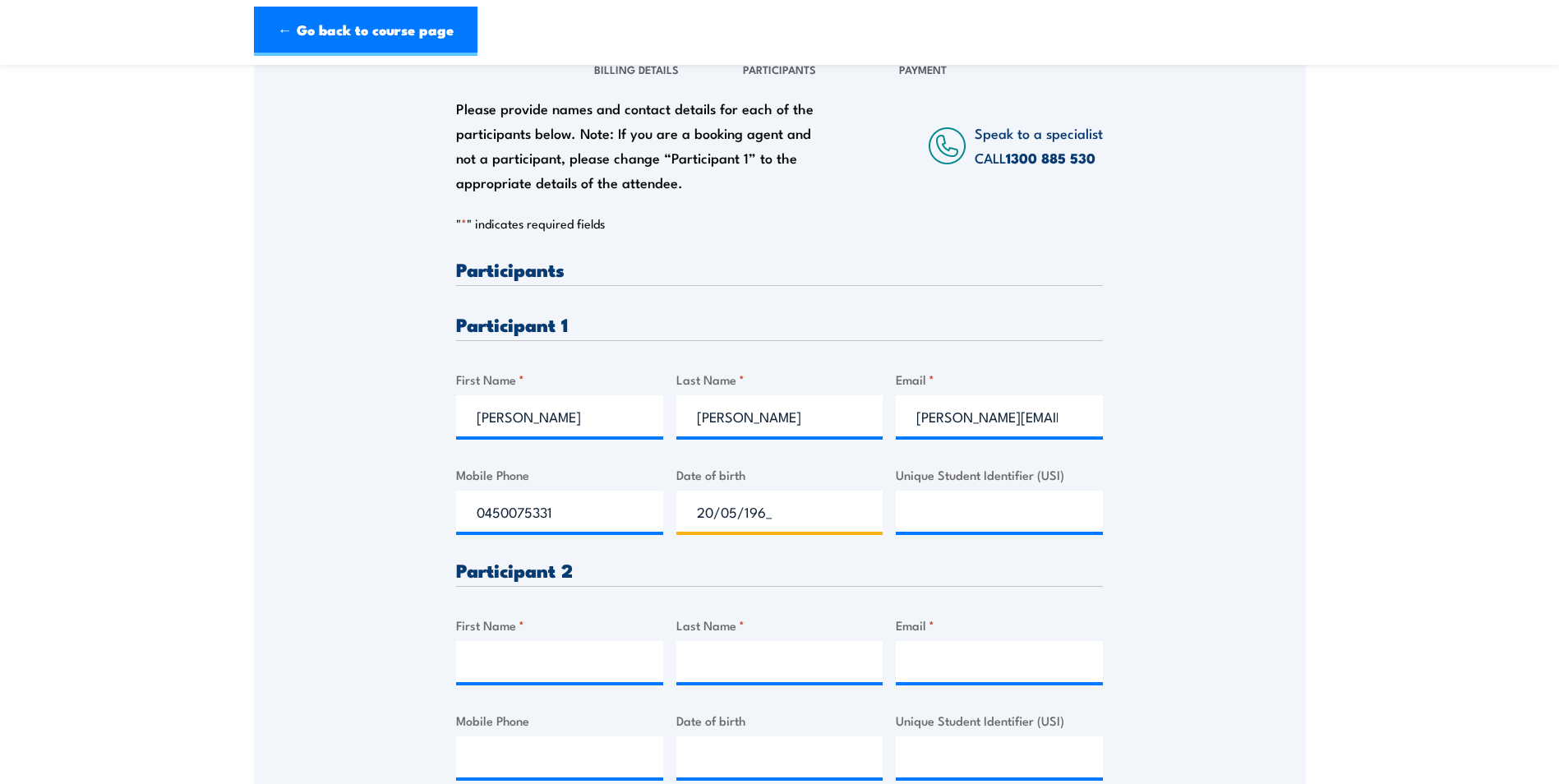
type input "[DATE]"
click at [922, 529] on input "Unique Student Identifier (USI)" at bounding box center [999, 511] width 207 height 41
click at [921, 532] on input "Unique Student Identifier (USI)" at bounding box center [999, 511] width 207 height 41
type input "4Y8B2FJACZ"
click at [489, 680] on input "First Name *" at bounding box center [560, 661] width 207 height 41
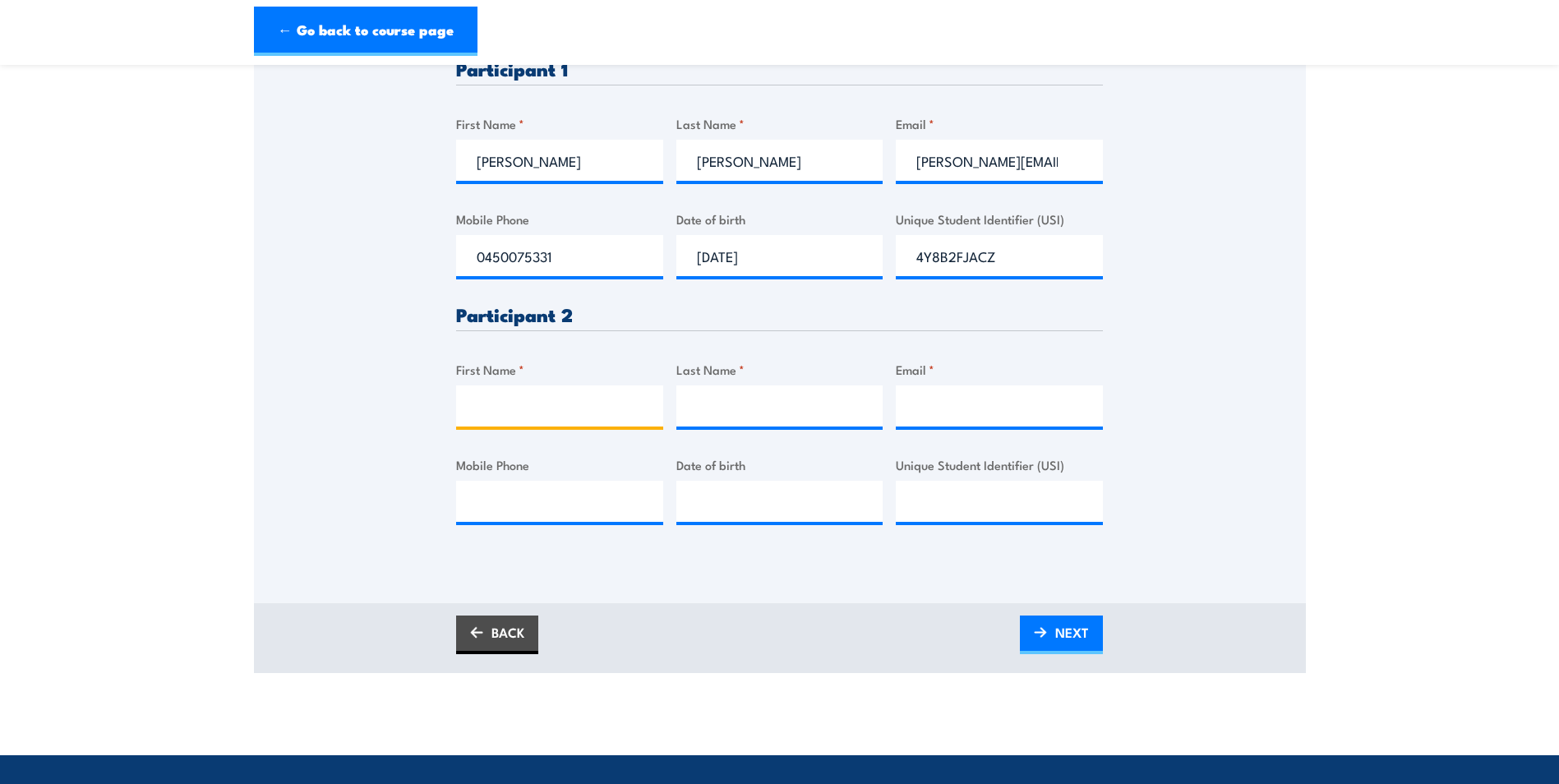
scroll to position [575, 0]
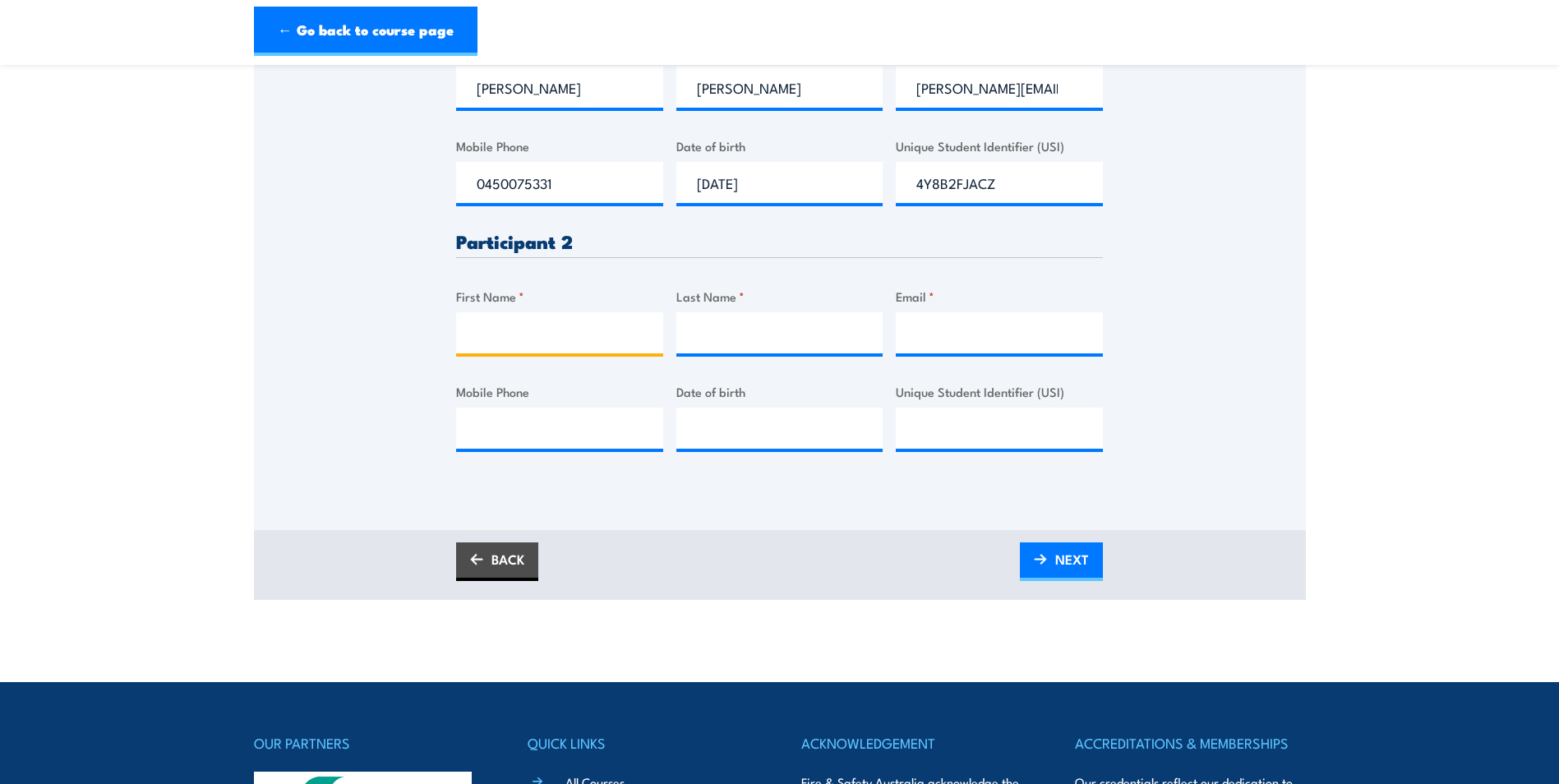
click at [468, 343] on input "First Name *" at bounding box center [560, 332] width 207 height 41
click at [501, 347] on input "Em" at bounding box center [560, 332] width 207 height 41
type input "[PERSON_NAME]"
click at [704, 349] on input "Last Name *" at bounding box center [780, 332] width 207 height 41
type input "Palupe"
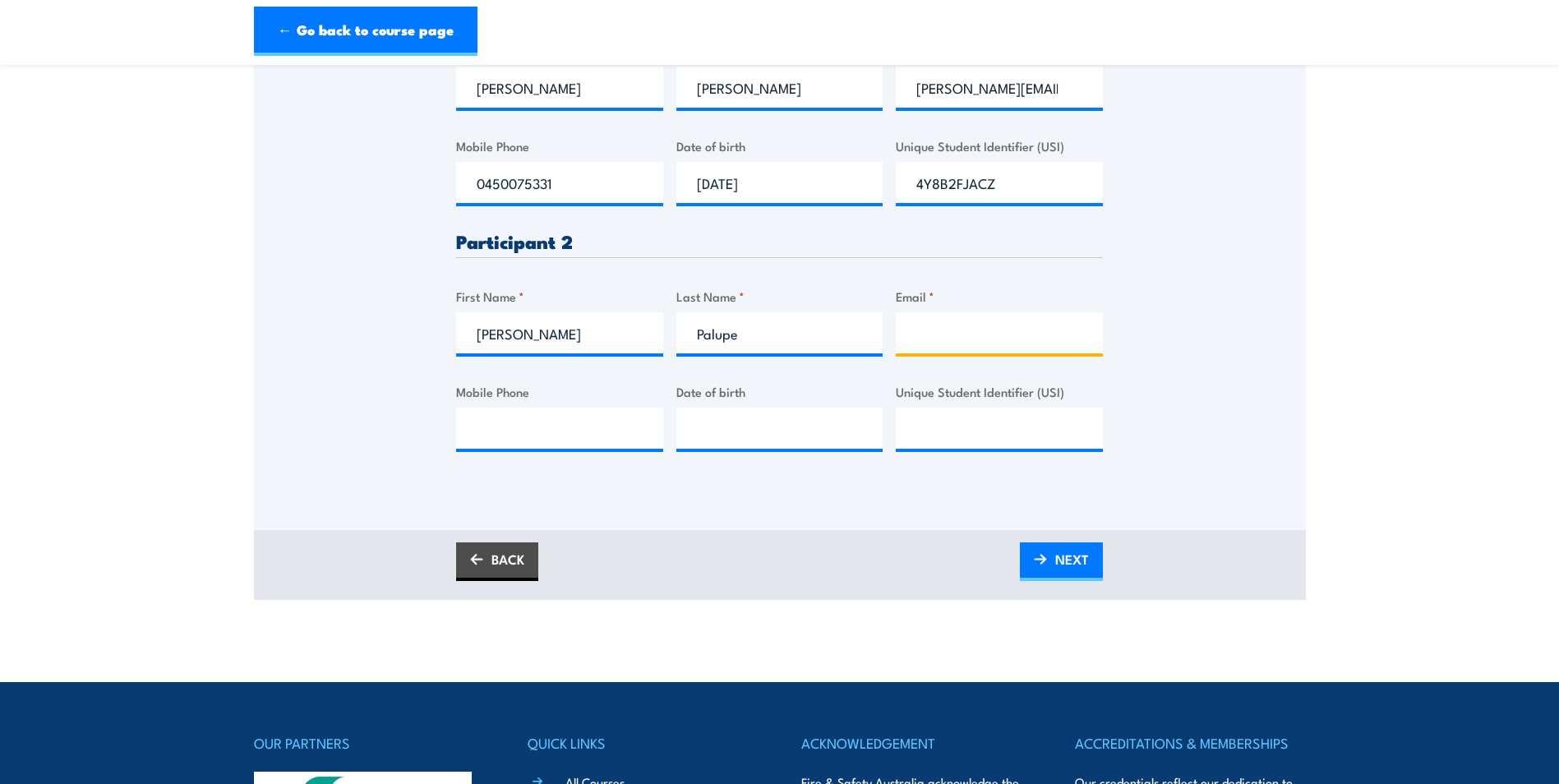
click at [916, 340] on input "Email *" at bounding box center [999, 332] width 207 height 41
click at [913, 353] on input "Email *" at bounding box center [999, 332] width 207 height 41
click at [920, 349] on input "[EMAIL_ADDRESS][DOMAIN_NAME]" at bounding box center [999, 332] width 207 height 41
drag, startPoint x: 915, startPoint y: 346, endPoint x: 936, endPoint y: 344, distance: 21.1
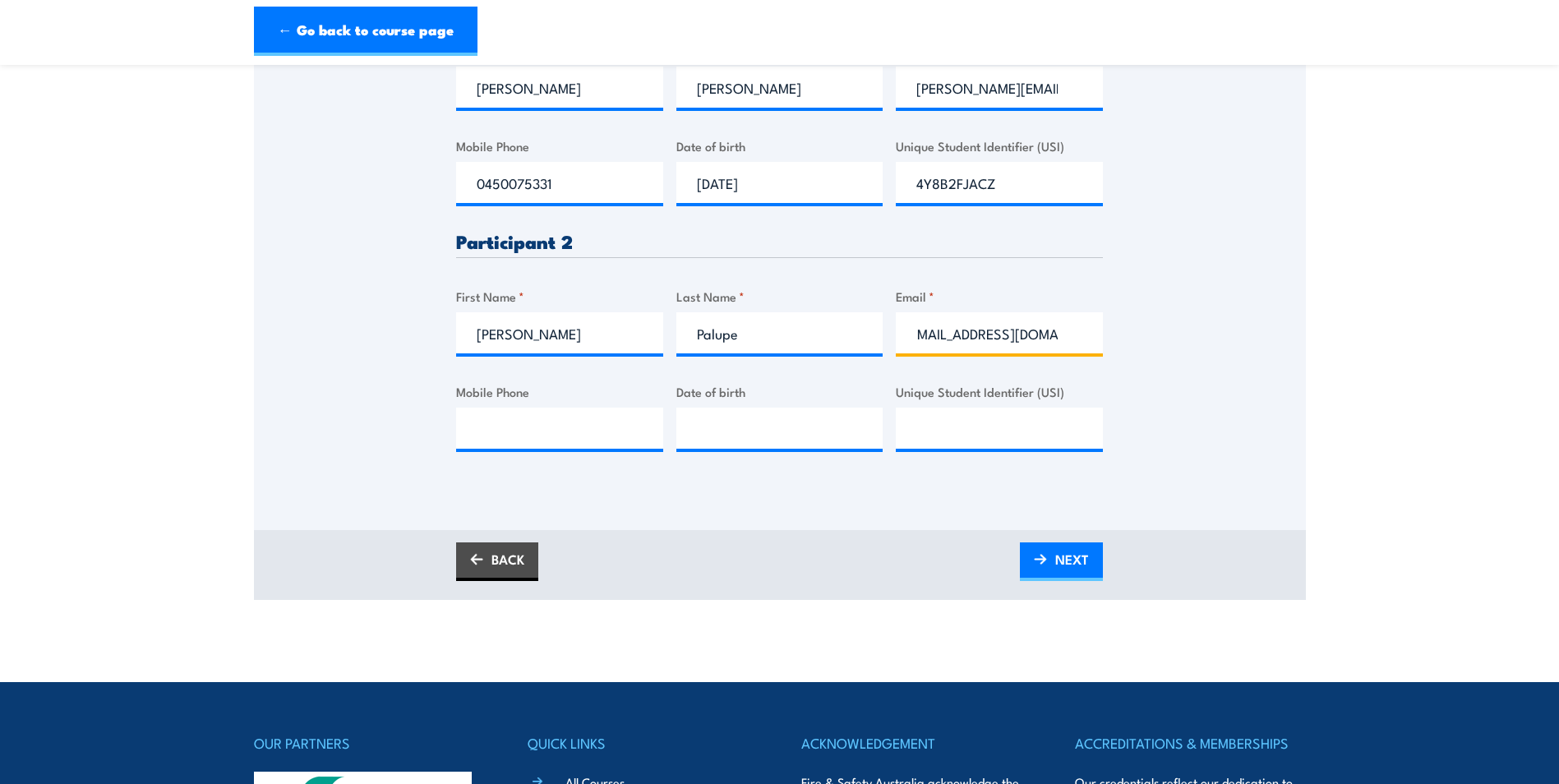
click at [916, 345] on input "[EMAIL_ADDRESS][DOMAIN_NAME]" at bounding box center [999, 332] width 207 height 41
drag, startPoint x: 1057, startPoint y: 350, endPoint x: 856, endPoint y: 350, distance: 201.0
click at [856, 350] on div "Please provide names and contact details for each of the participants below. No…" at bounding box center [780, 204] width 647 height 547
type input "[EMAIL_ADDRESS][DOMAIN_NAME]"
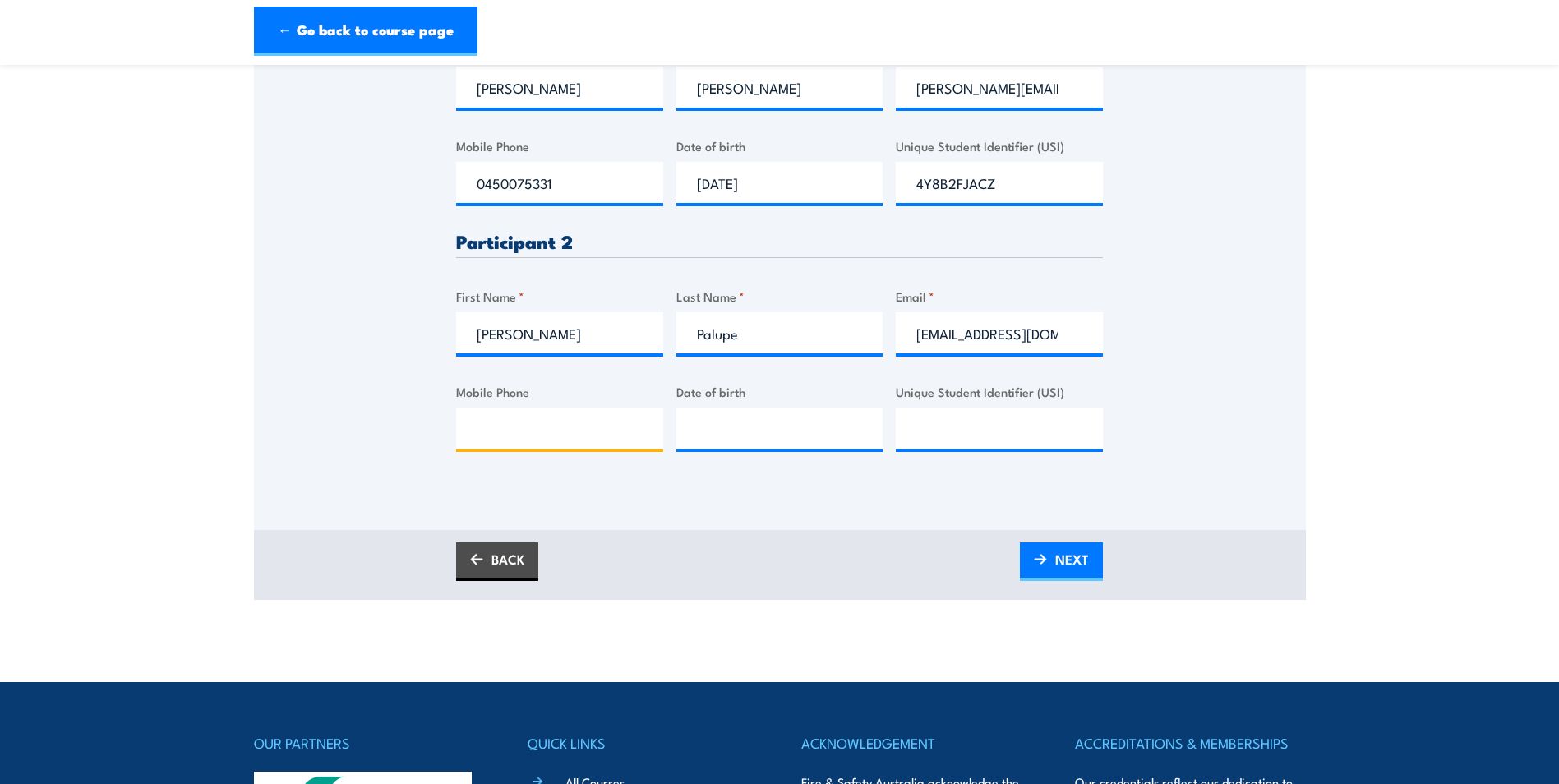
click at [494, 449] on input "Mobile Phone" at bounding box center [560, 428] width 207 height 41
type input "0452301142"
click at [1055, 572] on span "NEXT" at bounding box center [1072, 559] width 34 height 44
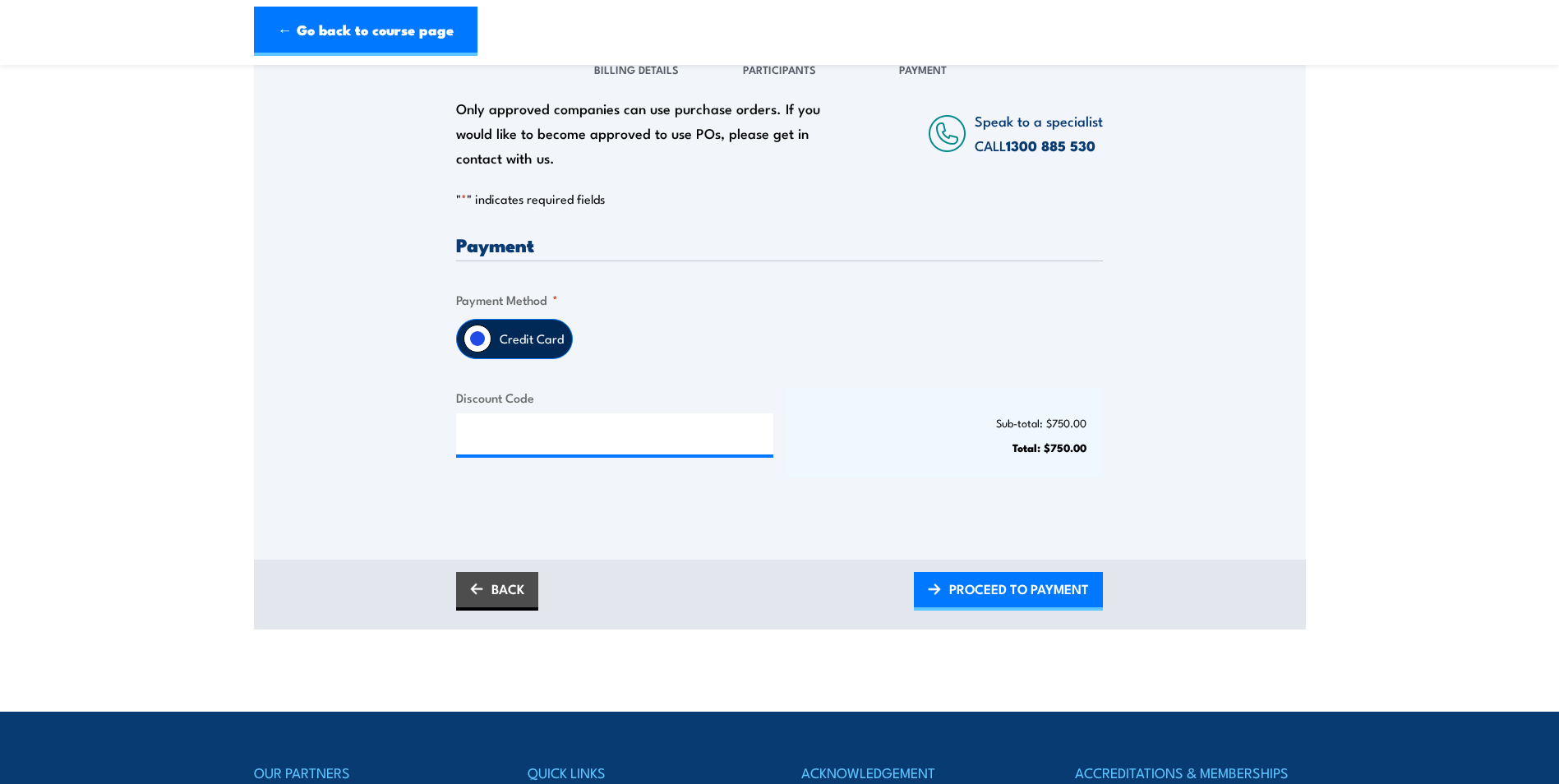
scroll to position [329, 0]
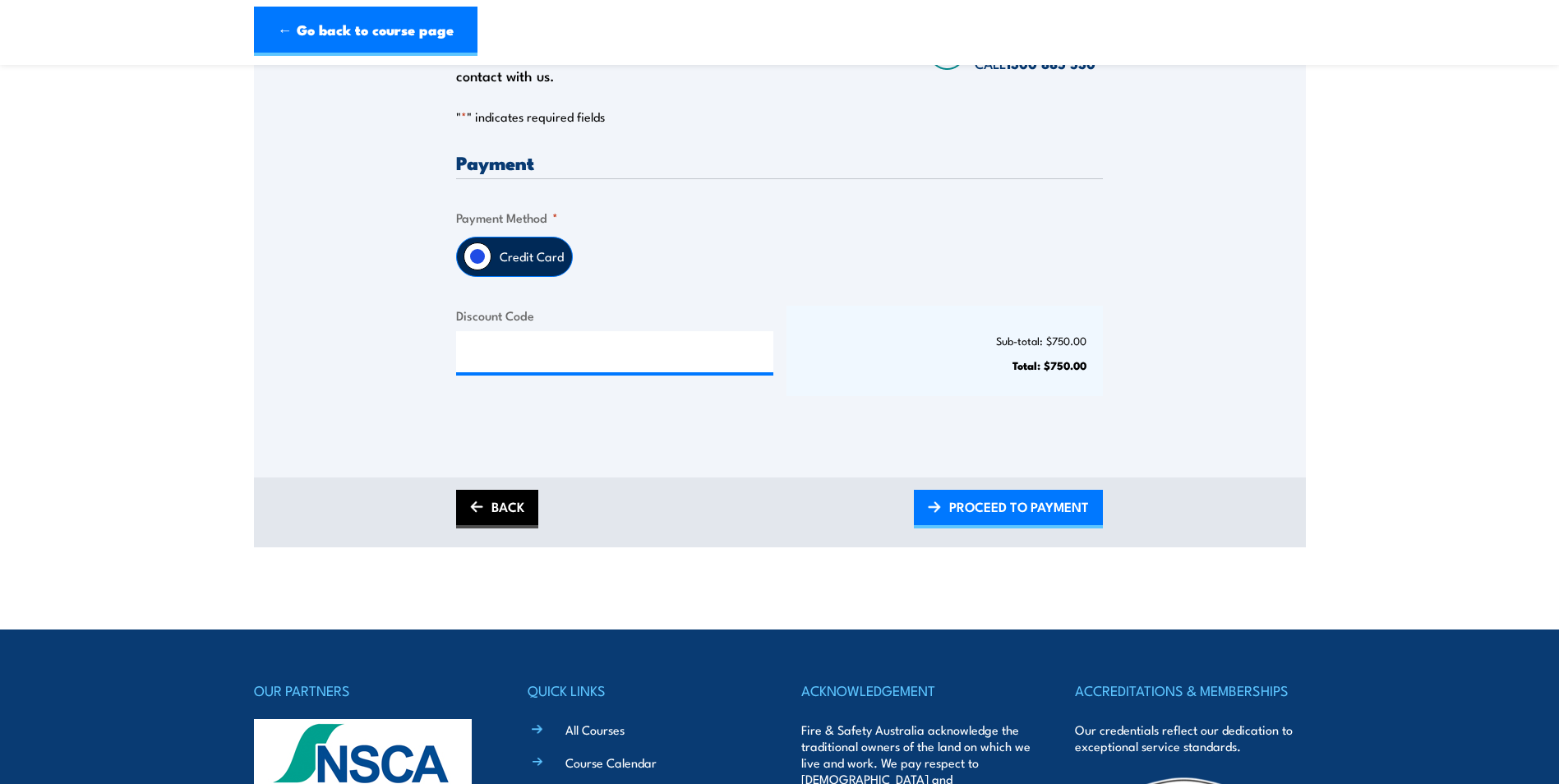
click at [521, 524] on link "BACK" at bounding box center [497, 509] width 82 height 38
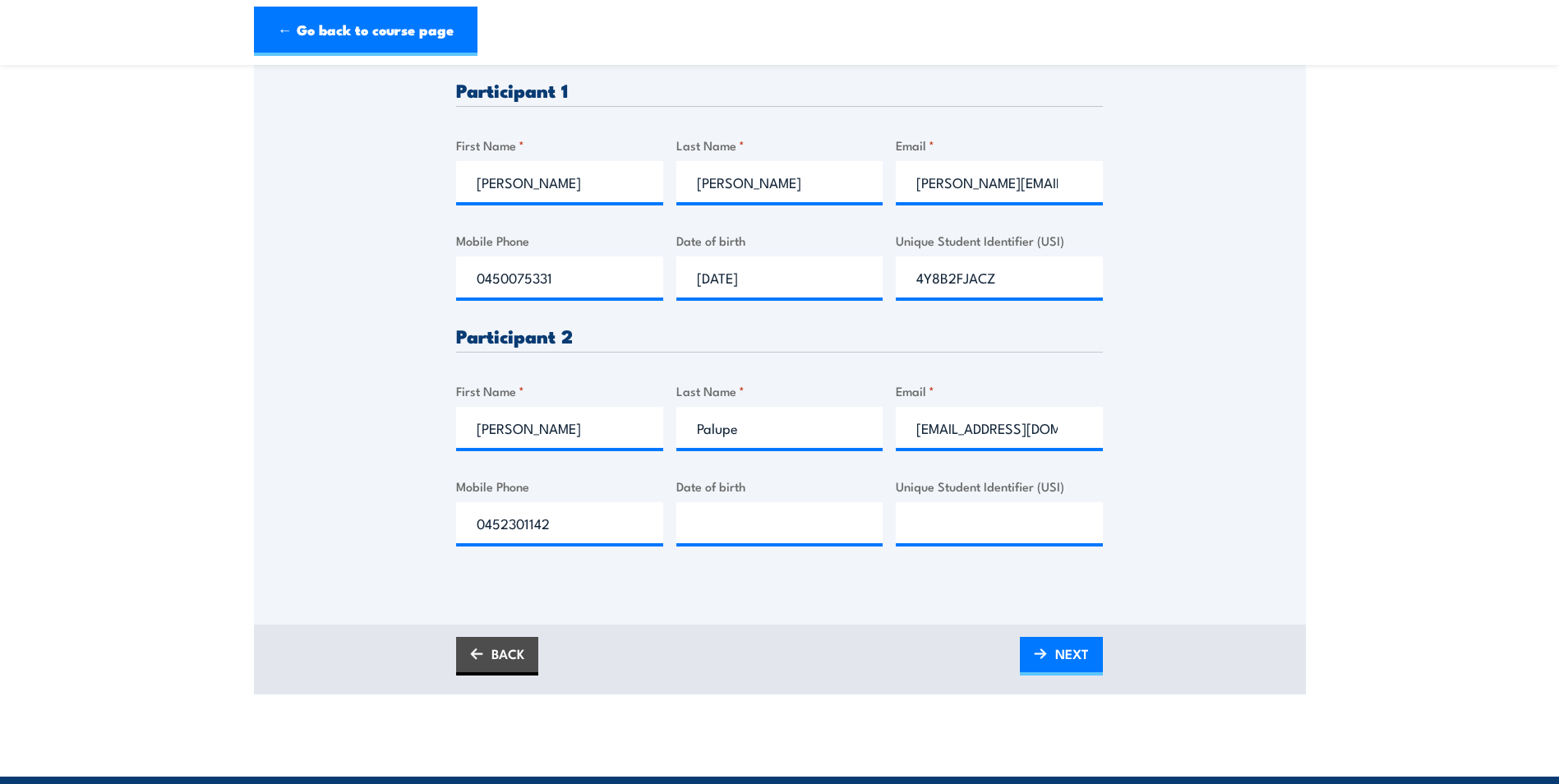
scroll to position [493, 0]
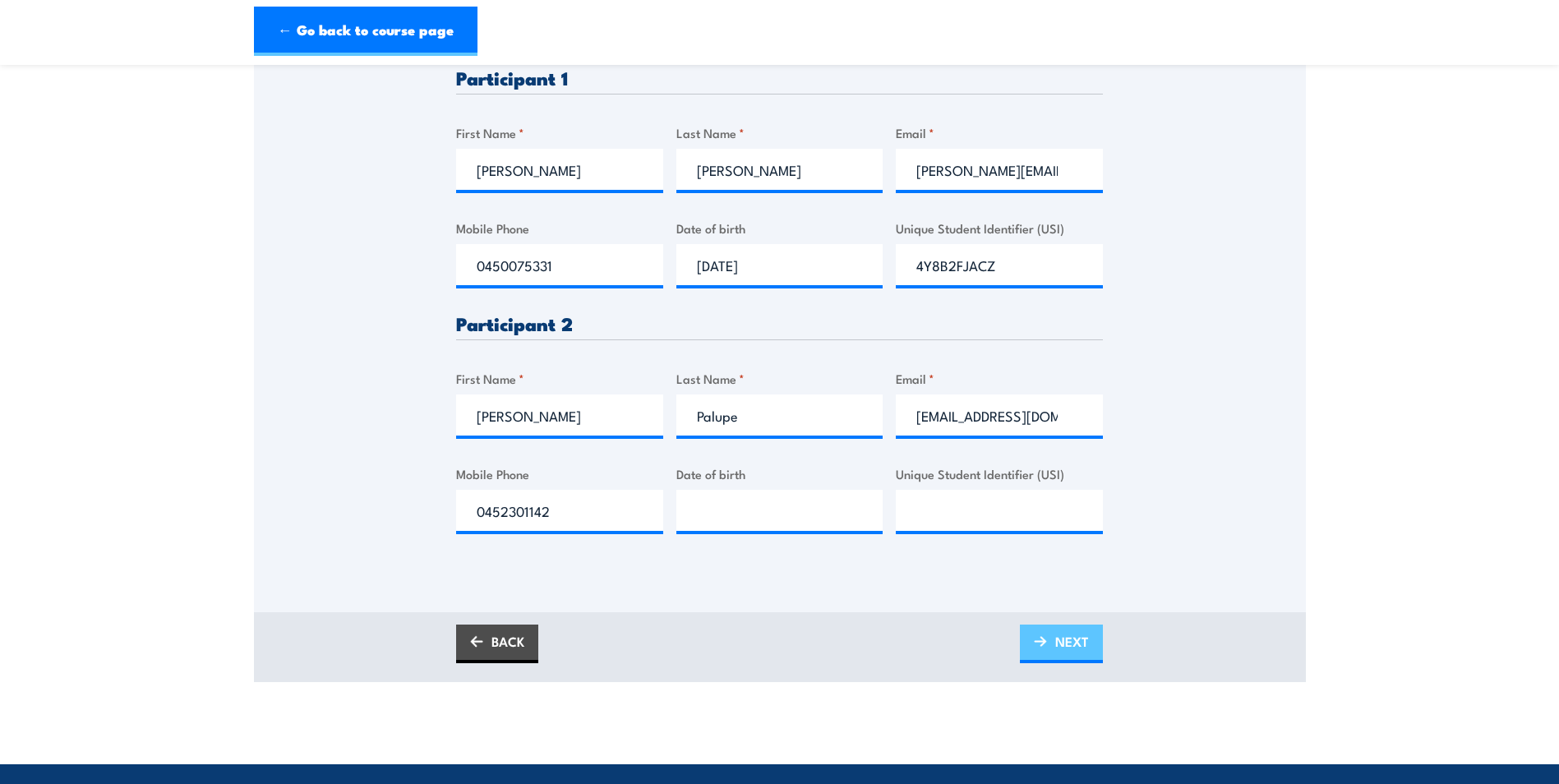
click at [1072, 656] on span "NEXT" at bounding box center [1072, 642] width 34 height 44
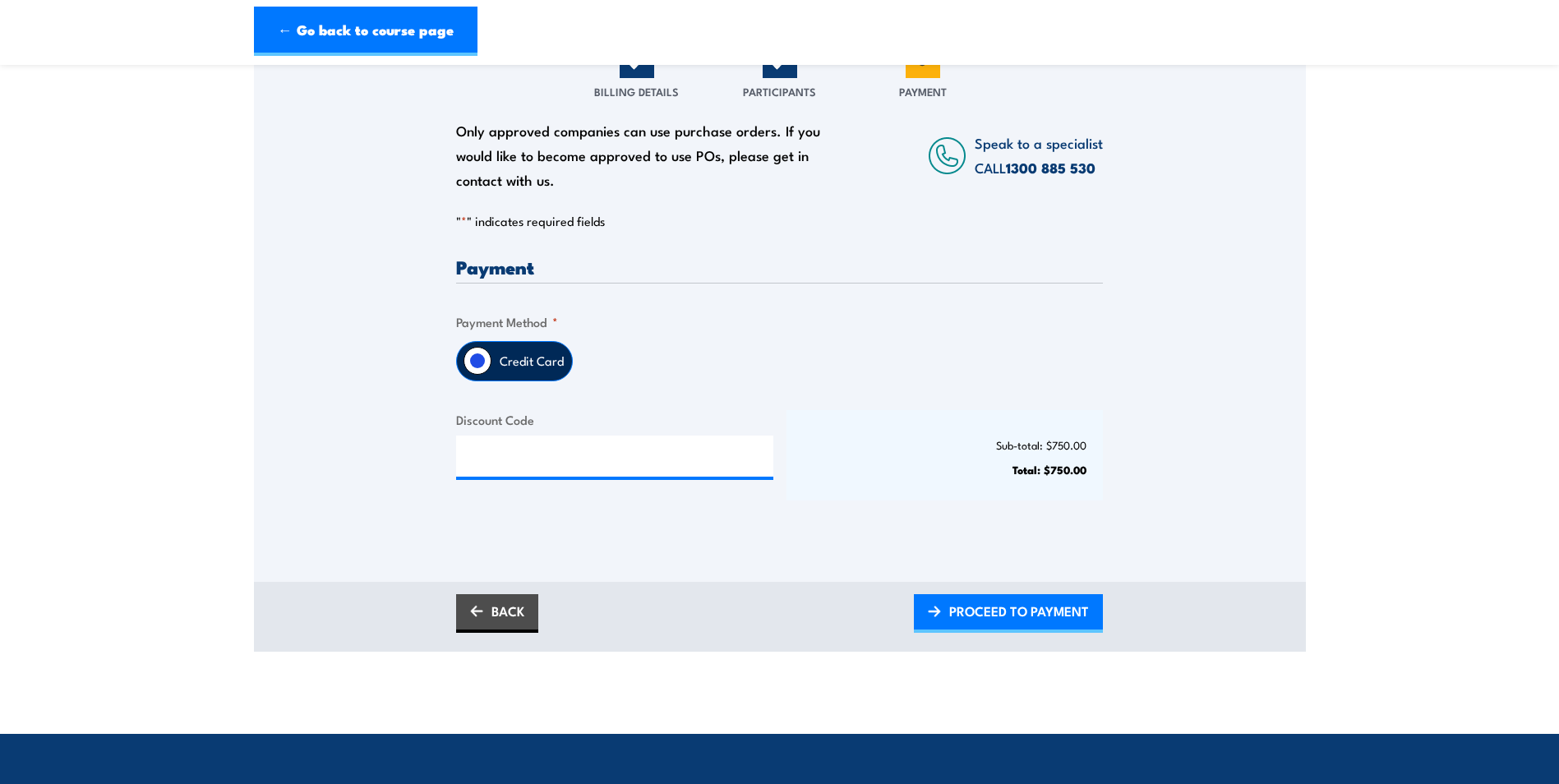
scroll to position [246, 0]
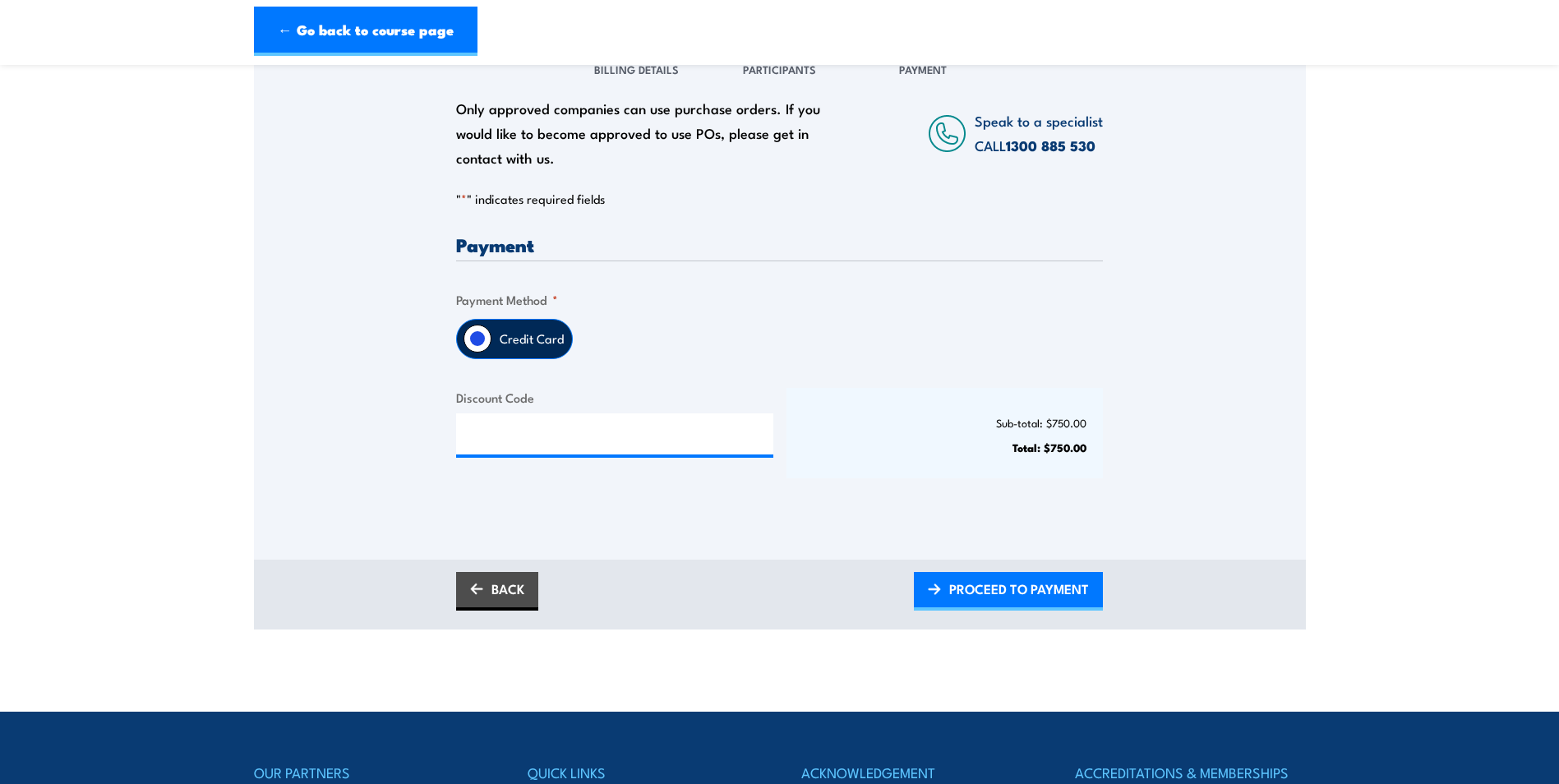
click at [481, 350] on input "Credit Card" at bounding box center [477, 339] width 28 height 28
click at [523, 350] on label "Credit Card" at bounding box center [531, 339] width 80 height 38
click at [976, 605] on span "PROCEED TO PAYMENT" at bounding box center [1019, 589] width 140 height 44
